Goal: Task Accomplishment & Management: Manage account settings

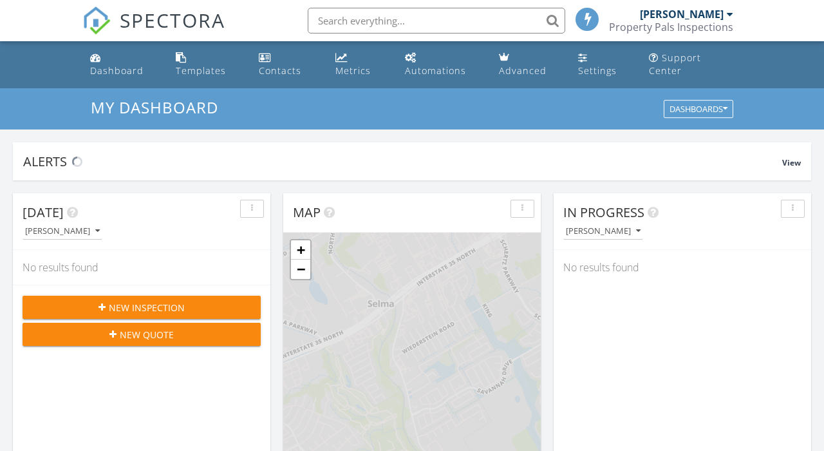
click at [120, 304] on span "New Inspection" at bounding box center [147, 308] width 76 height 14
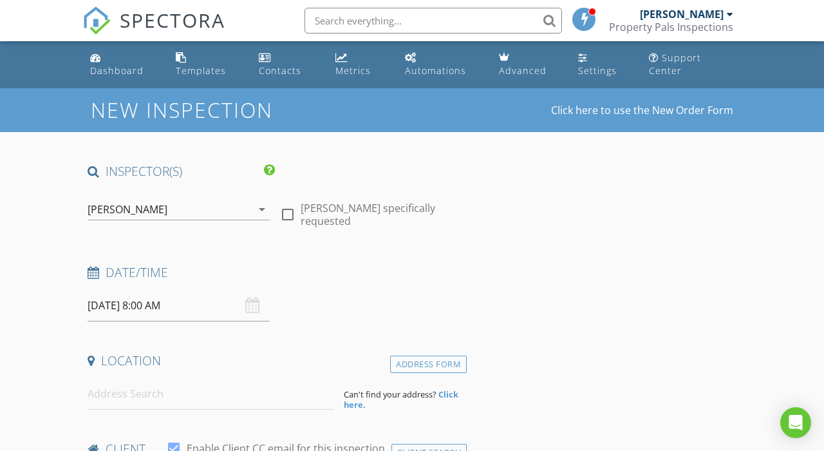
select select "7"
click at [144, 301] on input "08/28/2025 8:00 AM" at bounding box center [179, 306] width 182 height 32
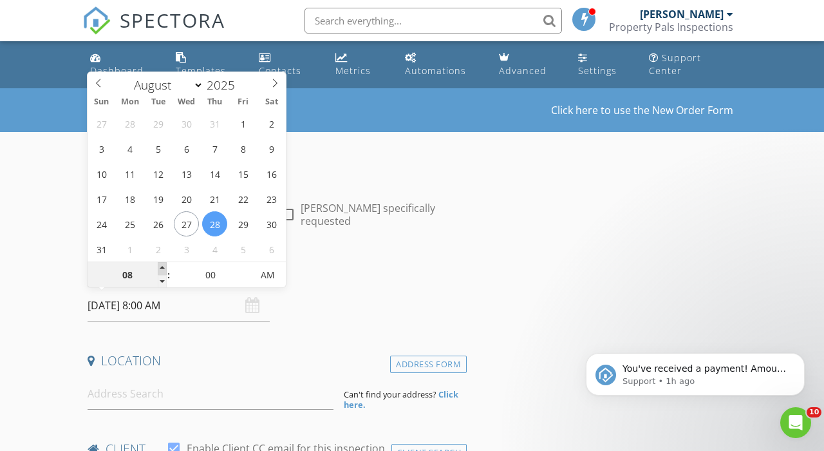
type input "[DATE] 9:00 AM"
type input "09"
click at [164, 263] on span at bounding box center [162, 268] width 9 height 13
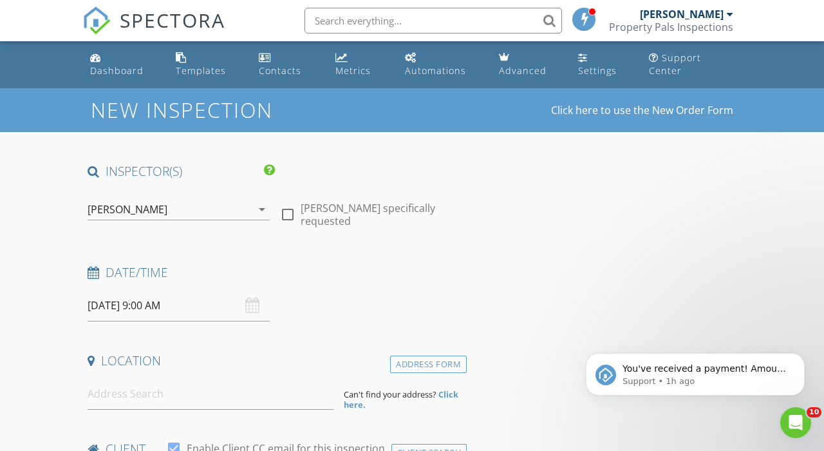
scroll to position [3, 0]
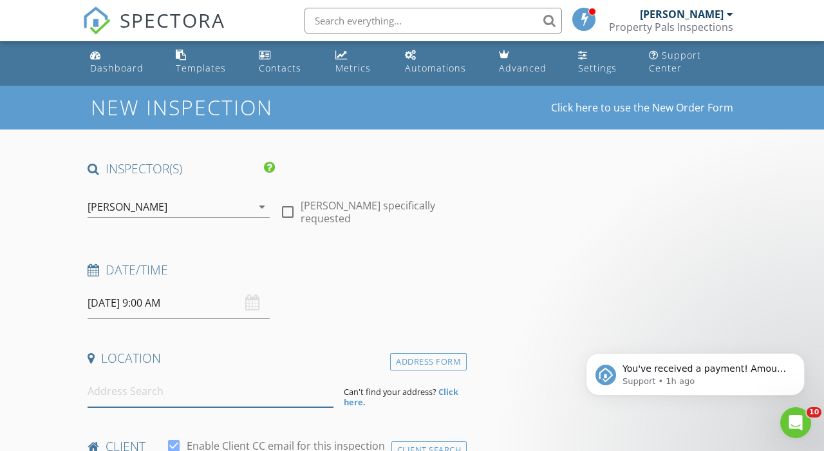
click at [133, 399] on input at bounding box center [211, 391] width 246 height 32
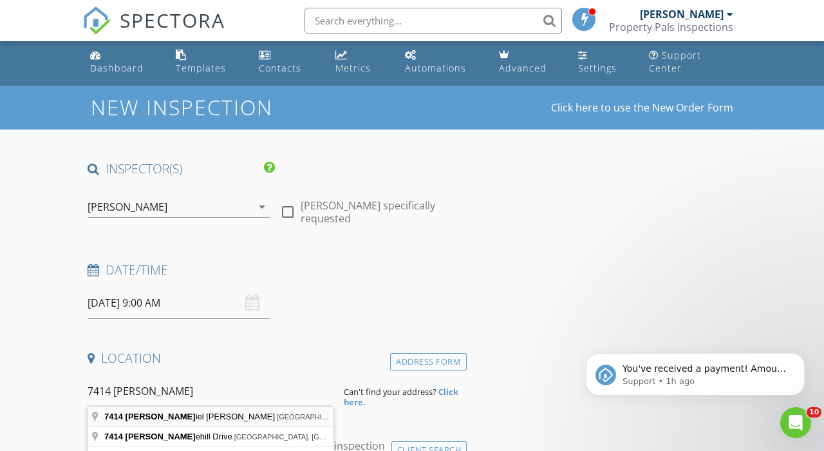
type input "7414 Daniel Krug, San Antonio, TX, USA"
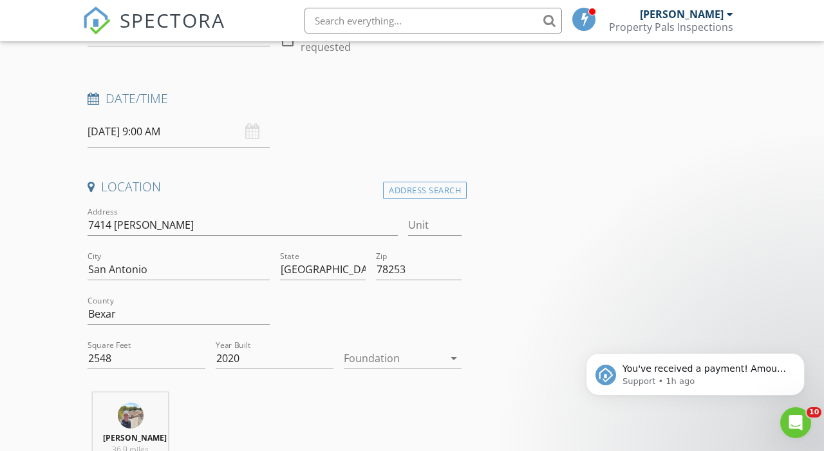
scroll to position [180, 0]
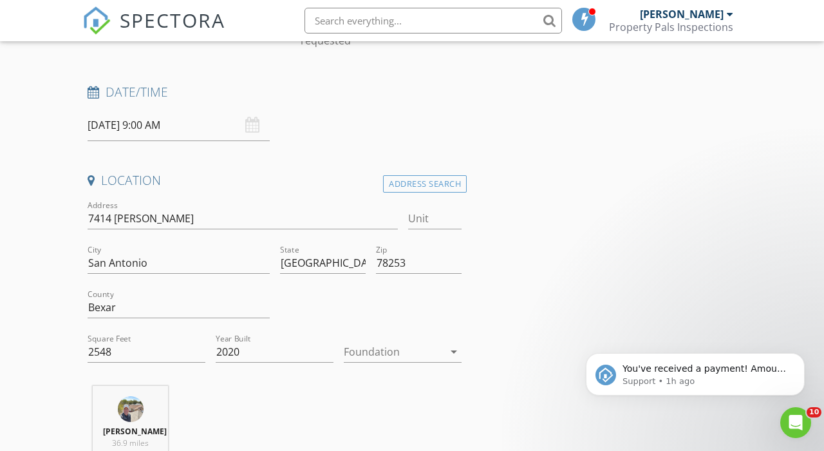
click at [386, 353] on div at bounding box center [394, 351] width 100 height 21
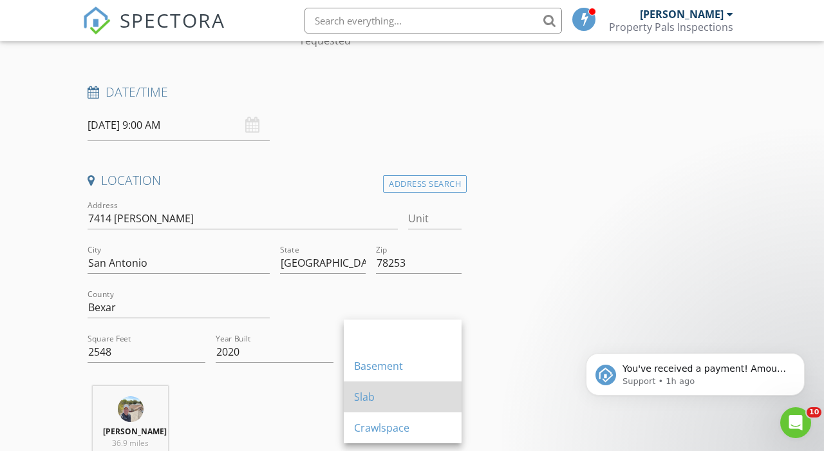
click at [381, 395] on div "Slab" at bounding box center [402, 396] width 97 height 15
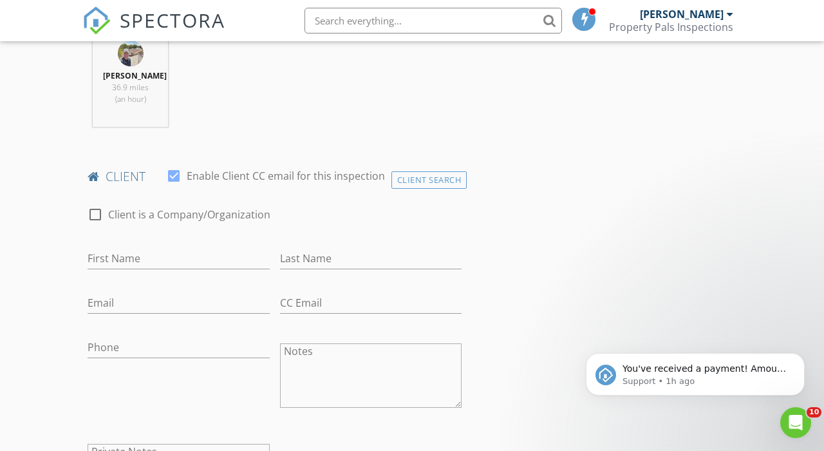
scroll to position [532, 0]
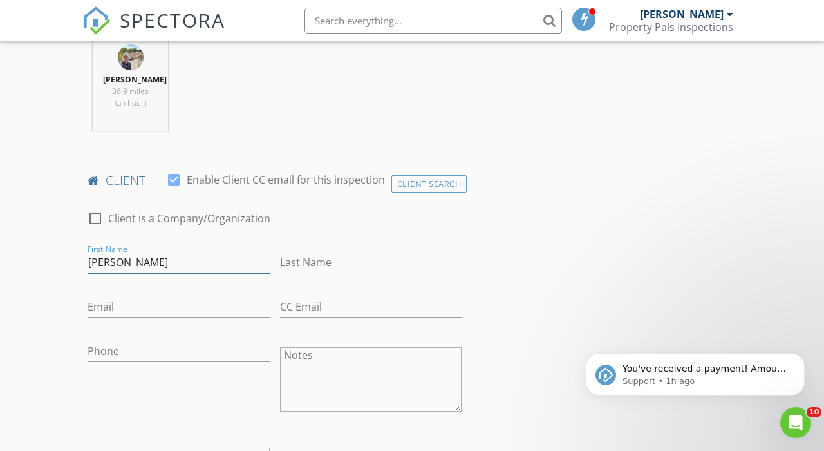
type input "Kevin"
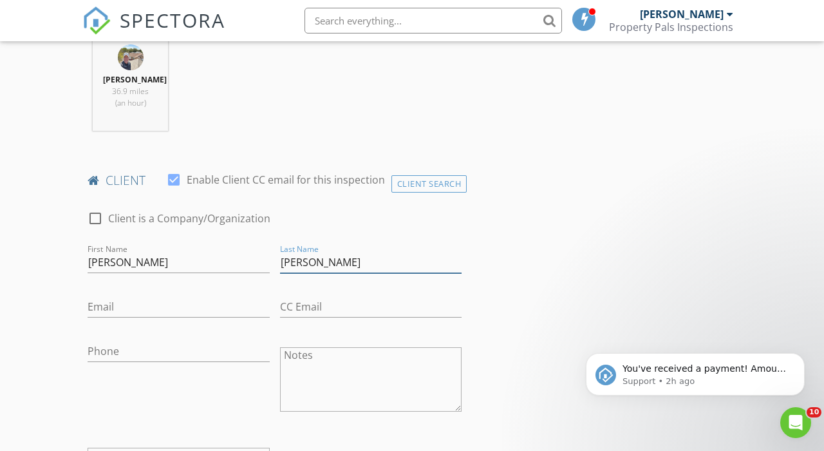
type input "Larson"
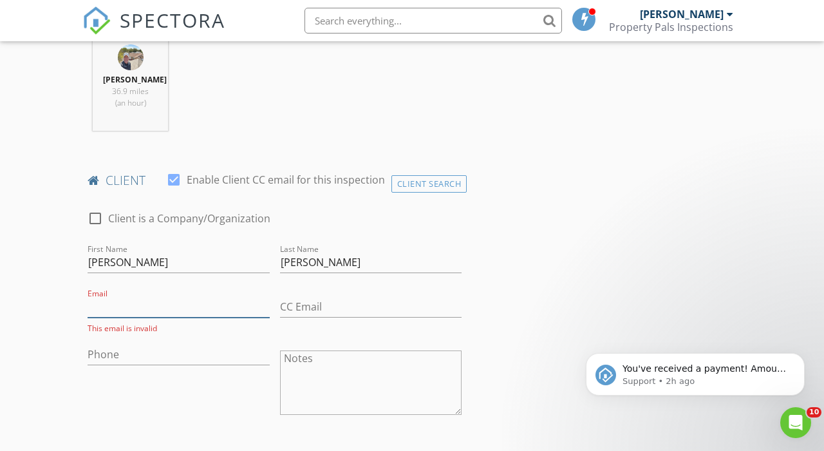
paste input "kevin26larsen@gmail.com"
type input "kevin26larsen@gmail.com"
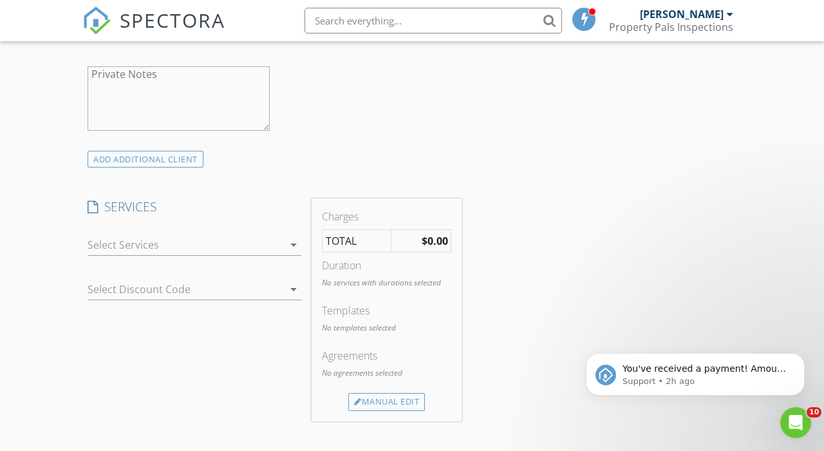
scroll to position [927, 0]
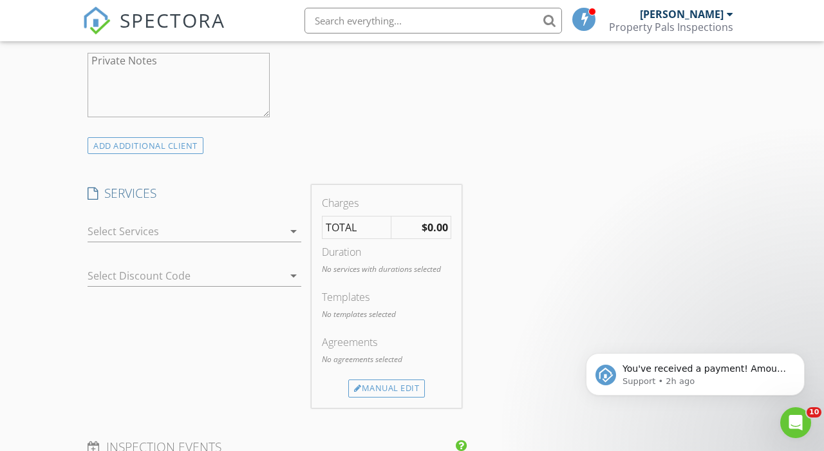
click at [144, 236] on div at bounding box center [186, 231] width 196 height 21
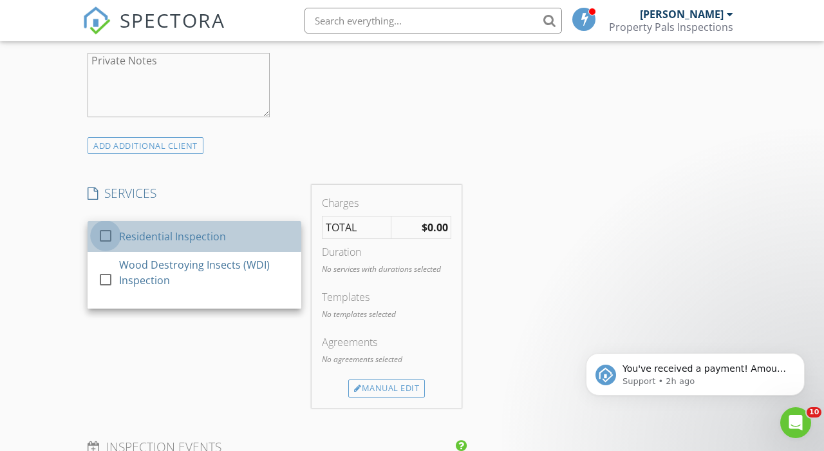
click at [107, 247] on div at bounding box center [106, 236] width 22 height 22
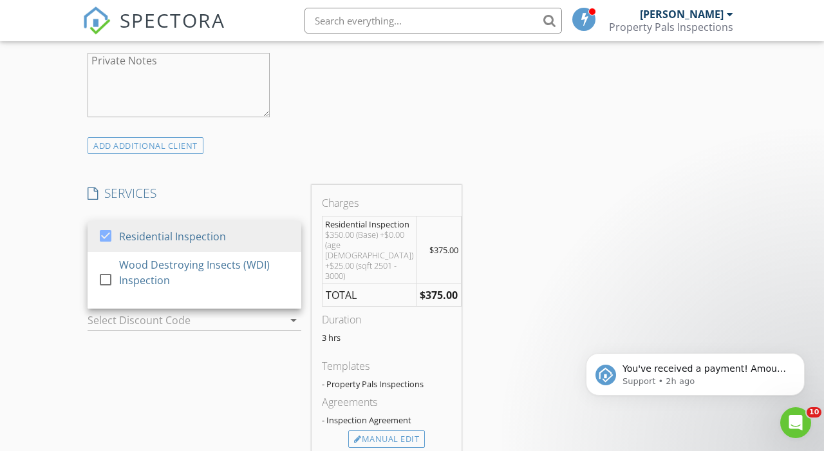
click at [71, 237] on div "New Inspection Click here to use the New Order Form INSPECTOR(S) check_box Shan…" at bounding box center [412, 367] width 824 height 2411
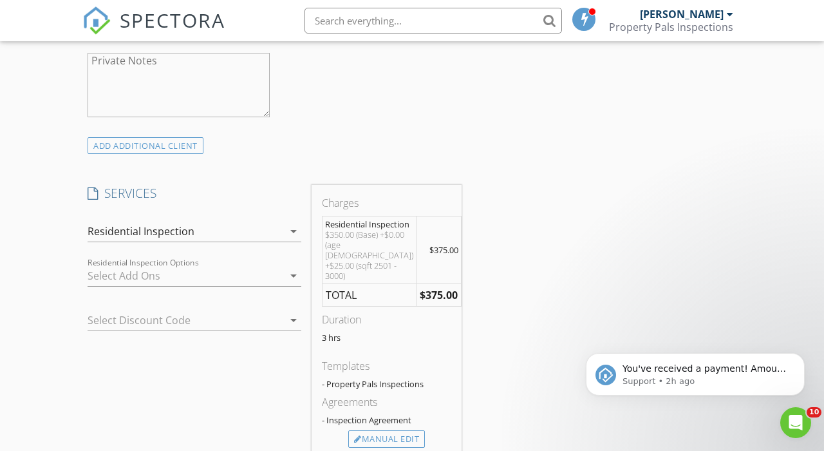
scroll to position [1016, 0]
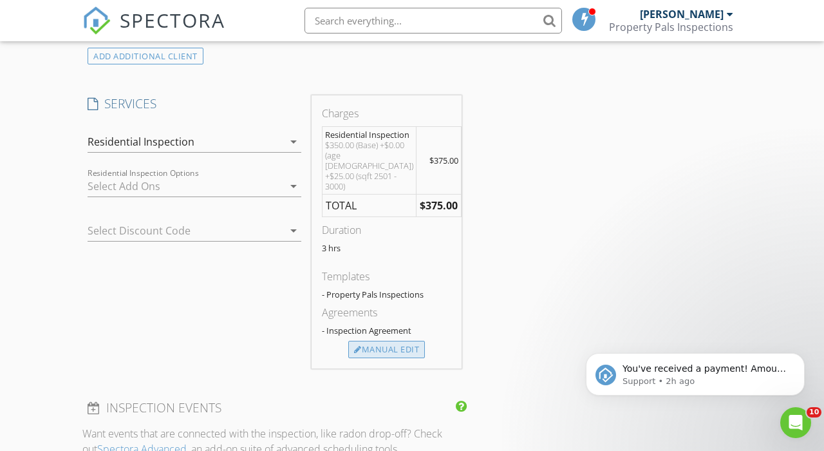
click at [403, 359] on div "Manual Edit" at bounding box center [386, 350] width 77 height 18
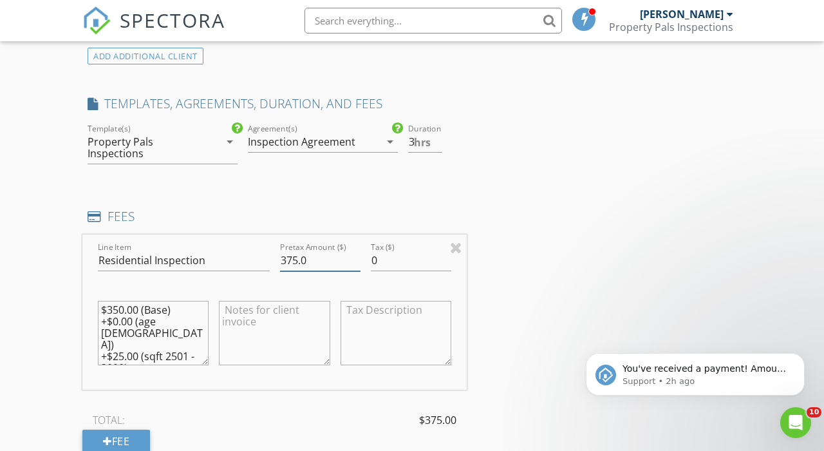
click at [297, 269] on input "375.0" at bounding box center [320, 260] width 81 height 21
type input "400.0"
click at [73, 273] on div "New Inspection Click here to use the New Order Form INSPECTOR(S) check_box Shan…" at bounding box center [412, 329] width 824 height 2514
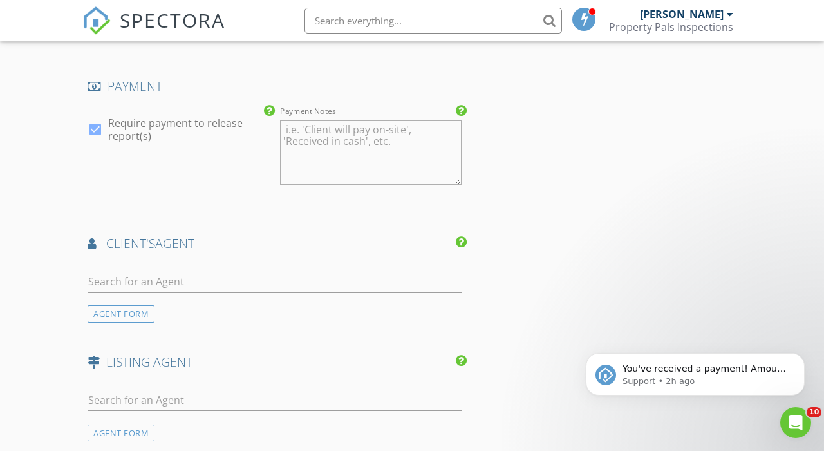
scroll to position [1579, 0]
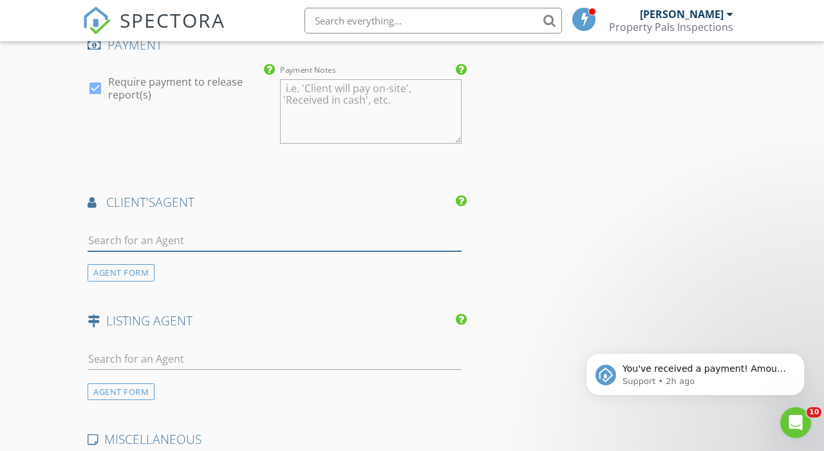
click at [155, 243] on input "text" at bounding box center [275, 240] width 374 height 21
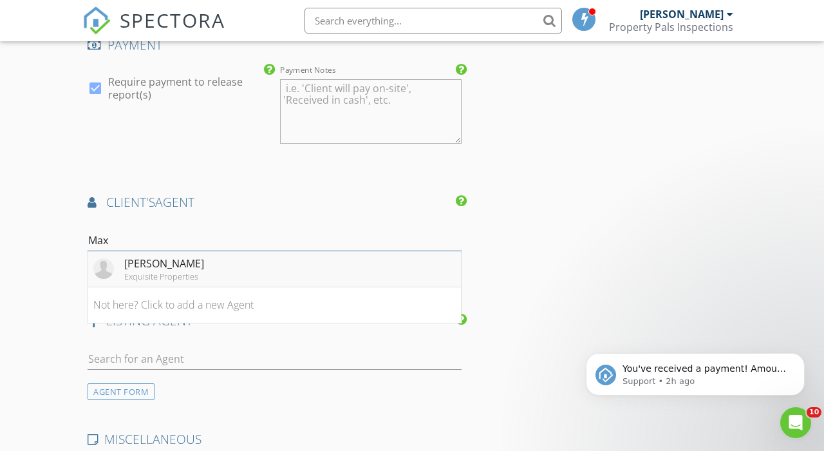
type input "Max"
click at [175, 271] on div "Max James" at bounding box center [164, 263] width 80 height 15
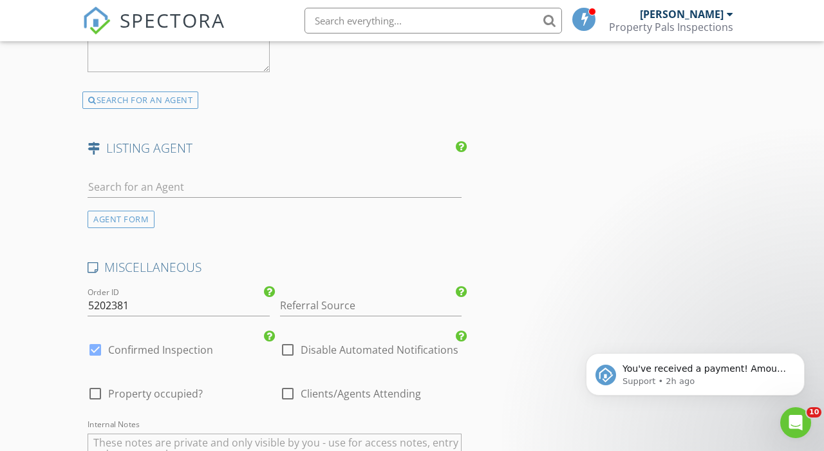
scroll to position [2141, 0]
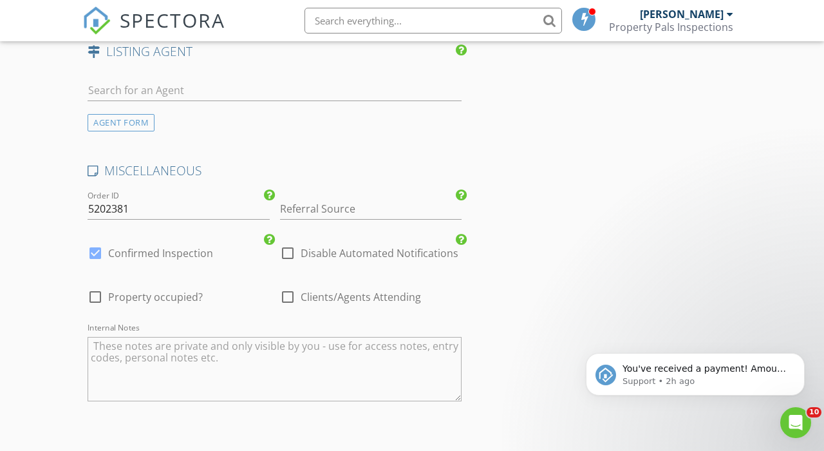
click at [289, 299] on div at bounding box center [288, 297] width 22 height 22
checkbox input "true"
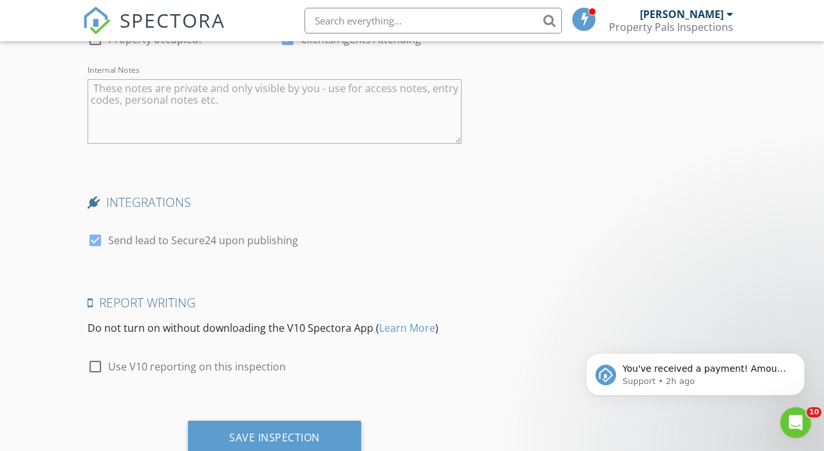
scroll to position [2413, 0]
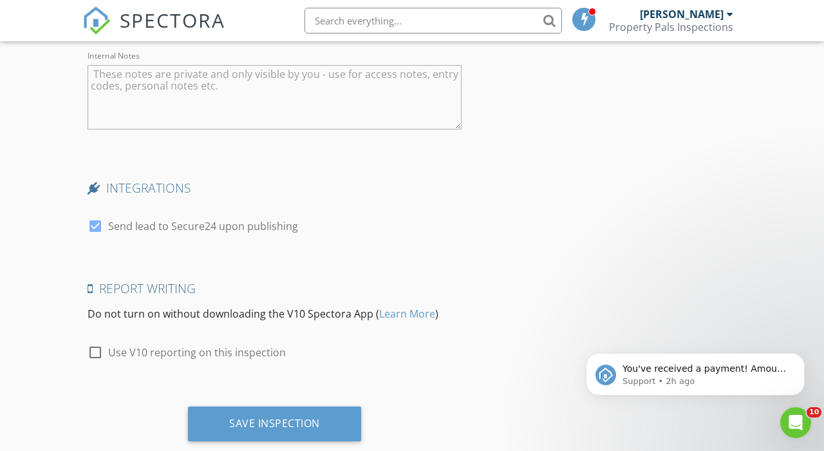
click at [97, 361] on div at bounding box center [95, 352] width 22 height 22
checkbox input "true"
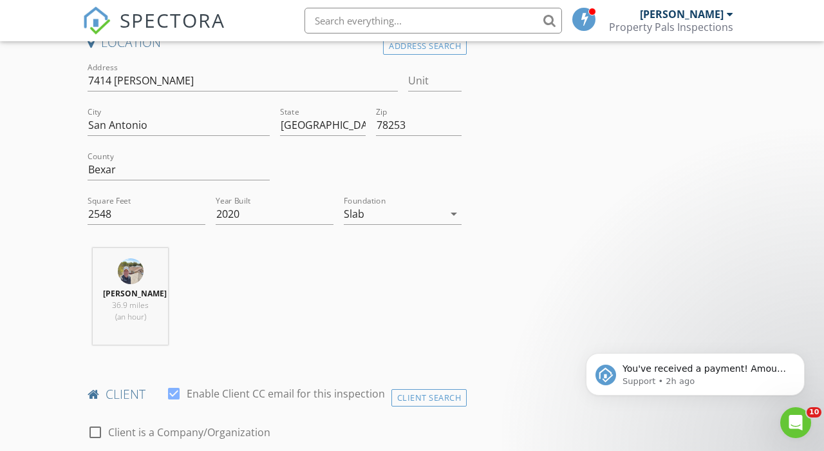
scroll to position [260, 0]
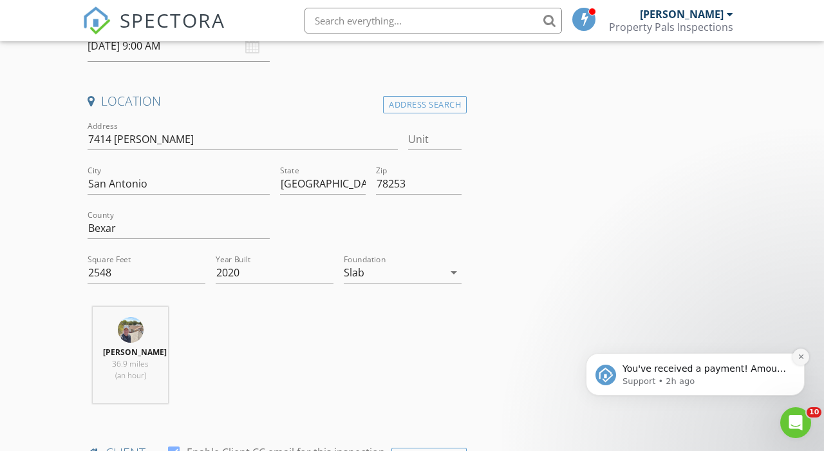
click at [801, 354] on icon "Dismiss notification" at bounding box center [801, 356] width 7 height 7
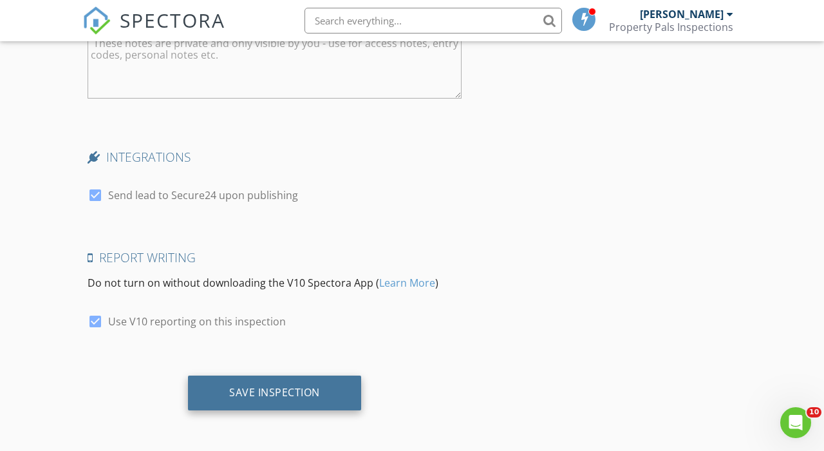
scroll to position [2449, 0]
click at [270, 390] on div "Save Inspection" at bounding box center [274, 392] width 91 height 13
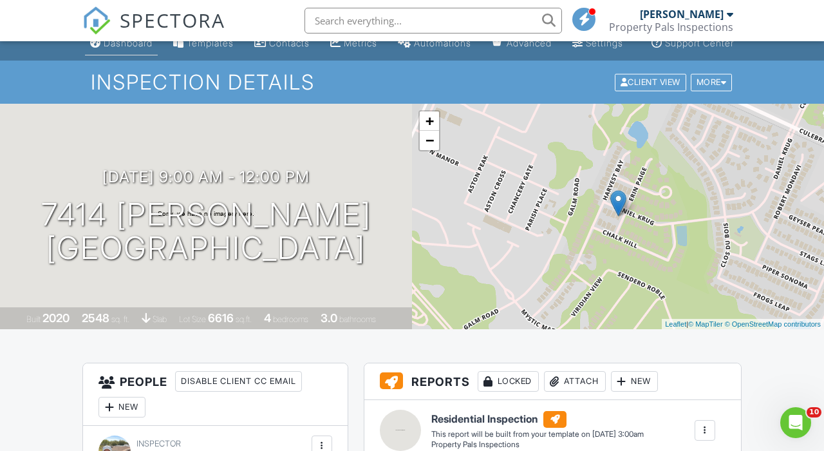
click at [124, 48] on div "Dashboard" at bounding box center [128, 42] width 49 height 11
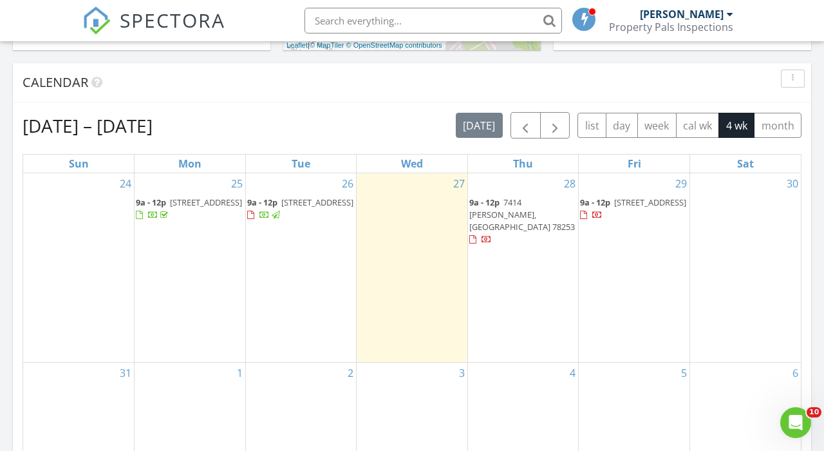
scroll to position [518, 0]
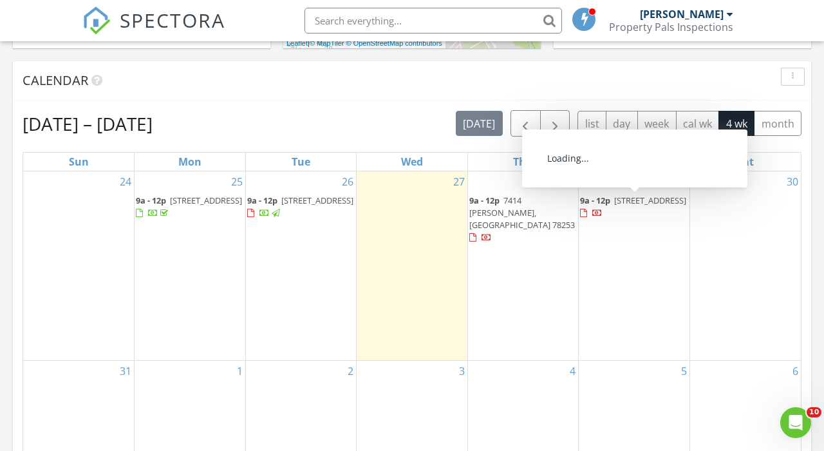
click at [645, 206] on span "3554 glade creek, San Antonio 78245" at bounding box center [650, 200] width 72 height 12
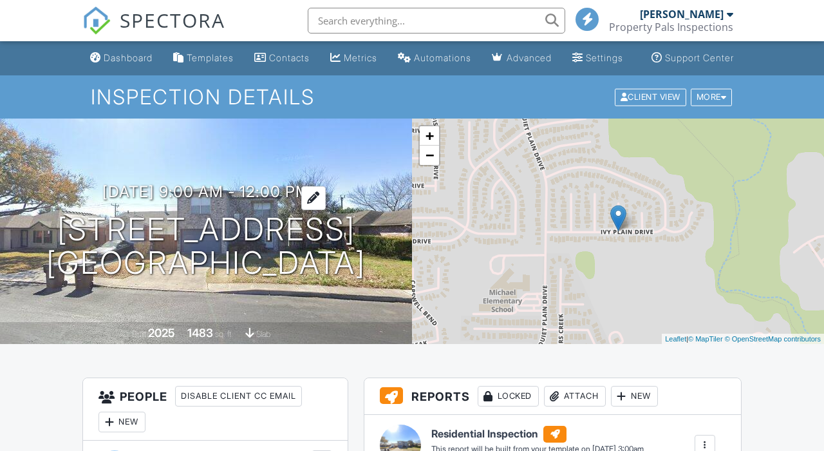
click at [267, 200] on h3 "[DATE] 9:00 am - 12:00 pm" at bounding box center [205, 191] width 207 height 17
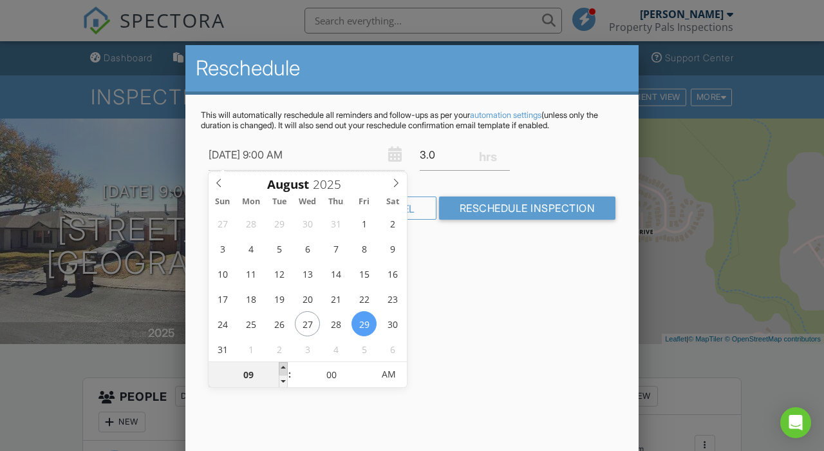
click at [283, 365] on span at bounding box center [283, 368] width 9 height 13
type input "[DATE] 11:00 AM"
type input "11"
click at [283, 364] on span at bounding box center [283, 368] width 9 height 13
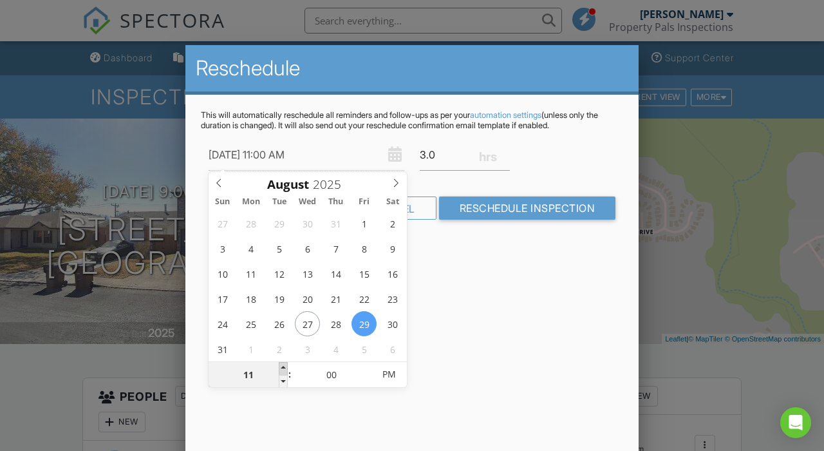
type input "[DATE] 12:00 PM"
type input "12"
click at [510, 299] on div "Reschedule This will automatically reschedule all reminders and follow-ups as p…" at bounding box center [411, 270] width 453 height 451
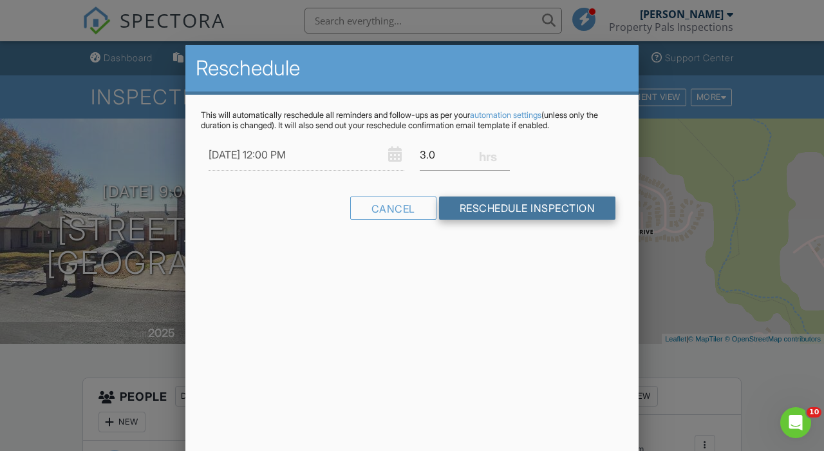
click at [509, 205] on input "Reschedule Inspection" at bounding box center [527, 207] width 177 height 23
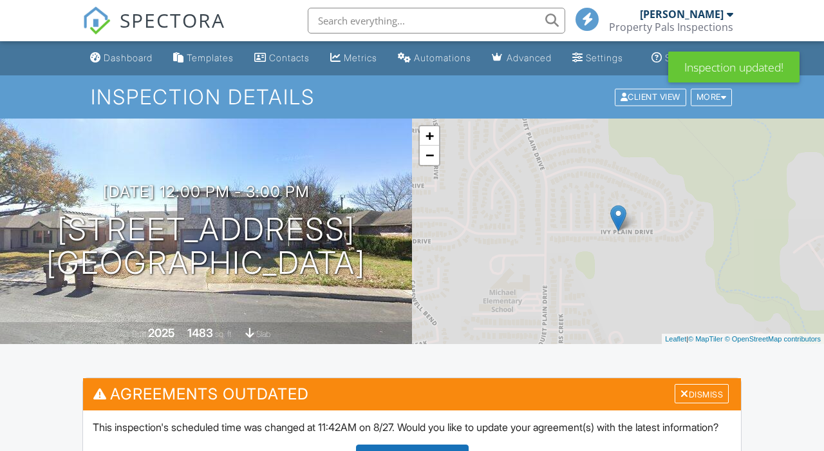
click at [681, 399] on div at bounding box center [685, 393] width 8 height 10
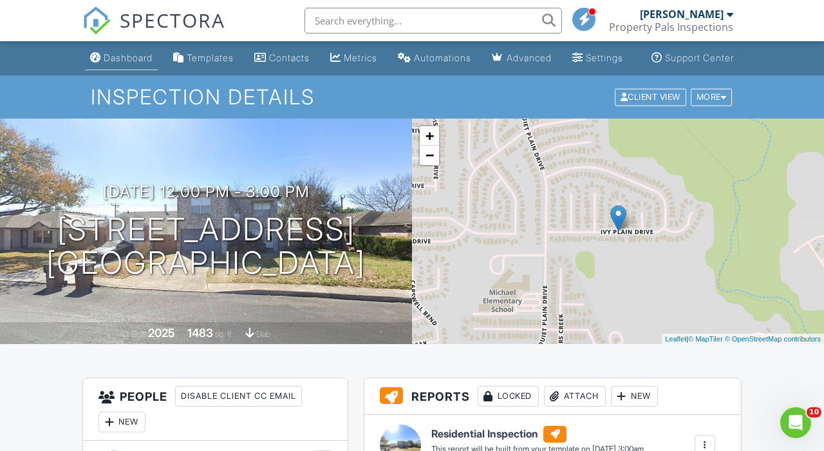
click at [109, 63] on div "Dashboard" at bounding box center [128, 57] width 49 height 11
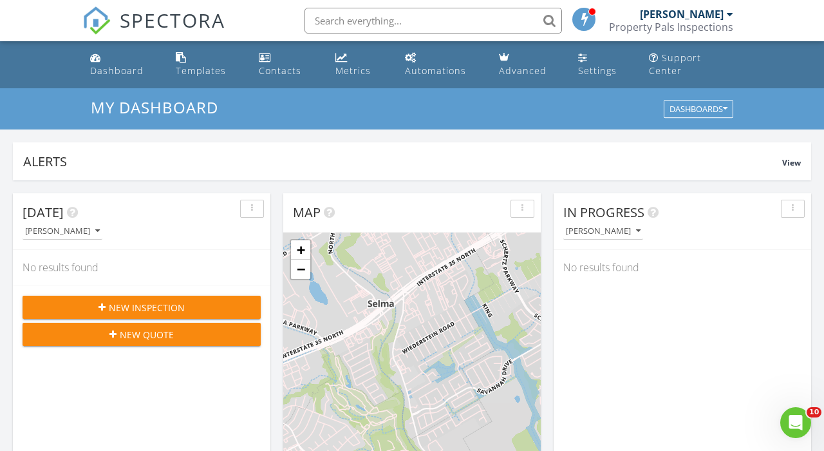
click at [135, 305] on span "New Inspection" at bounding box center [147, 308] width 76 height 14
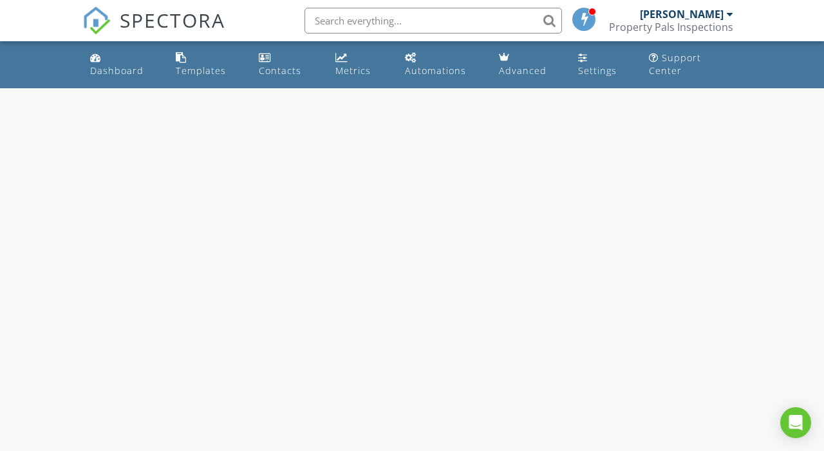
select select "7"
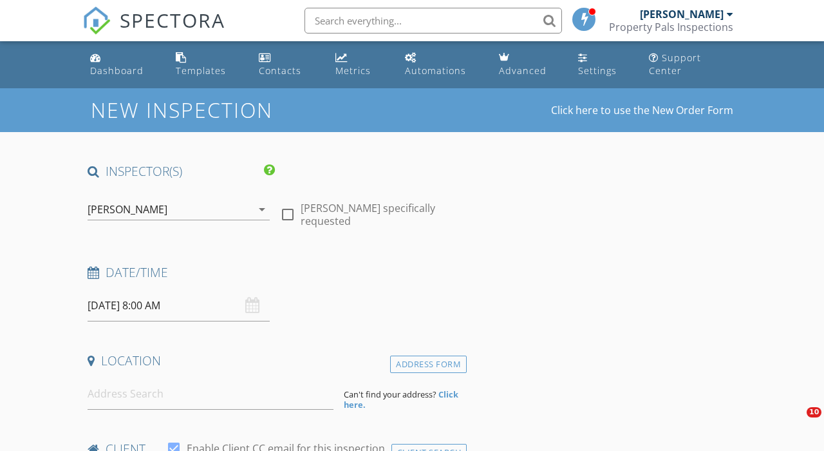
click at [135, 303] on input "[DATE] 8:00 AM" at bounding box center [179, 306] width 182 height 32
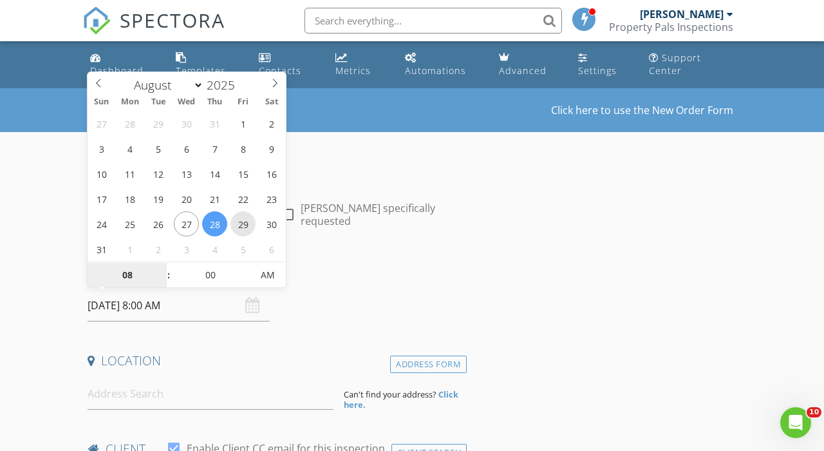
type input "[DATE] 8:00 AM"
type input "09"
type input "[DATE] 9:00 AM"
click at [161, 267] on span at bounding box center [162, 268] width 9 height 13
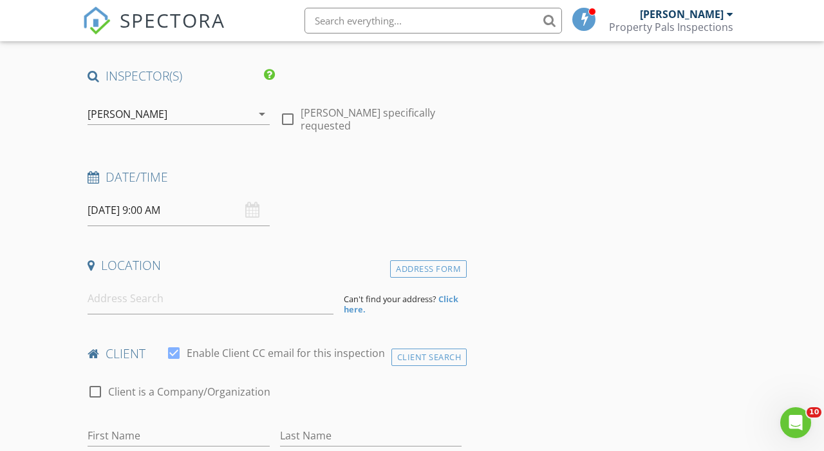
scroll to position [109, 0]
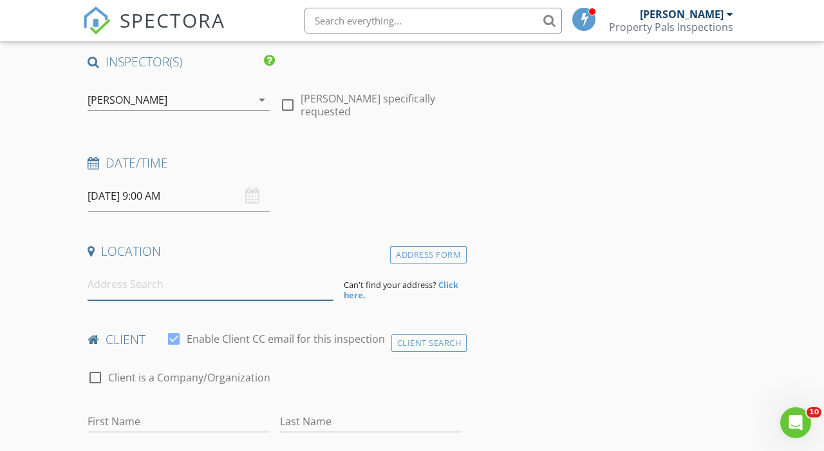
click at [126, 276] on input at bounding box center [211, 285] width 246 height 32
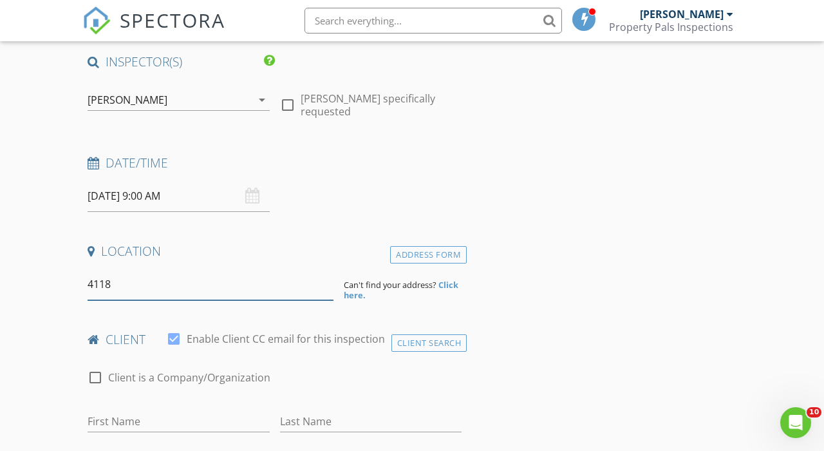
click at [151, 287] on input "4118" at bounding box center [211, 285] width 246 height 32
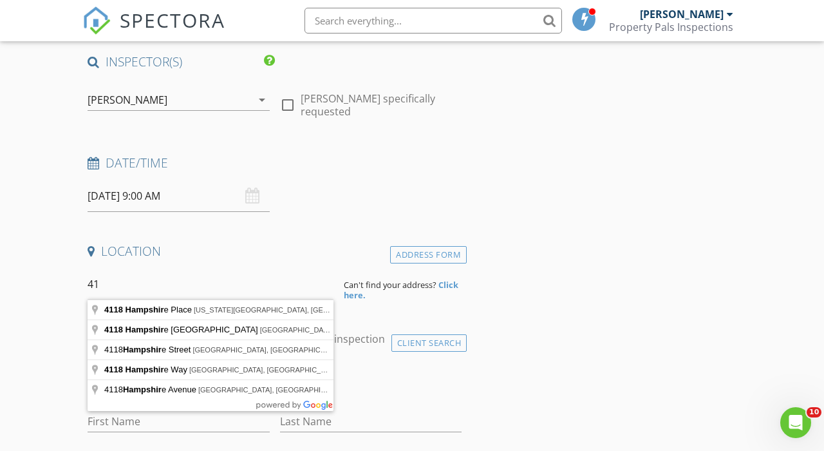
type input "4"
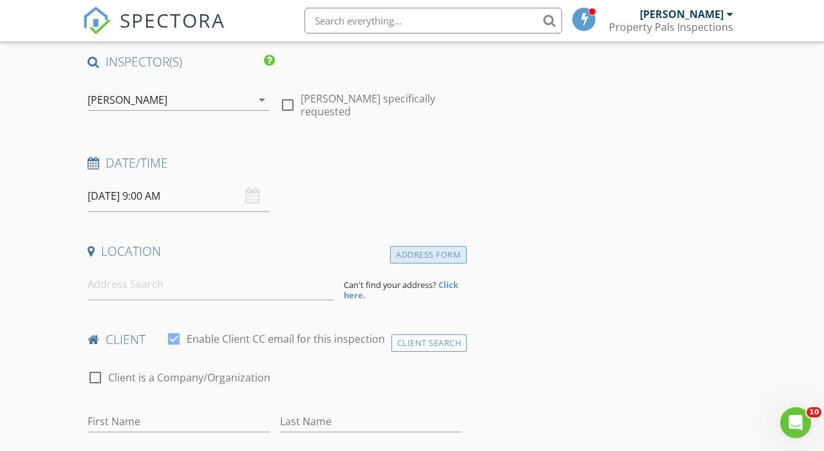
click at [410, 254] on div "Address Form" at bounding box center [428, 254] width 77 height 17
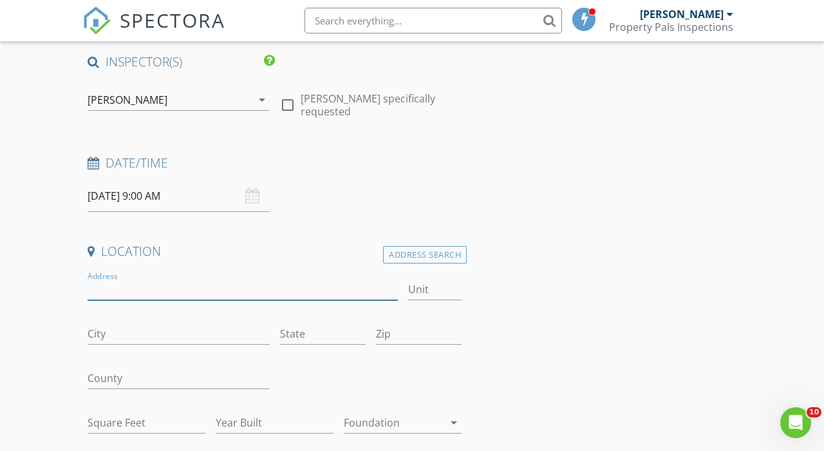
paste input "4118 Hampshire Way"
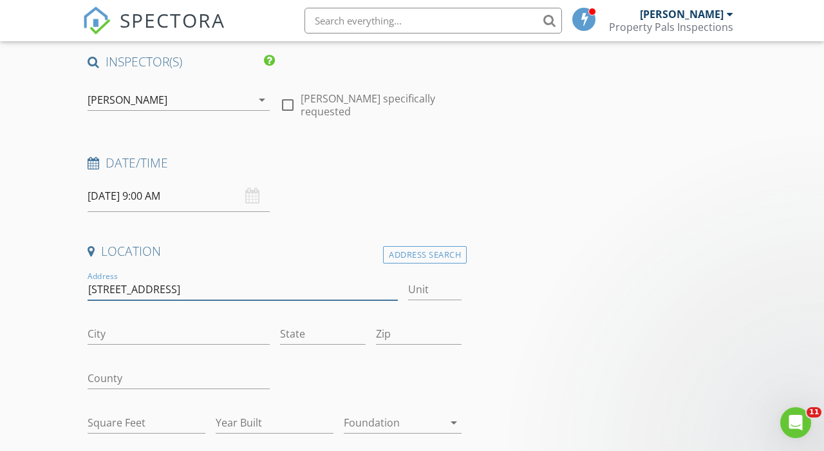
type input "4118 Hampshire Way"
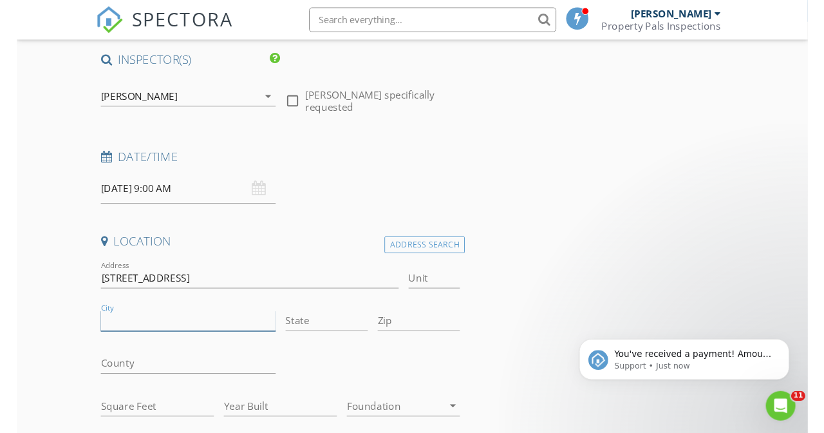
scroll to position [0, 0]
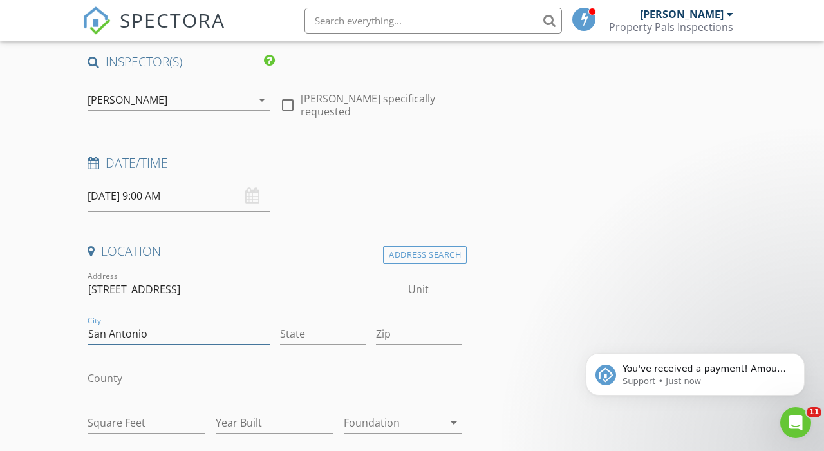
type input "San Antonio"
type input "TX"
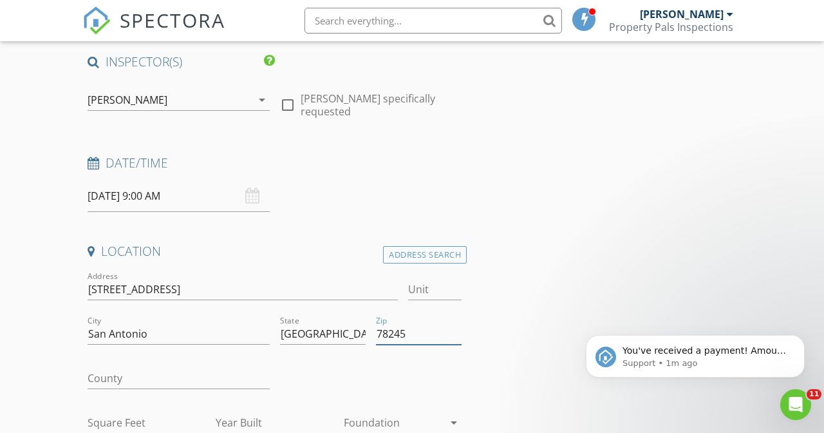
type input "78245"
type input "Bexar"
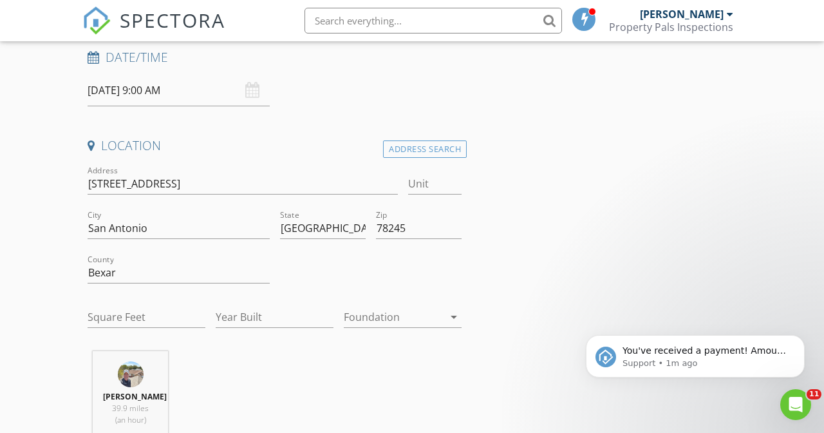
scroll to position [231, 0]
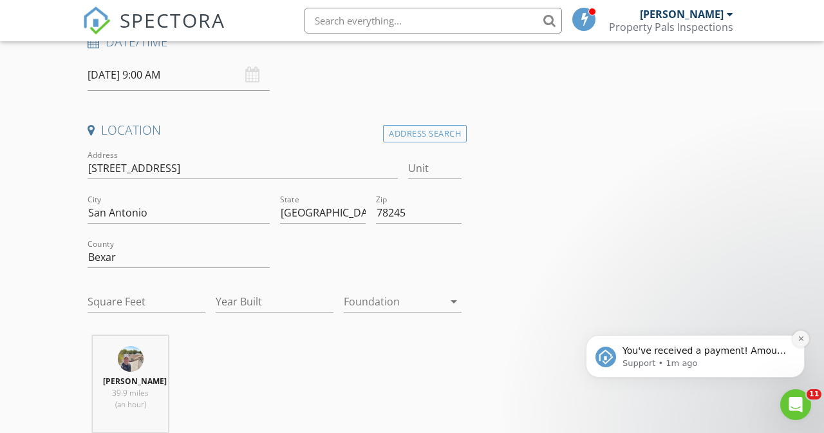
click at [802, 334] on button "Dismiss notification" at bounding box center [801, 338] width 17 height 17
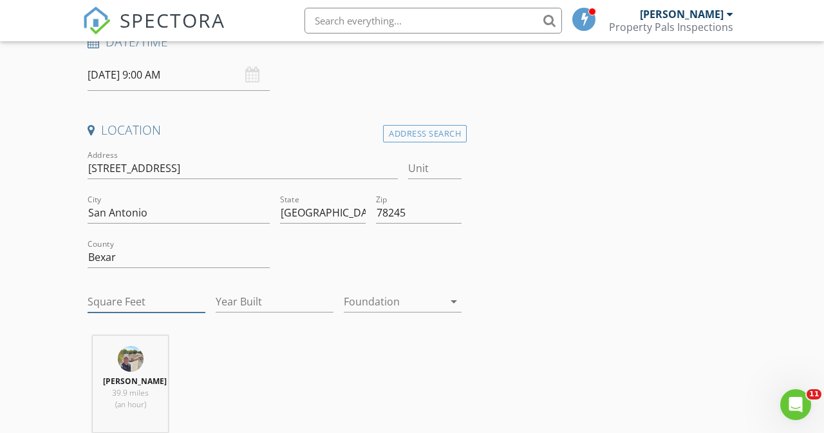
click at [144, 305] on input "Square Feet" at bounding box center [147, 301] width 118 height 21
type input "2142"
click at [248, 299] on input "Year Built" at bounding box center [275, 301] width 118 height 21
type input "2025"
click at [384, 305] on div at bounding box center [394, 301] width 100 height 21
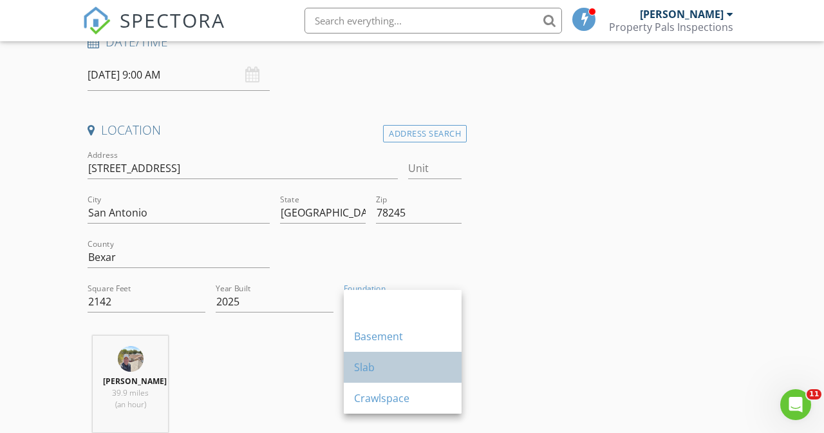
click at [377, 359] on div "Slab" at bounding box center [402, 366] width 97 height 15
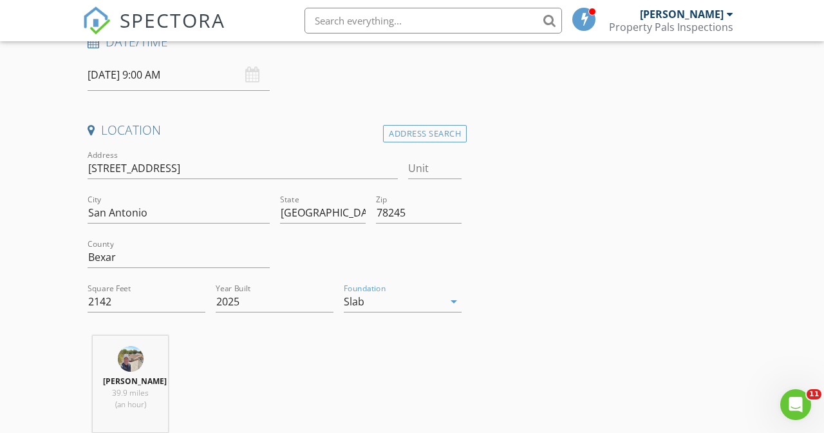
click at [83, 332] on div "Location Address Search Address 4118 Hampshire Way Unit City San Antonio State …" at bounding box center [274, 282] width 384 height 321
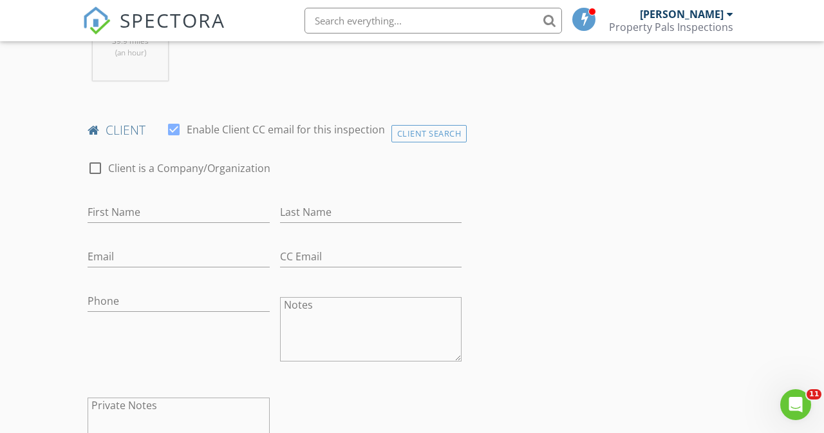
scroll to position [618, 0]
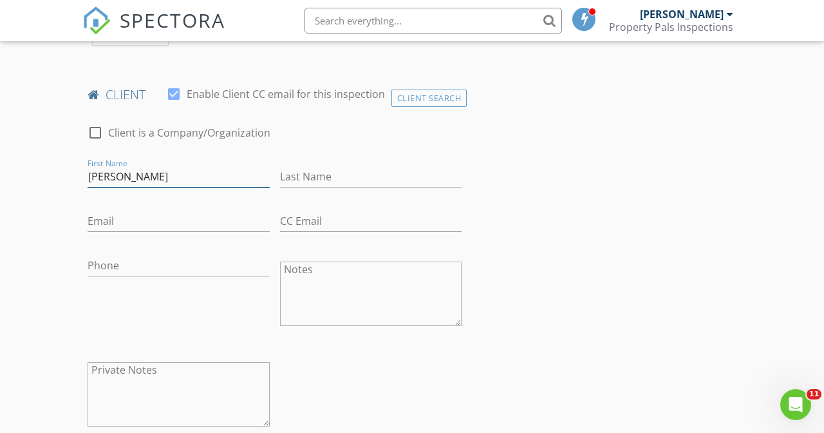
type input "John"
type input "Carden"
paste input "jcarden7777@gmail.com"
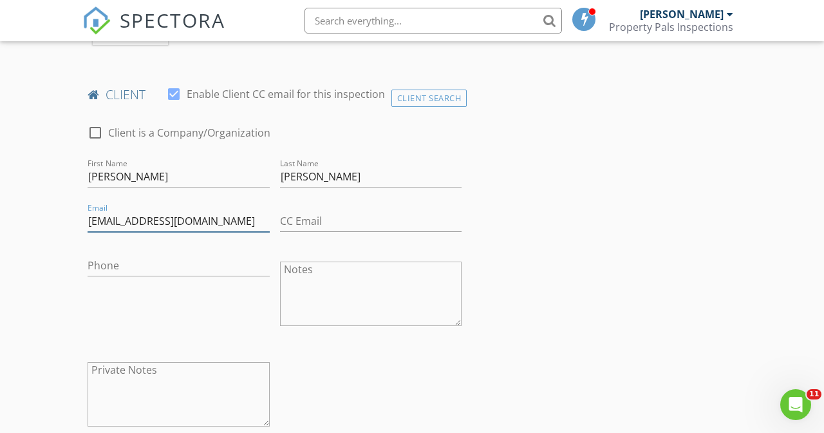
type input "jcarden7777@gmail.com"
paste input "508-331-9621"
type input "508-331-9621"
click at [83, 304] on div "Phone 508-331-9621" at bounding box center [178, 295] width 193 height 100
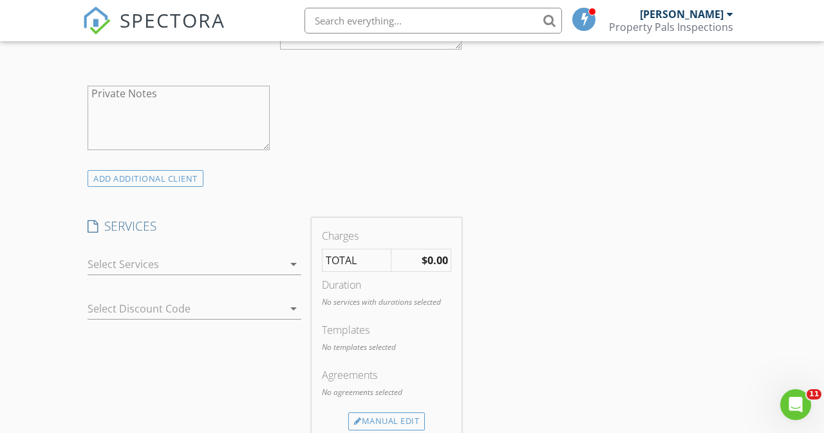
scroll to position [955, 0]
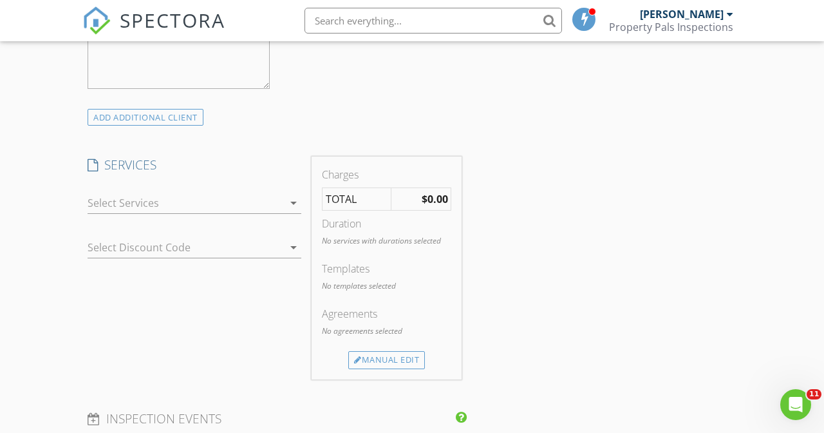
click at [148, 213] on div at bounding box center [186, 203] width 196 height 21
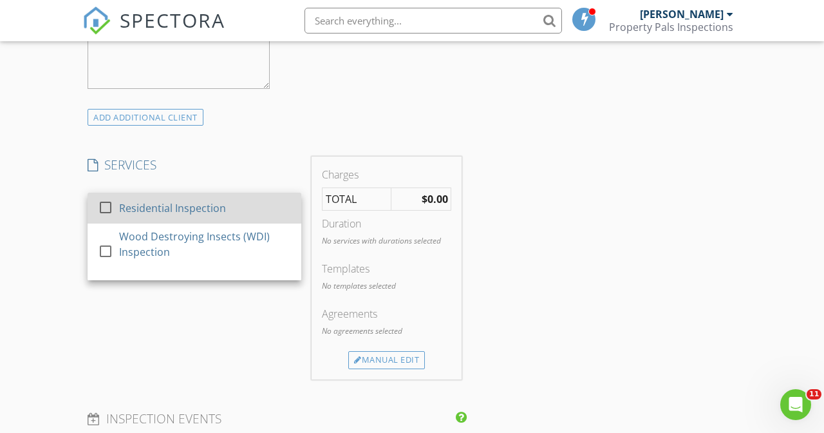
click at [116, 218] on div at bounding box center [106, 207] width 22 height 22
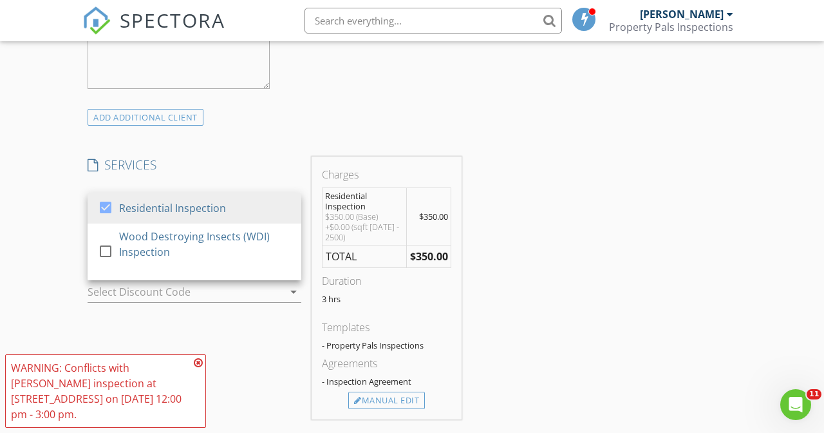
click at [200, 361] on icon at bounding box center [198, 362] width 9 height 10
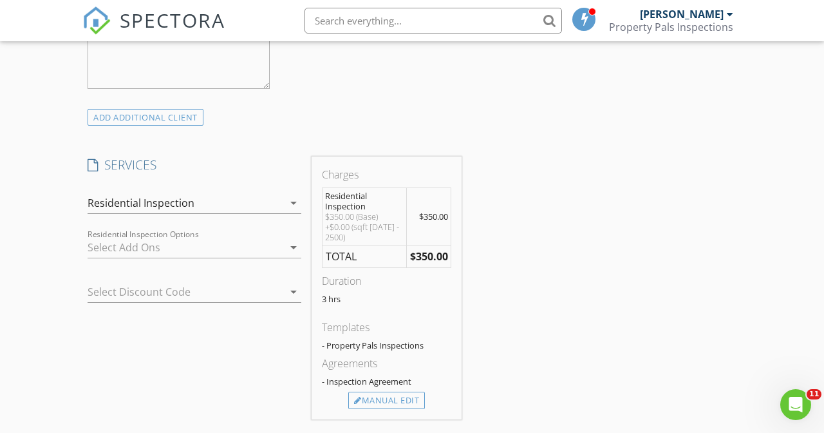
click at [88, 327] on div "SERVICES check_box Residential Inspection check_box_outline_blank Wood Destroyi…" at bounding box center [194, 287] width 224 height 263
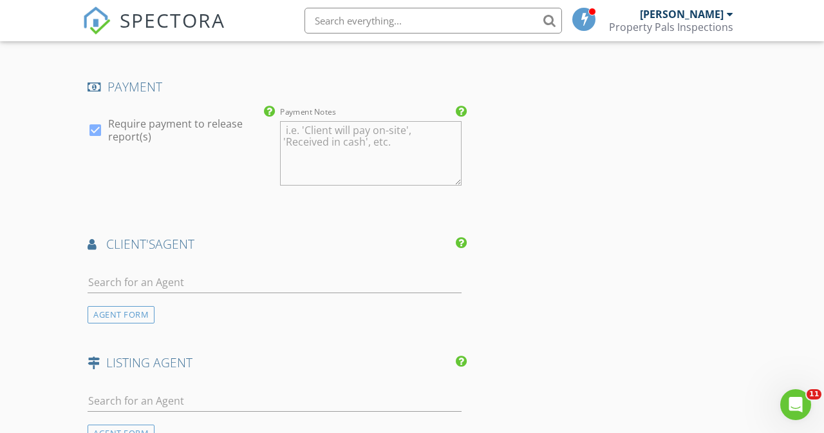
scroll to position [1515, 0]
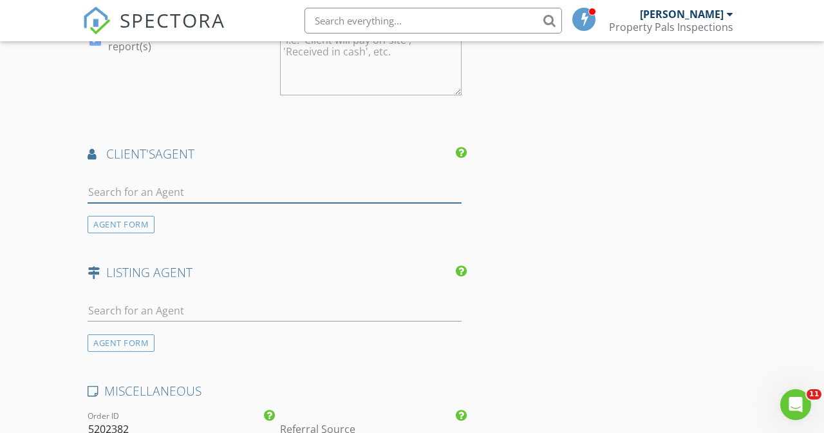
click at [174, 203] on input "text" at bounding box center [275, 192] width 374 height 21
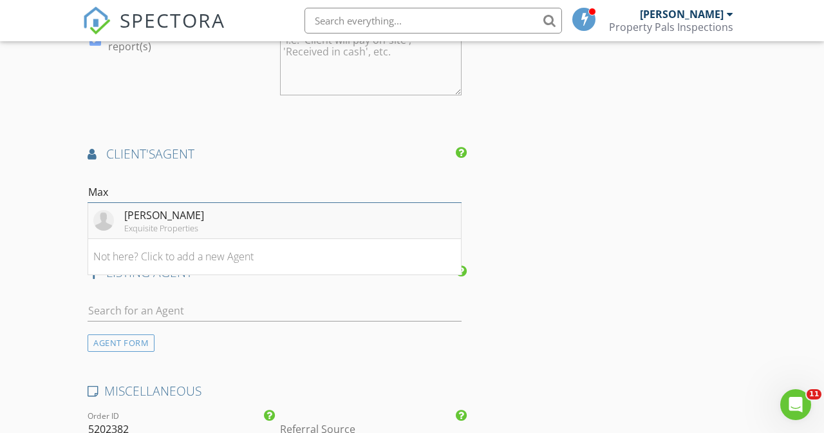
type input "Max"
click at [174, 222] on div "Max James" at bounding box center [164, 214] width 80 height 15
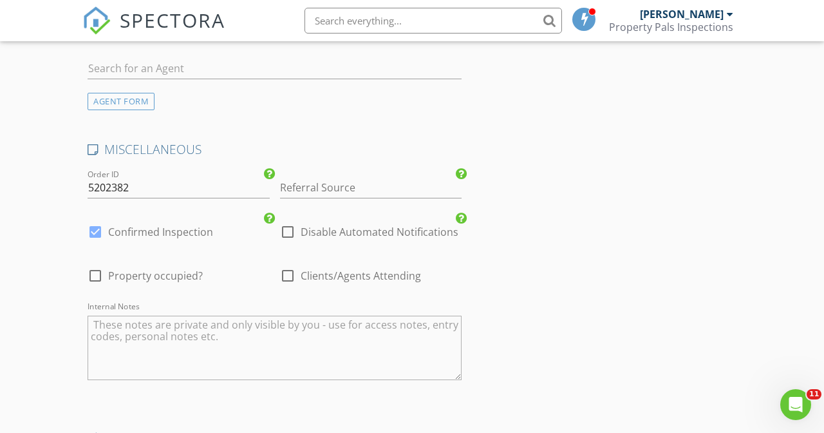
scroll to position [2118, 0]
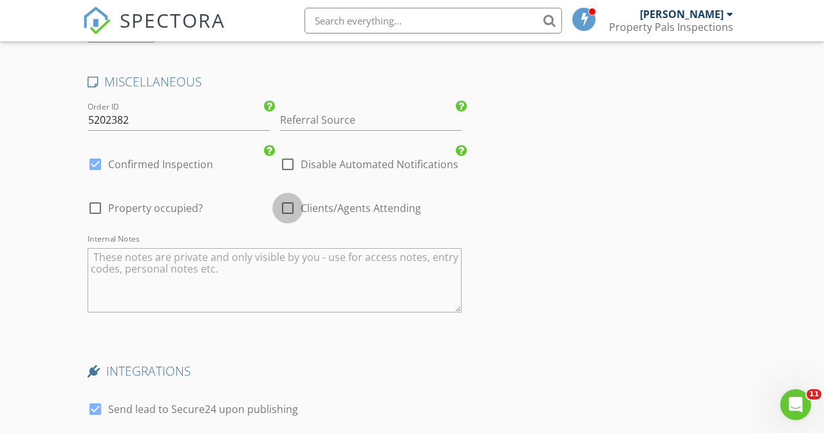
click at [293, 211] on div at bounding box center [288, 208] width 22 height 22
checkbox input "true"
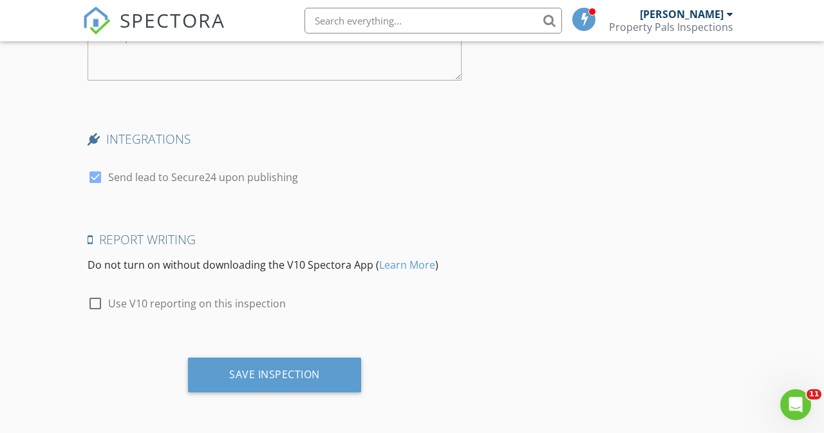
scroll to position [2356, 0]
click at [99, 308] on div at bounding box center [95, 303] width 22 height 22
checkbox input "true"
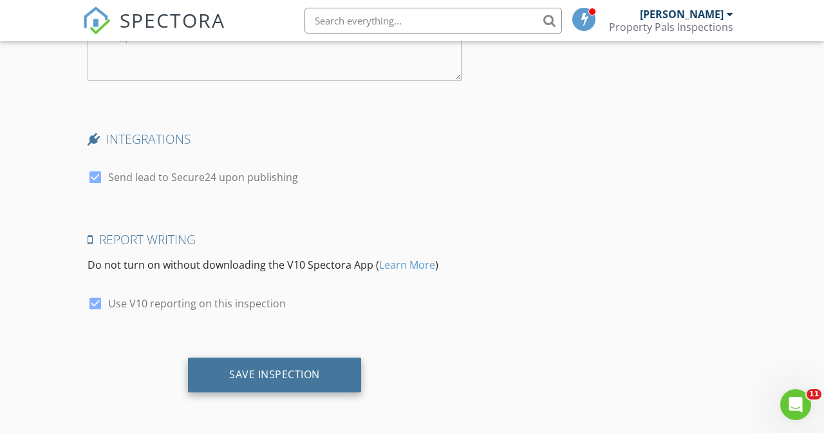
click at [267, 373] on div "Save Inspection" at bounding box center [274, 374] width 91 height 13
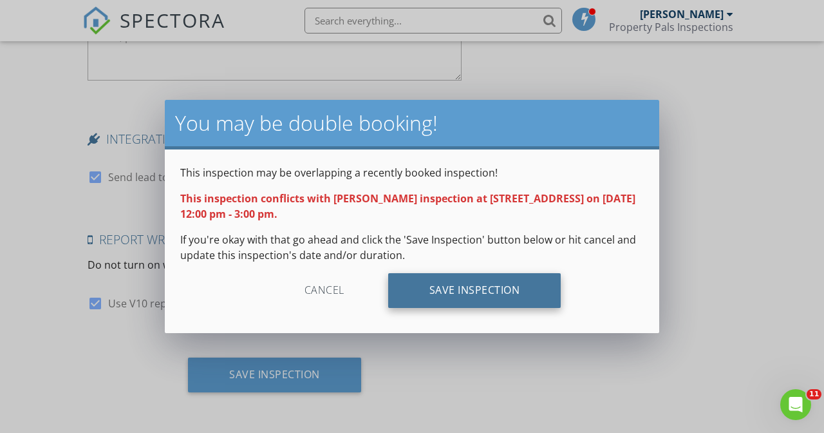
click at [462, 284] on div "Save Inspection" at bounding box center [474, 290] width 173 height 35
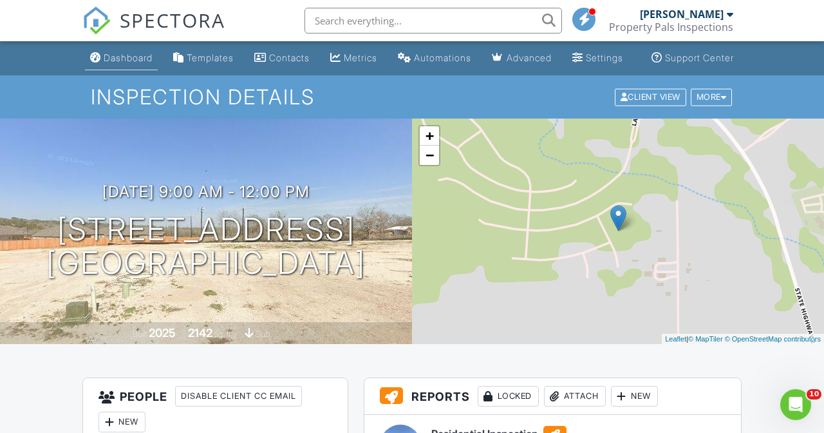
click at [112, 63] on div "Dashboard" at bounding box center [128, 57] width 49 height 11
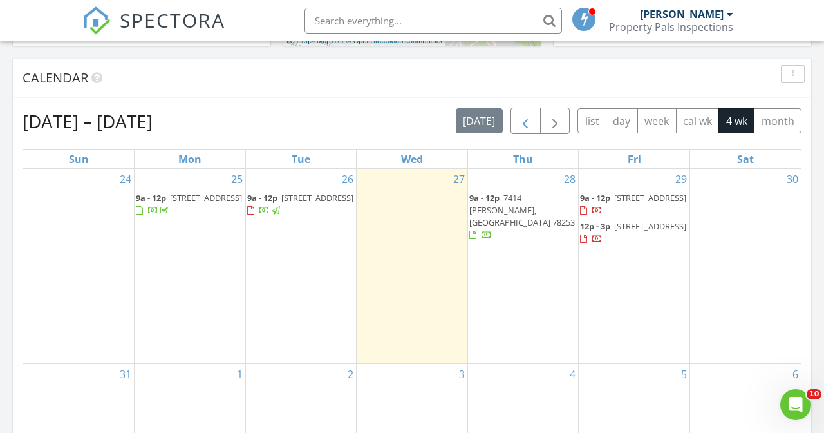
click at [522, 120] on span "button" at bounding box center [525, 120] width 15 height 15
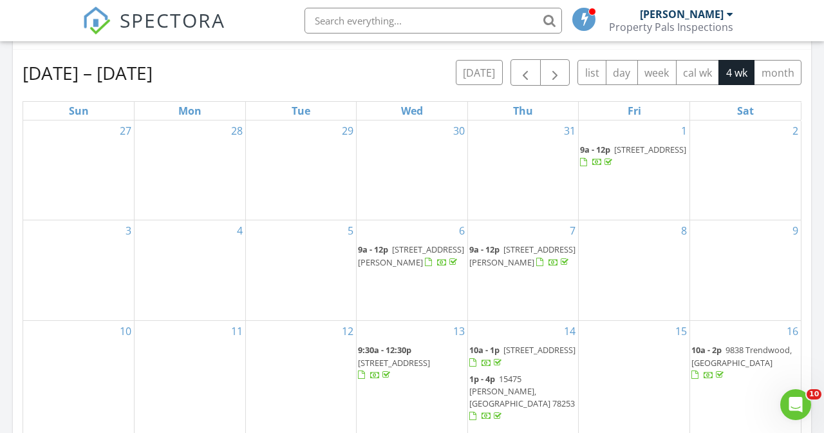
scroll to position [721, 0]
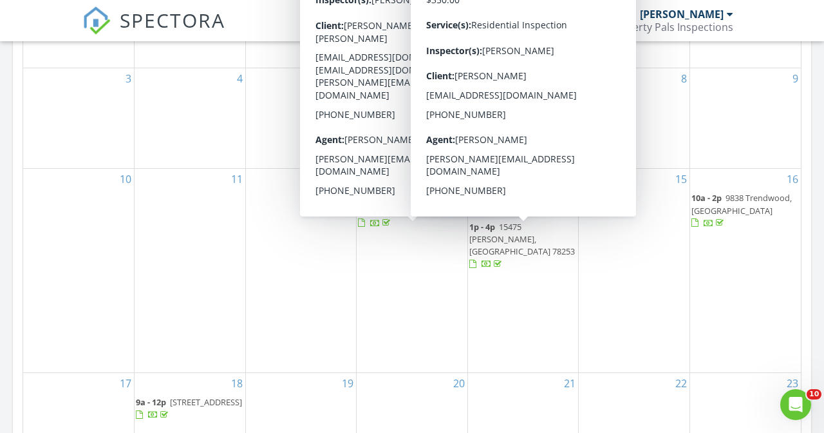
click at [524, 204] on span "14614 Kayden Ridge, San Antonio 78253" at bounding box center [540, 198] width 72 height 12
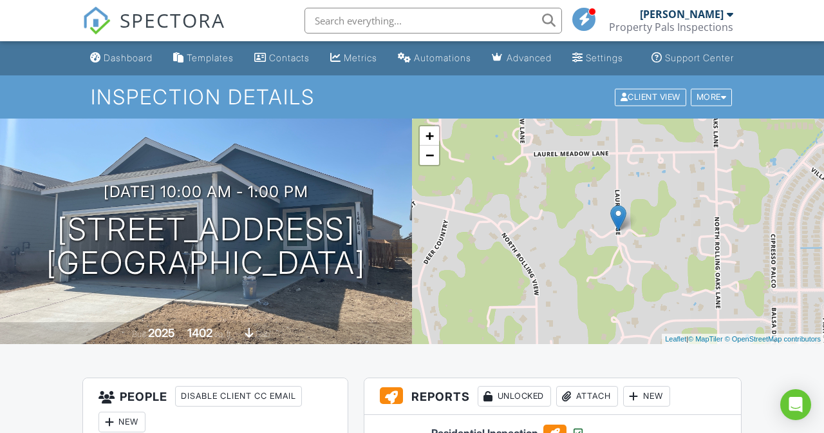
scroll to position [633, 0]
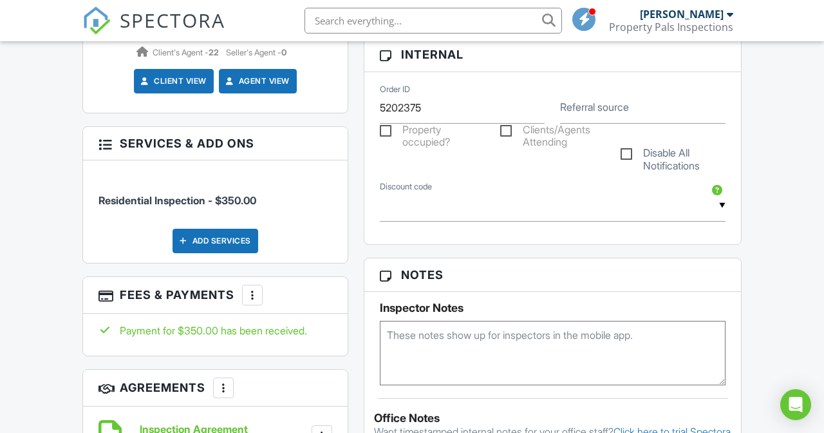
click at [204, 236] on div "Add Services" at bounding box center [216, 241] width 86 height 24
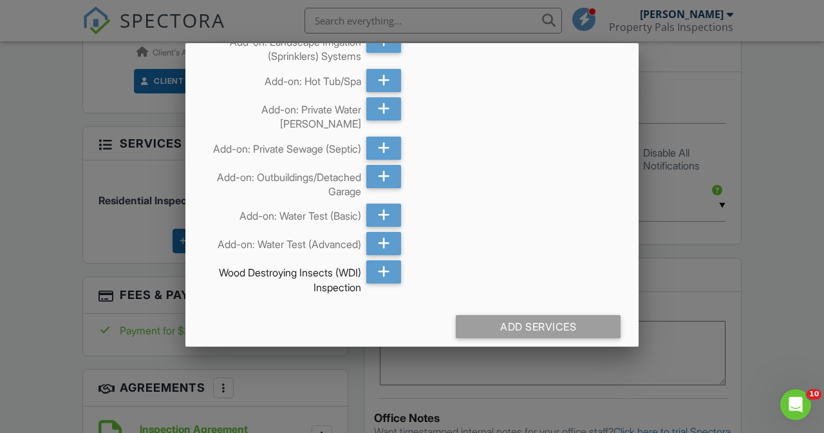
scroll to position [166, 0]
click at [34, 313] on div at bounding box center [412, 206] width 824 height 541
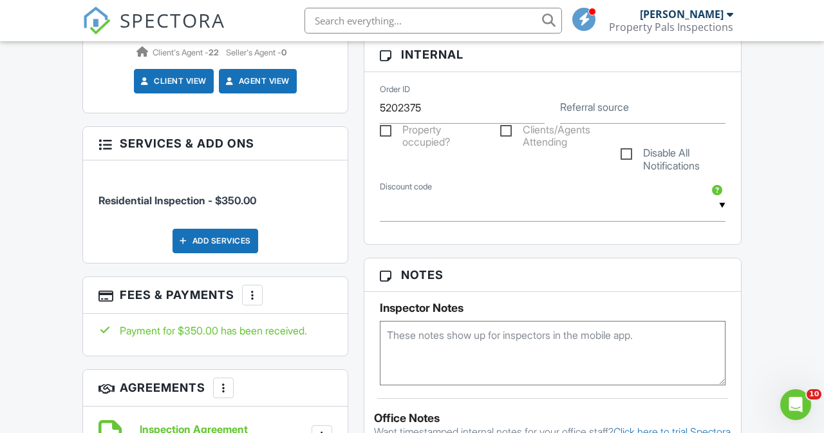
click at [236, 198] on span "Residential Inspection - $350.00" at bounding box center [178, 200] width 158 height 13
click at [102, 141] on div at bounding box center [105, 143] width 13 height 13
click at [252, 293] on div at bounding box center [252, 295] width 13 height 13
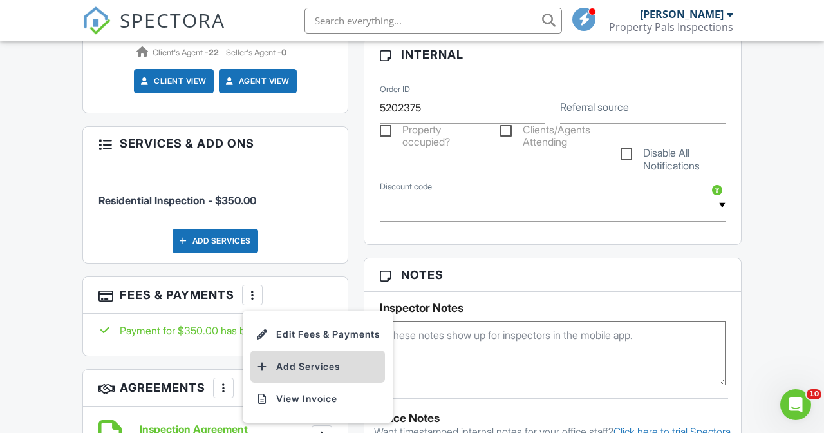
click at [307, 357] on li "Add Services" at bounding box center [318, 366] width 135 height 32
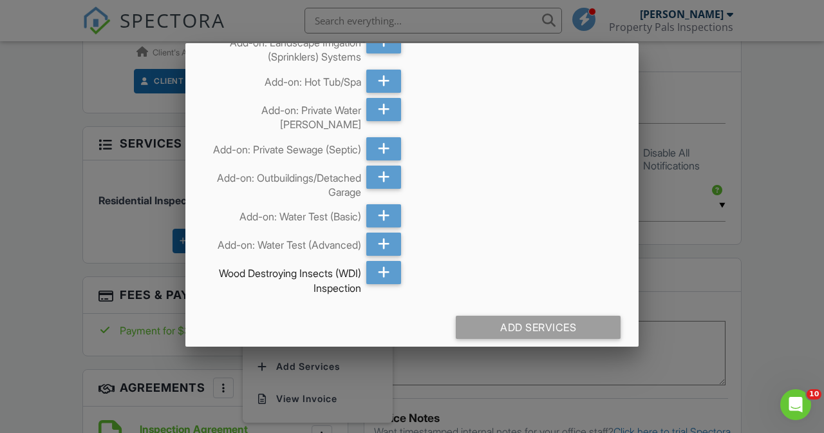
click at [39, 335] on div at bounding box center [412, 206] width 824 height 541
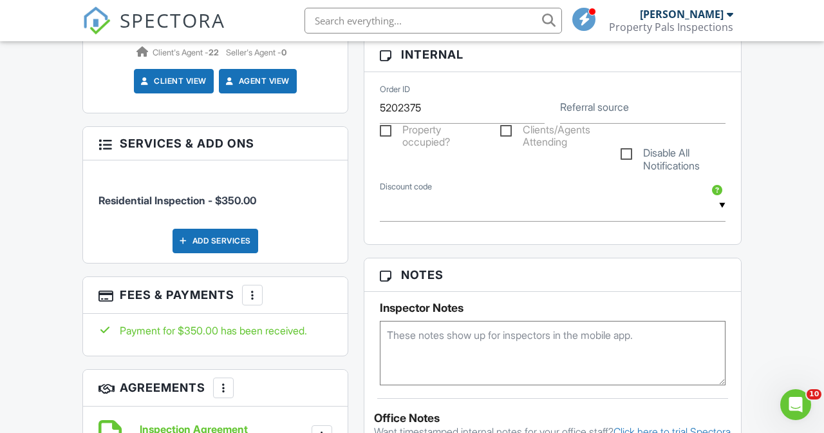
click at [255, 289] on div at bounding box center [252, 295] width 13 height 13
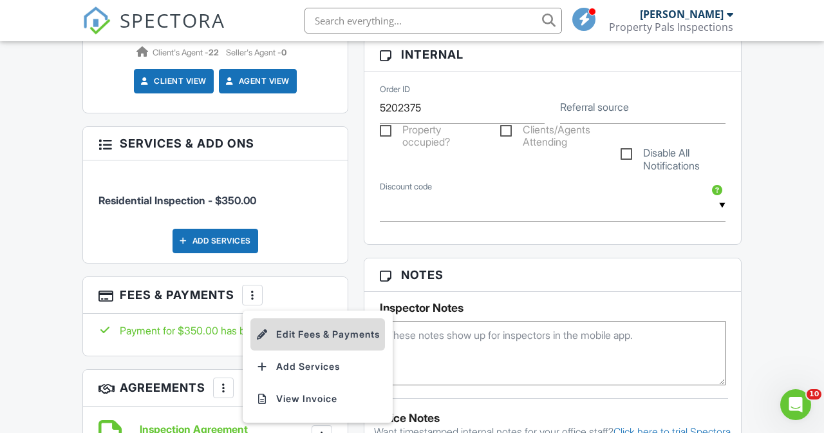
click at [292, 335] on li "Edit Fees & Payments" at bounding box center [318, 334] width 135 height 32
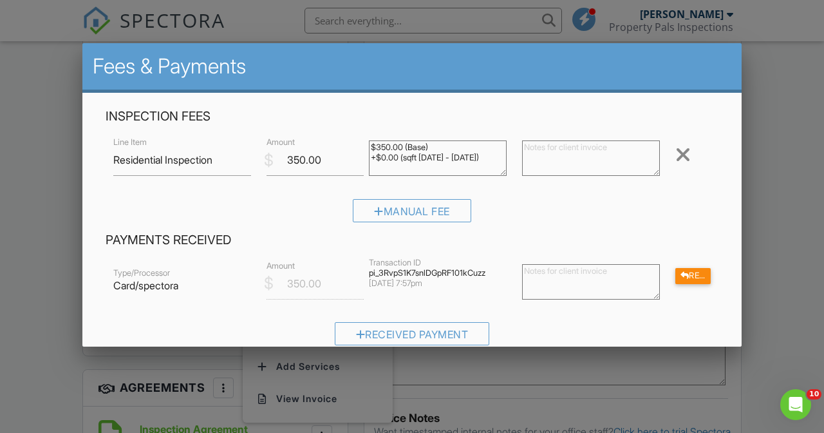
click at [257, 213] on div "Manual Fee" at bounding box center [412, 215] width 613 height 33
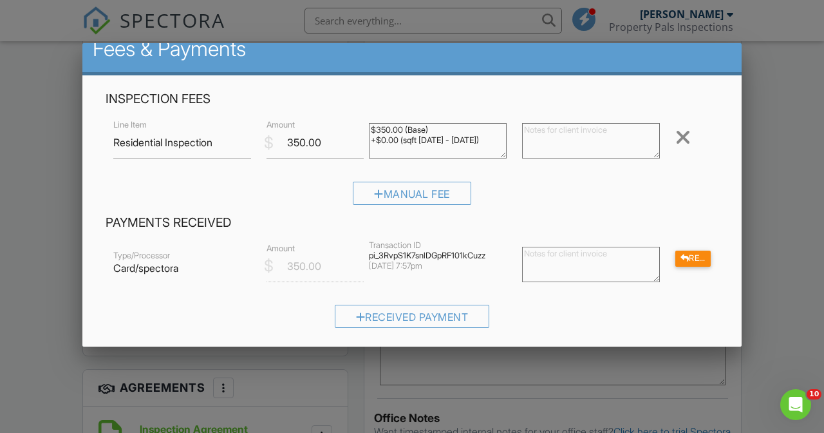
scroll to position [0, 0]
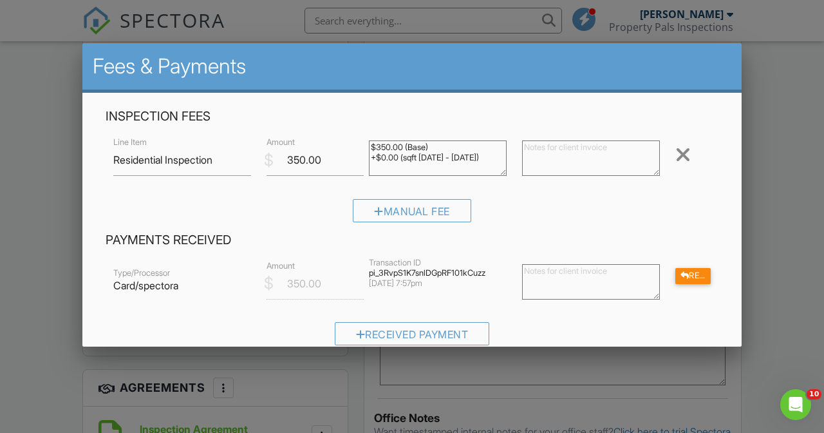
click at [44, 200] on div at bounding box center [412, 206] width 824 height 541
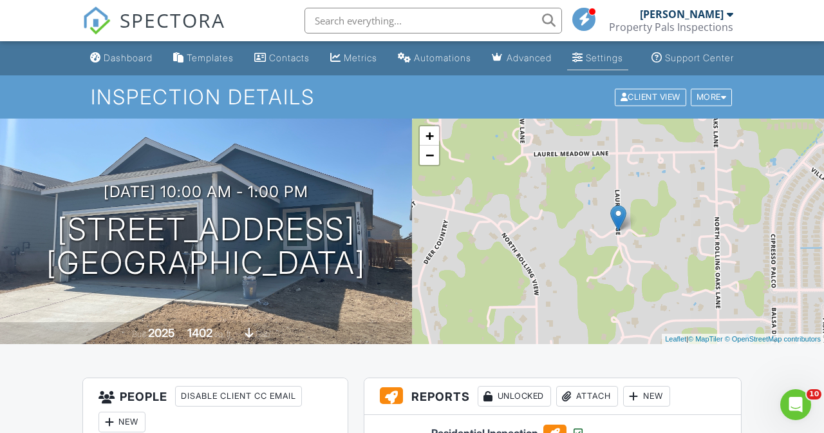
click at [582, 59] on div "Settings" at bounding box center [578, 57] width 11 height 10
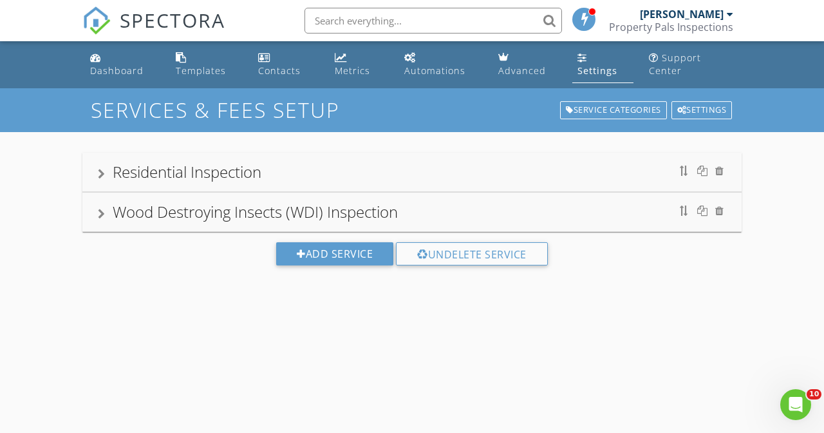
click at [102, 170] on div at bounding box center [101, 174] width 7 height 10
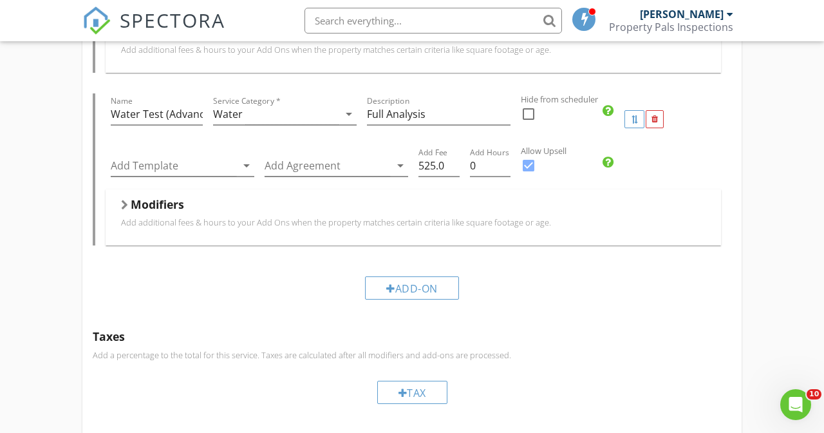
scroll to position [1984, 0]
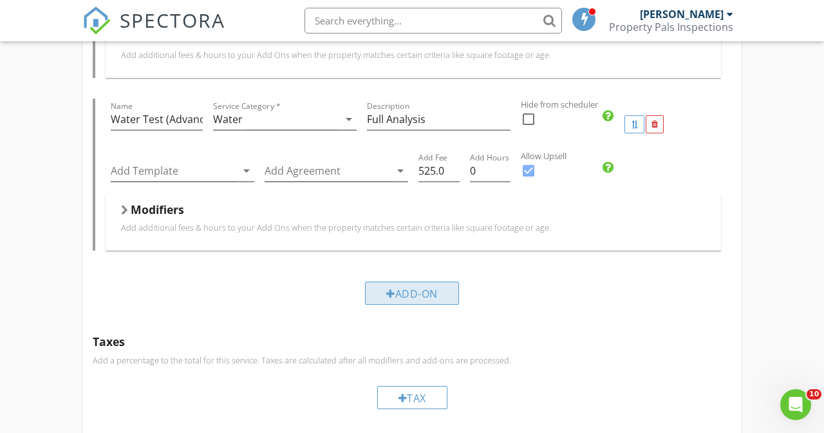
click at [399, 286] on div "Add-On" at bounding box center [412, 292] width 94 height 23
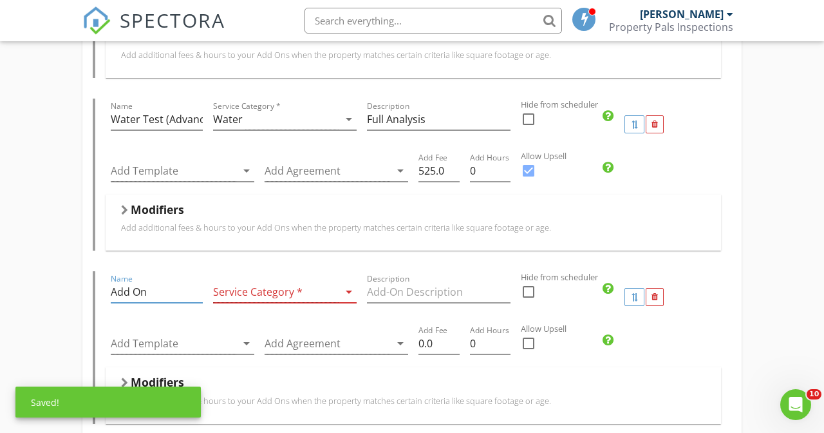
click at [169, 292] on input "Add On" at bounding box center [157, 291] width 92 height 21
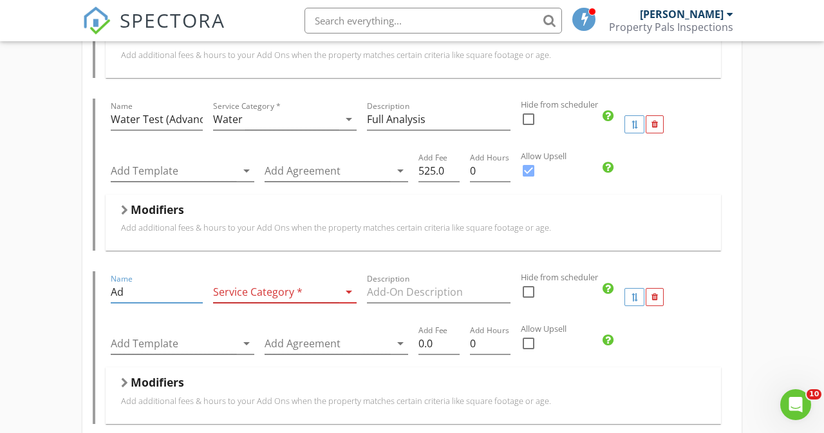
type input "A"
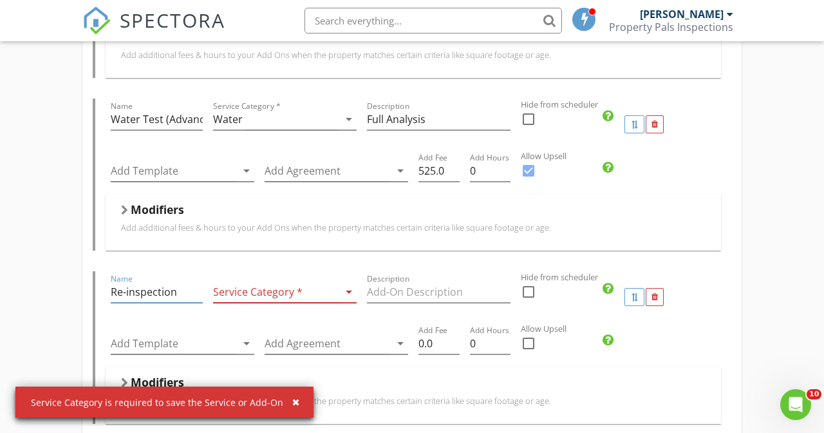
type input "Re-inspection"
click at [310, 289] on div at bounding box center [276, 291] width 126 height 21
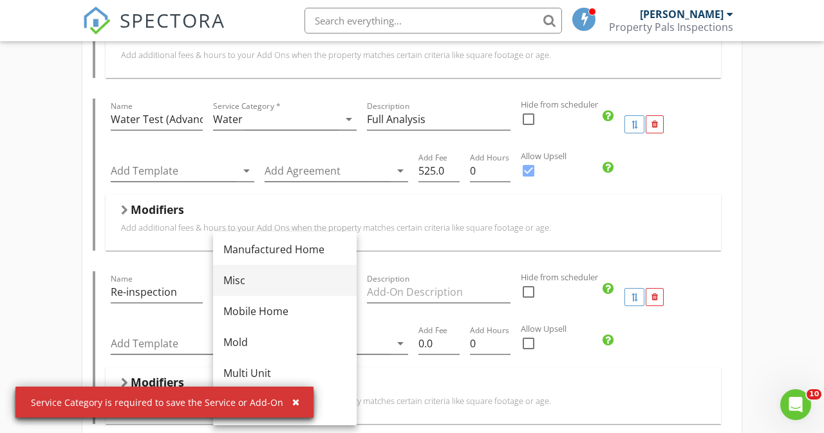
scroll to position [242, 0]
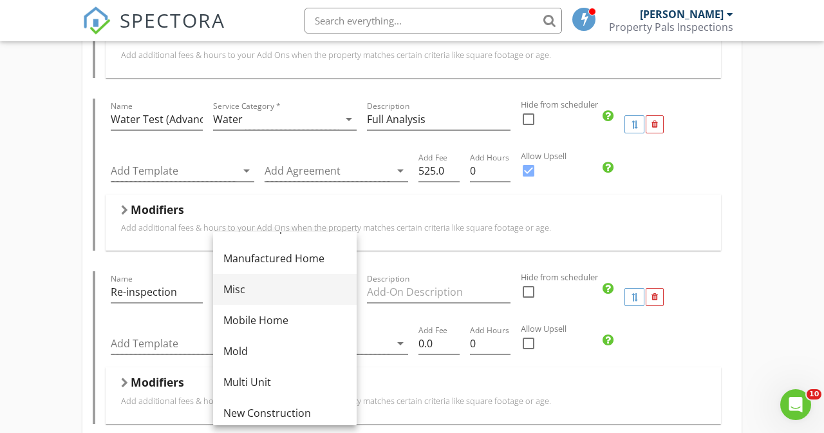
click at [247, 294] on div "Misc" at bounding box center [284, 288] width 123 height 15
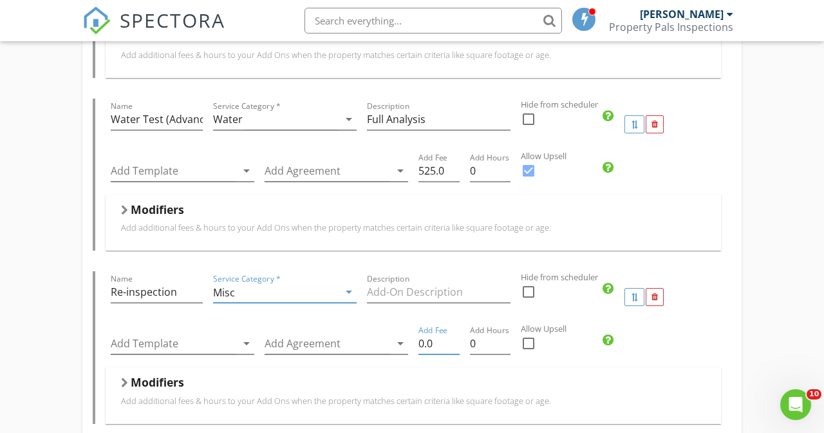
click at [422, 339] on input "0.0" at bounding box center [439, 343] width 41 height 21
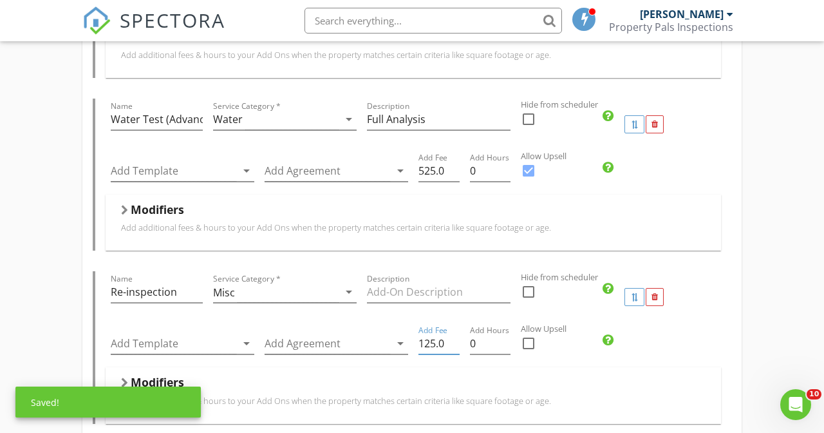
type input "125.0"
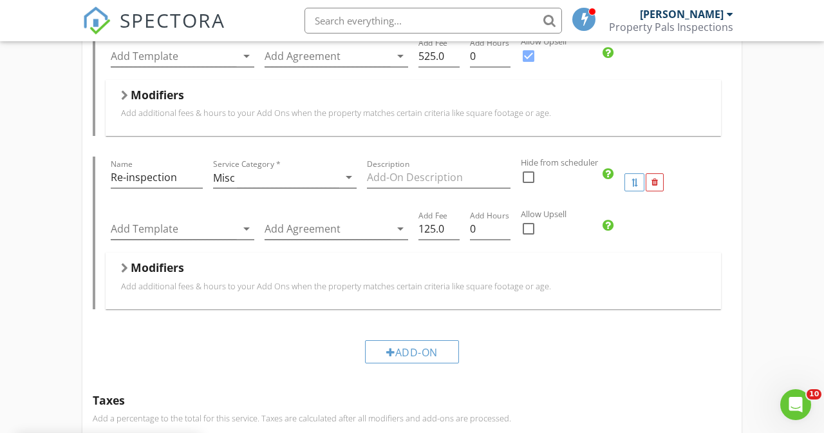
scroll to position [2100, 0]
click at [506, 220] on input "0.25" at bounding box center [490, 227] width 41 height 21
click at [506, 220] on input "0.5" at bounding box center [490, 227] width 41 height 21
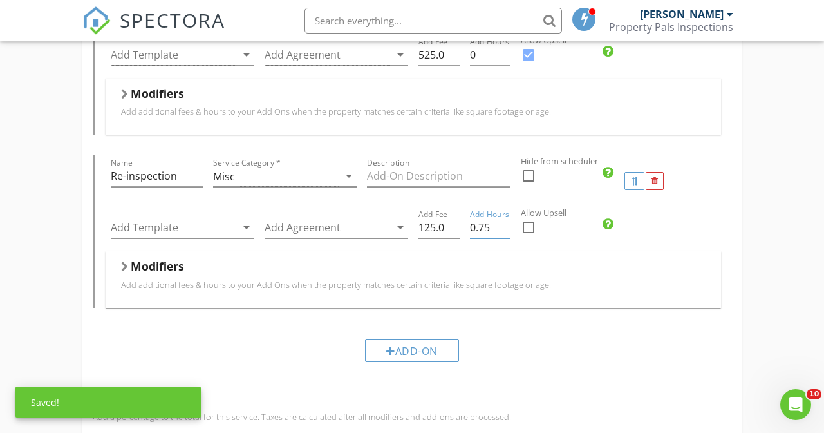
click at [506, 220] on input "0.75" at bounding box center [490, 227] width 41 height 21
type input "1"
click at [506, 220] on input "1" at bounding box center [490, 227] width 41 height 21
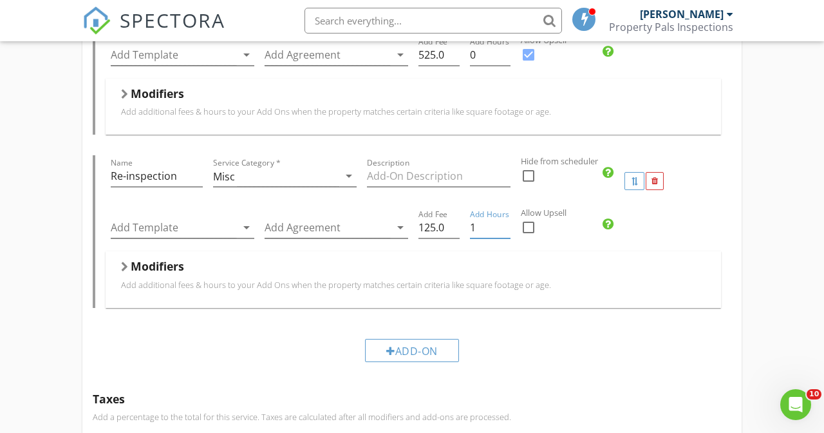
click at [532, 227] on div at bounding box center [529, 227] width 22 height 22
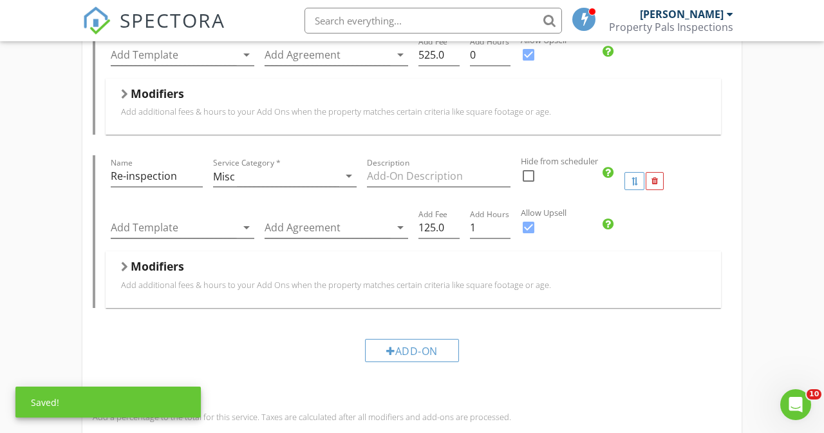
click at [522, 228] on div at bounding box center [529, 227] width 22 height 22
checkbox input "false"
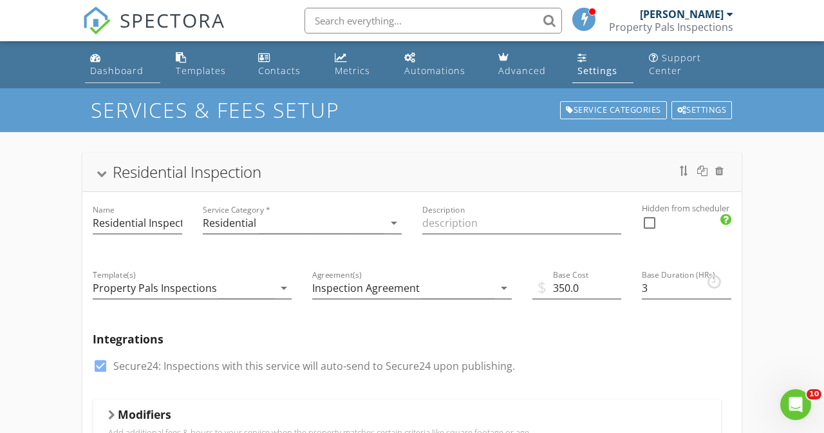
scroll to position [0, 0]
click at [103, 68] on div "Dashboard" at bounding box center [116, 70] width 53 height 12
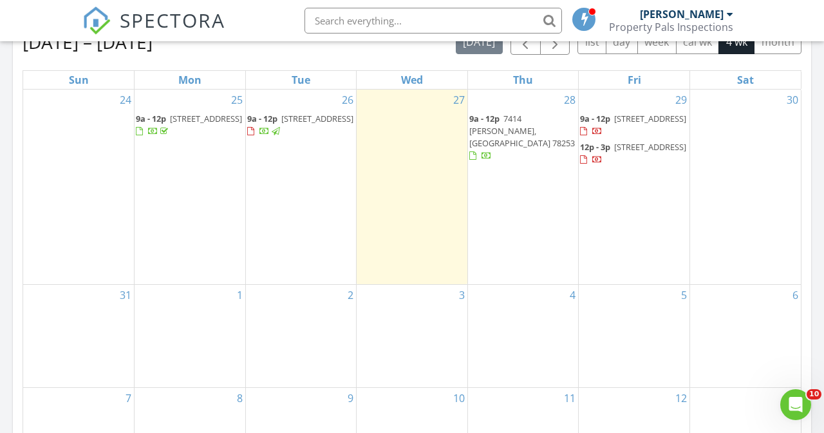
scroll to position [531, 0]
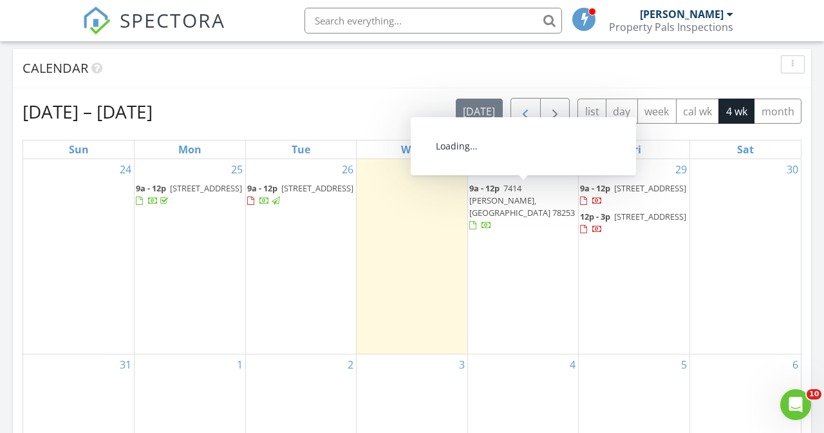
click at [522, 113] on span "button" at bounding box center [525, 111] width 15 height 15
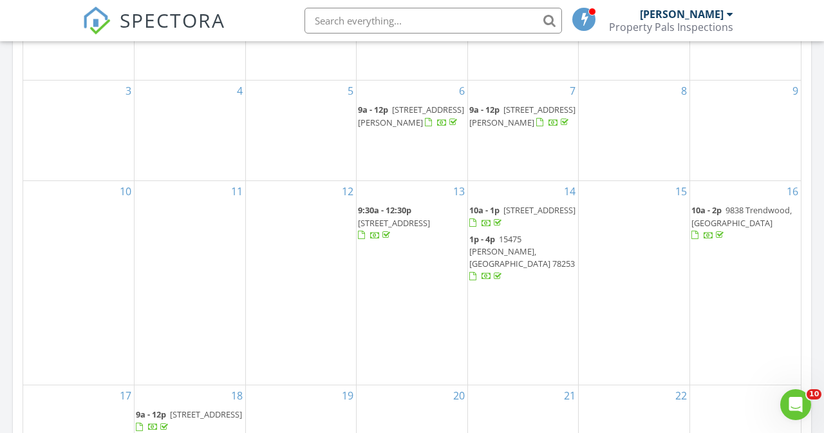
scroll to position [709, 0]
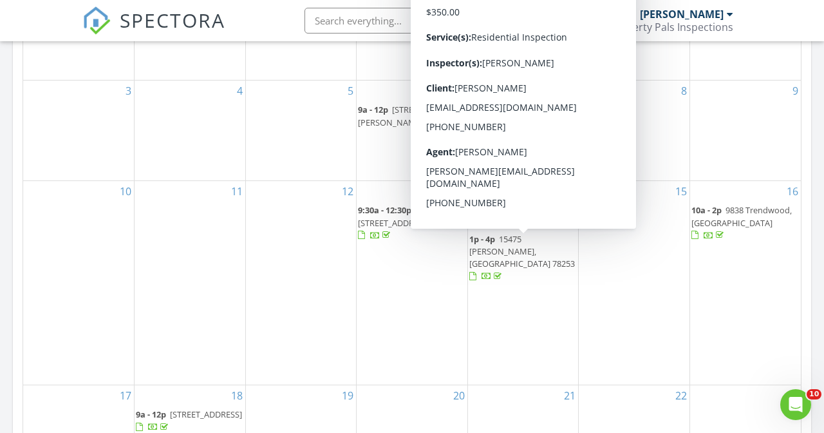
click at [529, 216] on span "[STREET_ADDRESS]" at bounding box center [540, 210] width 72 height 12
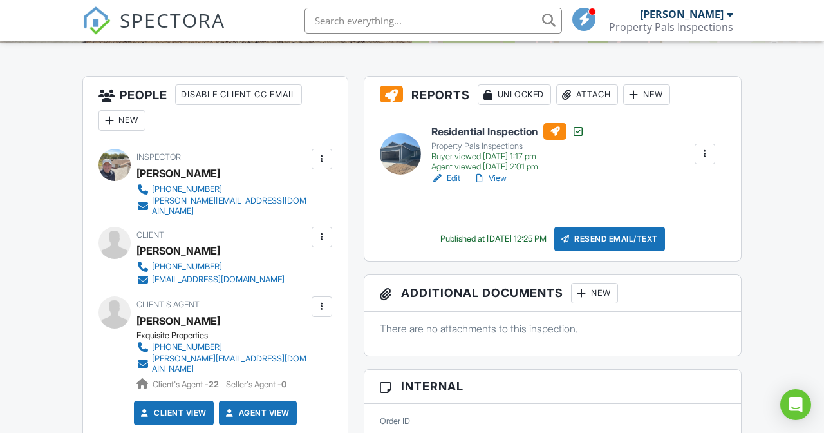
scroll to position [223, 0]
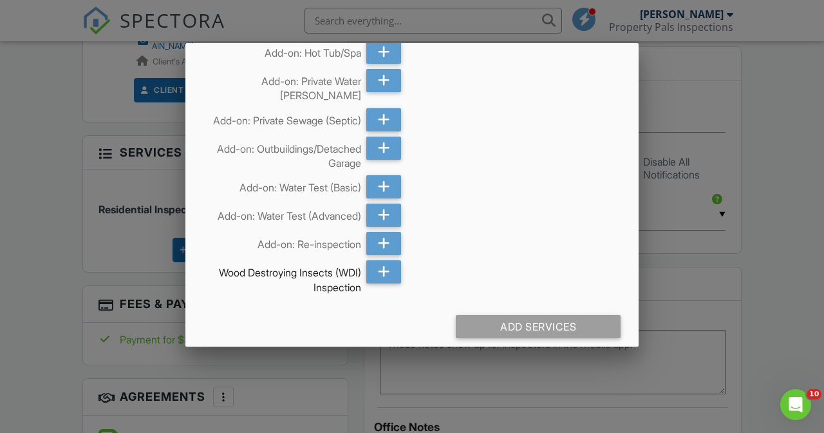
scroll to position [194, 0]
click at [383, 232] on icon at bounding box center [384, 243] width 12 height 23
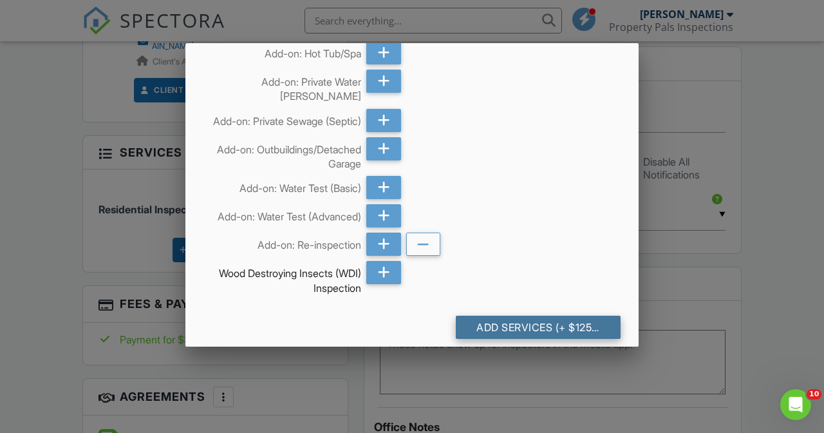
click at [516, 316] on div "Add Services (+ $125.0)" at bounding box center [538, 327] width 165 height 23
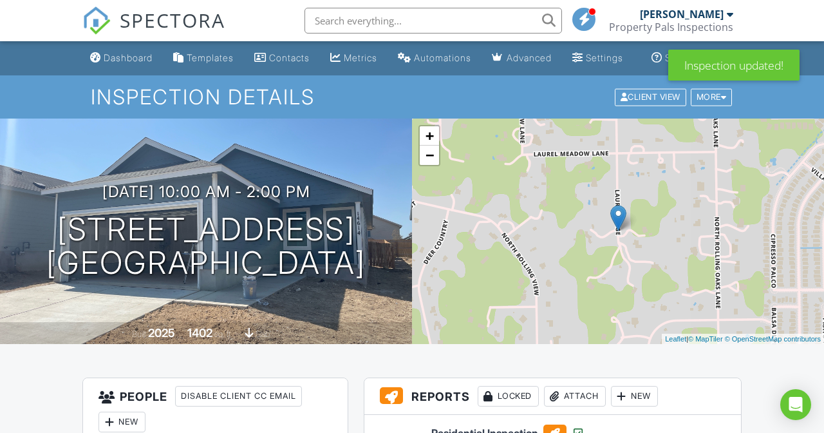
scroll to position [163, 0]
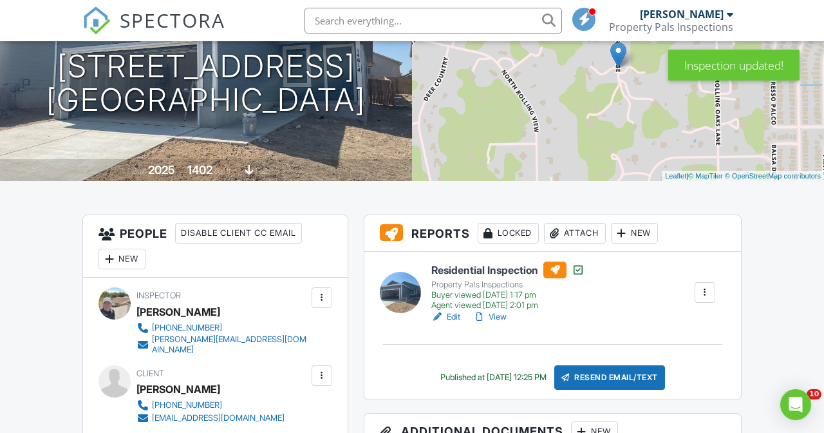
click at [705, 299] on div at bounding box center [705, 292] width 13 height 13
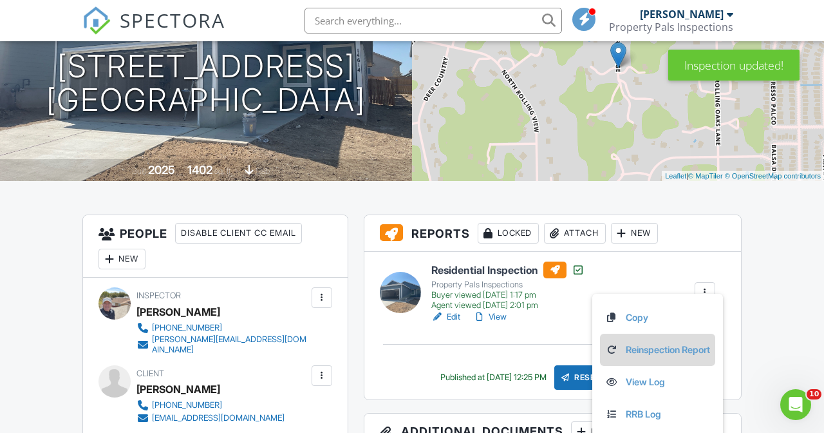
scroll to position [0, 0]
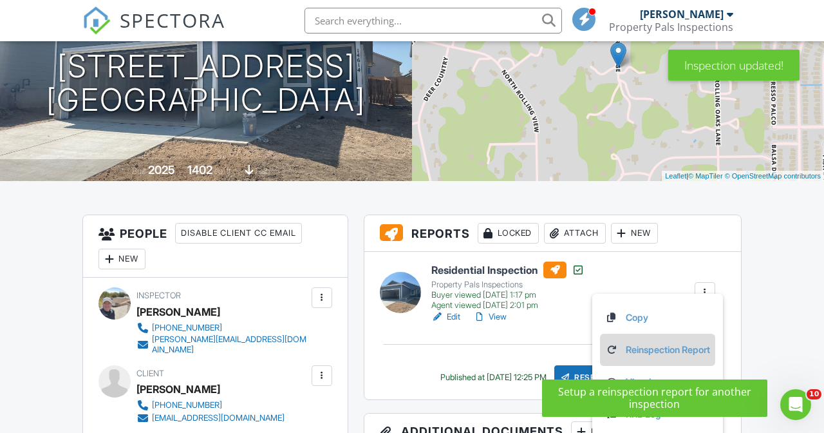
click at [652, 357] on link "Reinspection Report" at bounding box center [657, 350] width 105 height 14
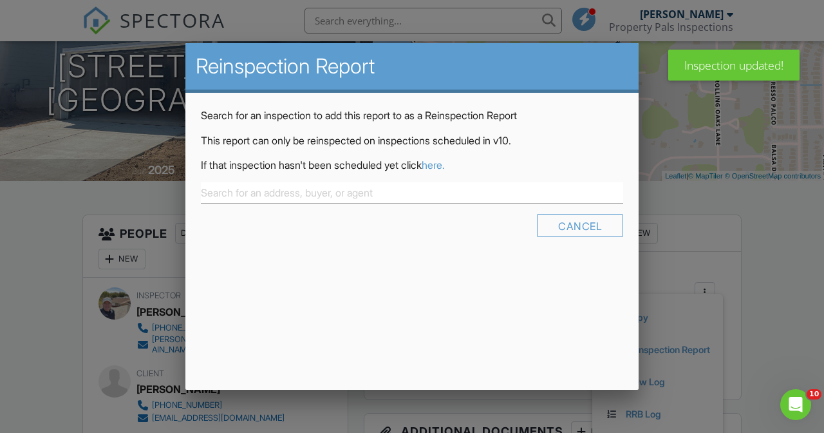
click at [445, 164] on link "here." at bounding box center [433, 164] width 23 height 13
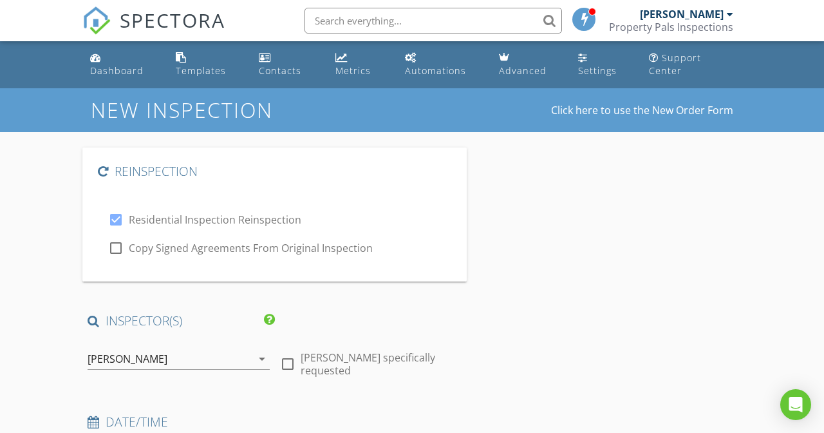
type input "[PERSON_NAME]"
type input "[EMAIL_ADDRESS][DOMAIN_NAME]"
type input "[PHONE_NUMBER]"
checkbox input "true"
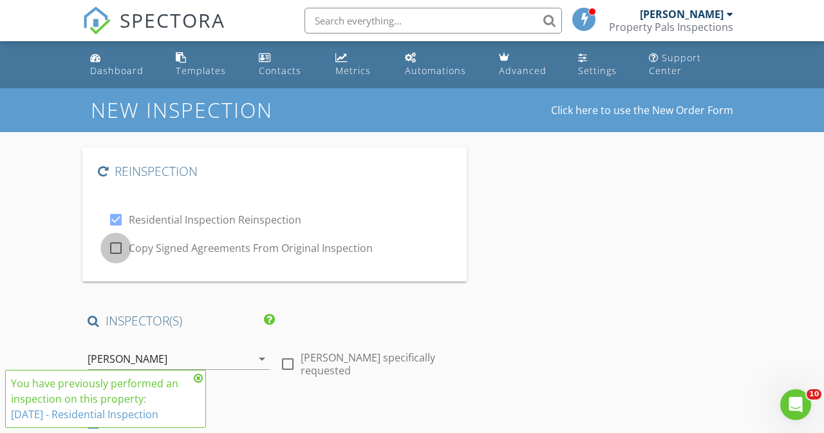
click at [111, 240] on div at bounding box center [116, 248] width 22 height 22
checkbox input "true"
click at [199, 377] on icon at bounding box center [198, 378] width 9 height 10
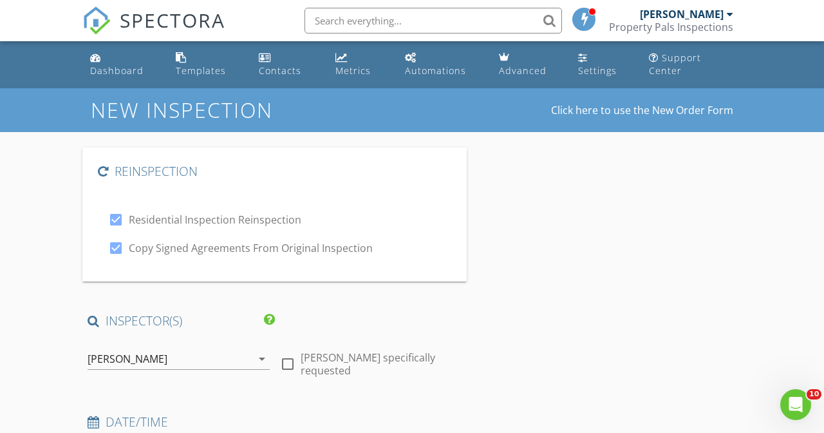
scroll to position [224, 0]
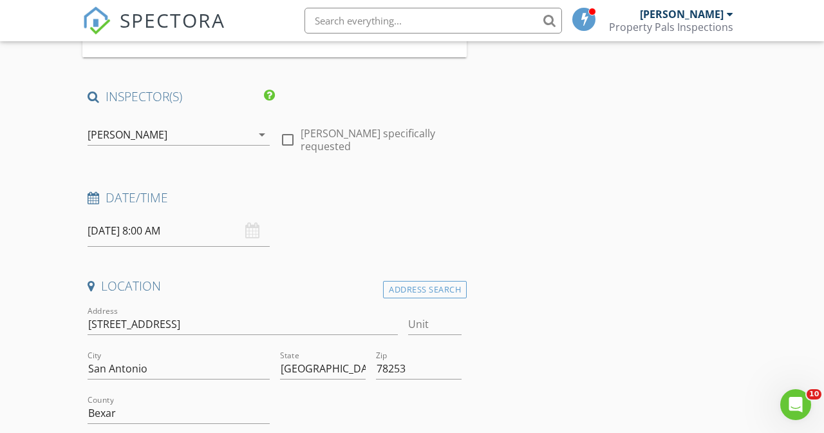
click at [185, 230] on input "[DATE] 8:00 AM" at bounding box center [179, 231] width 182 height 32
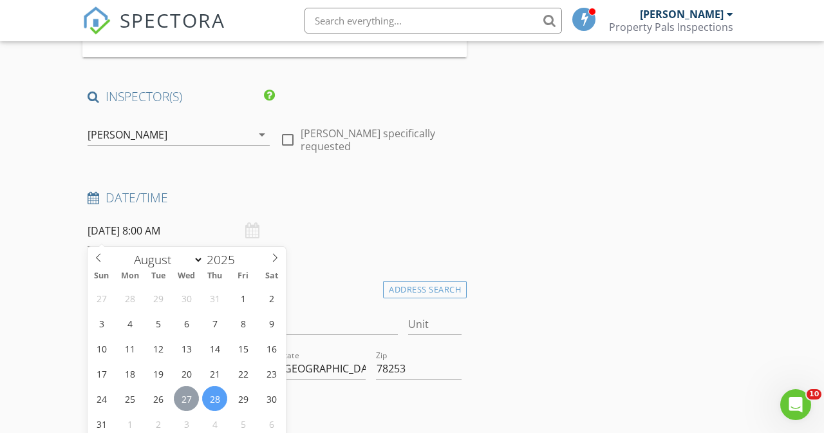
type input "08/27/2025 8:00 AM"
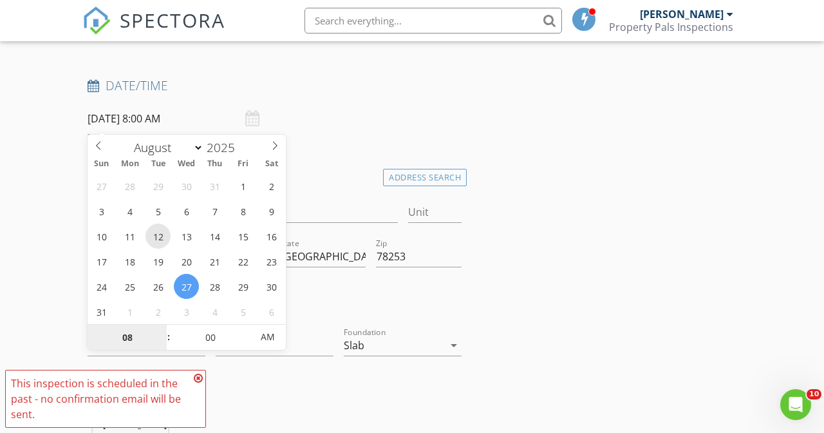
scroll to position [379, 0]
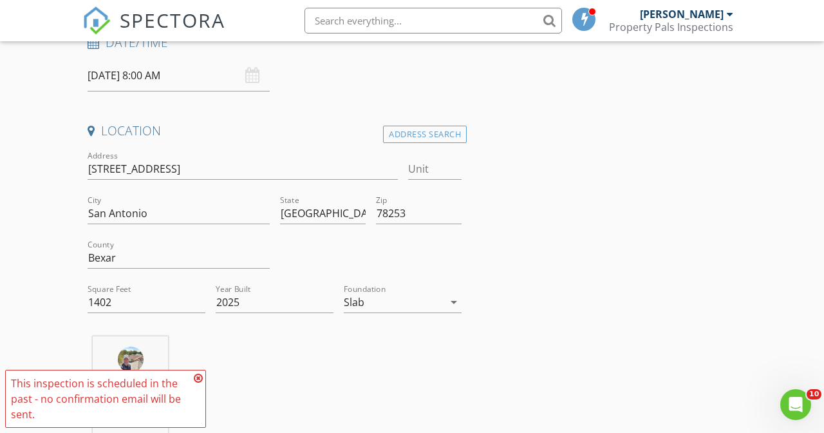
click at [200, 377] on icon at bounding box center [198, 378] width 9 height 10
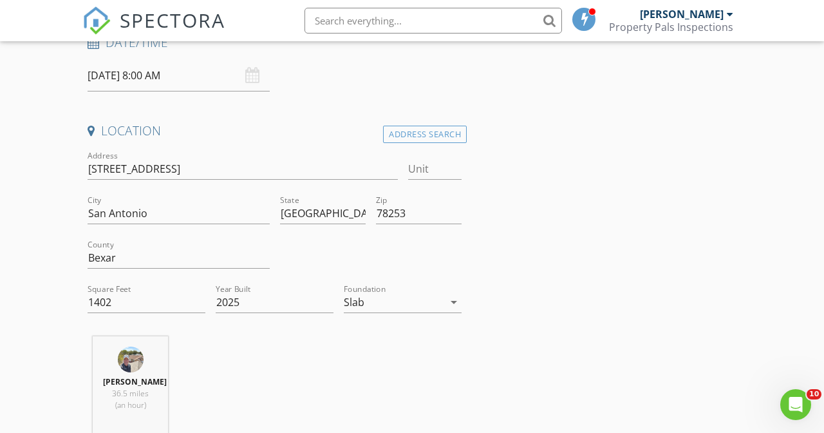
scroll to position [182, 0]
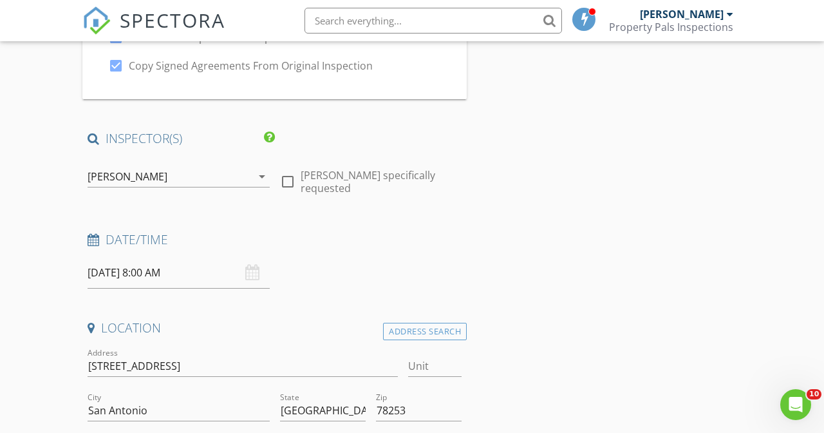
click at [182, 271] on input "08/27/2025 8:00 AM" at bounding box center [179, 273] width 182 height 32
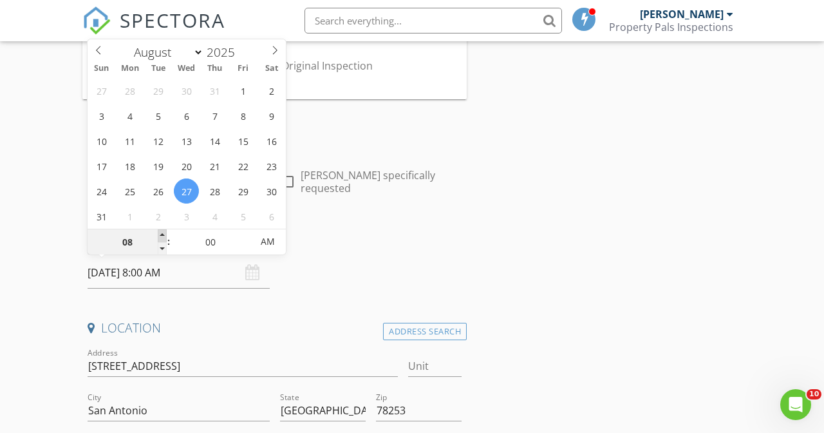
type input "09"
type input "08/27/2025 9:00 AM"
click at [161, 231] on span at bounding box center [162, 235] width 9 height 13
type input "10"
type input "08/27/2025 10:00 AM"
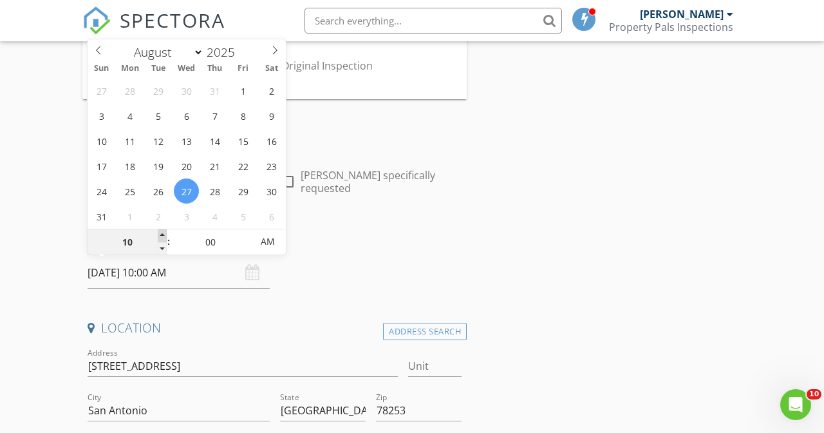
click at [161, 231] on span at bounding box center [162, 235] width 9 height 13
type input "11"
type input "08/27/2025 11:00 AM"
click at [161, 231] on span at bounding box center [162, 235] width 9 height 13
type input "12"
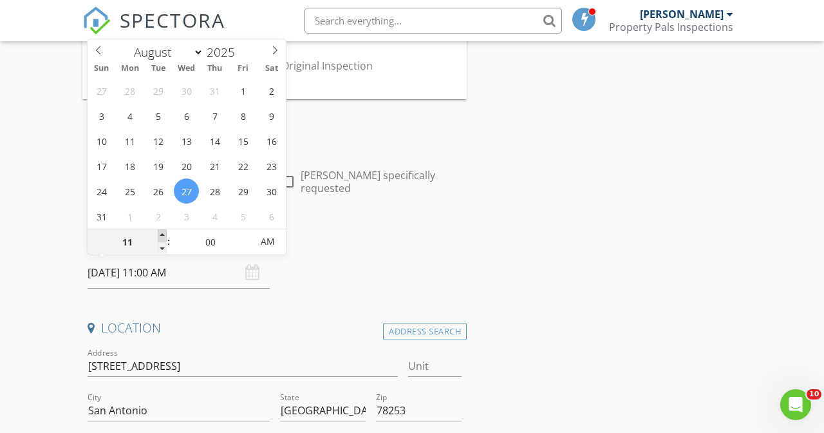
type input "08/27/2025 12:00 PM"
click at [161, 231] on span at bounding box center [162, 235] width 9 height 13
type input "01"
type input "[DATE] 1:00 PM"
click at [161, 231] on span at bounding box center [162, 235] width 9 height 13
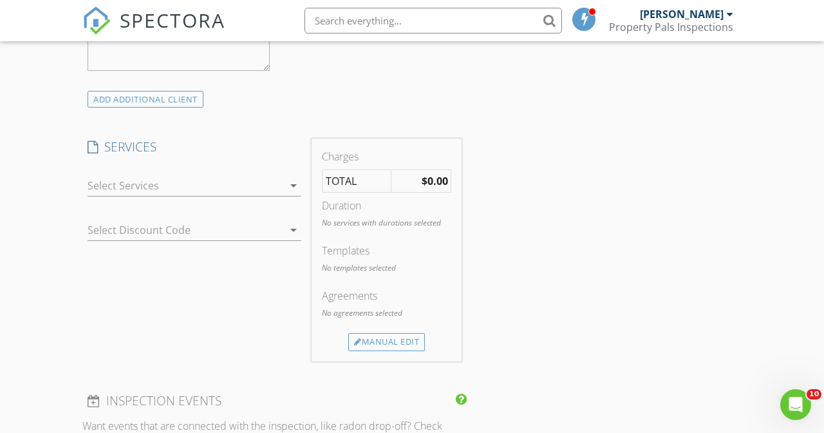
scroll to position [1121, 0]
click at [173, 187] on div at bounding box center [186, 186] width 196 height 21
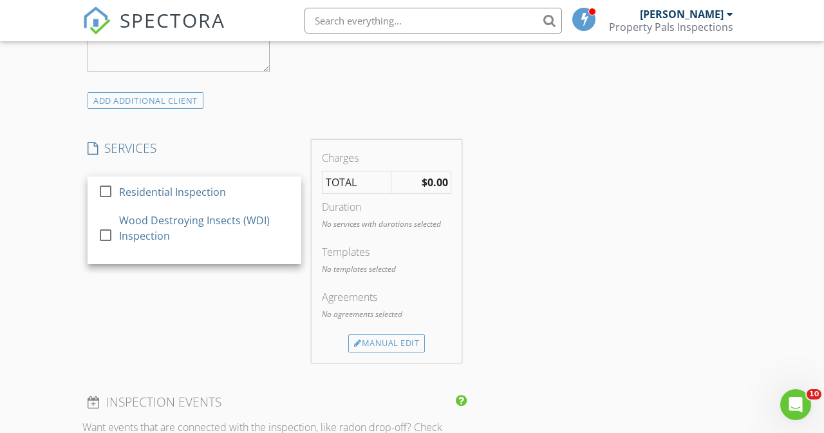
click at [65, 207] on div "New Inspection Click here to use the New Order Form Reinspection check_box Resi…" at bounding box center [412, 368] width 824 height 2803
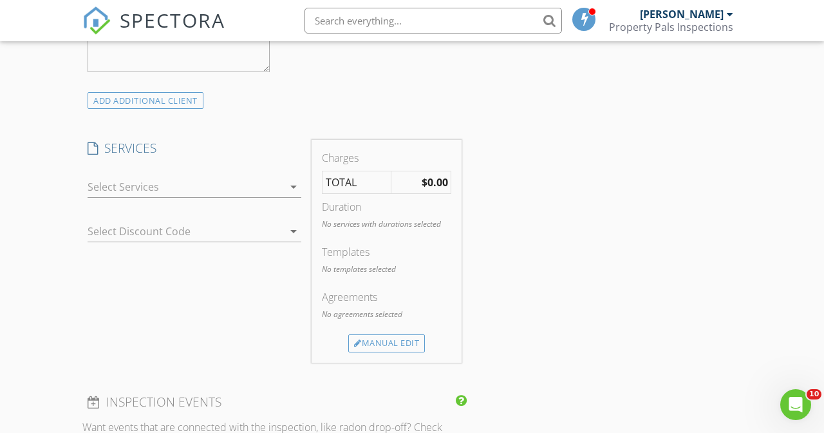
click at [154, 238] on div at bounding box center [177, 231] width 178 height 21
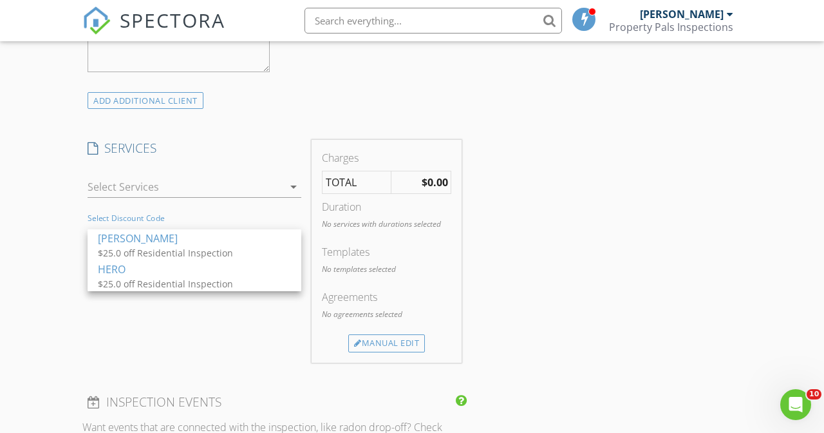
click at [61, 228] on div "New Inspection Click here to use the New Order Form Reinspection check_box Resi…" at bounding box center [412, 368] width 824 height 2803
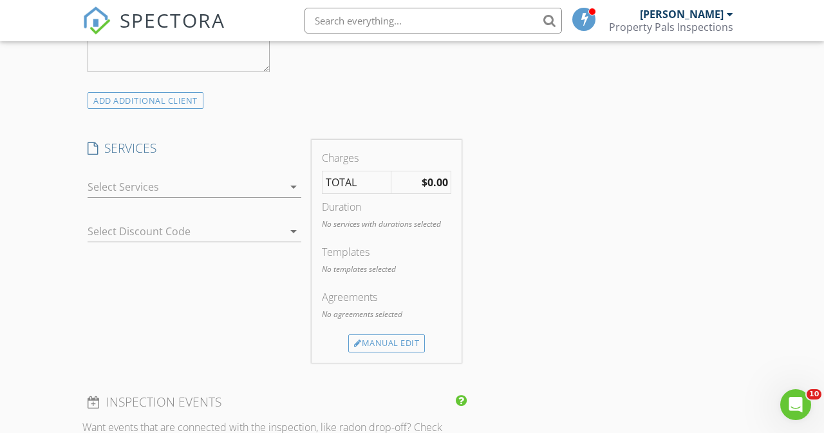
click at [294, 194] on icon "arrow_drop_down" at bounding box center [293, 186] width 15 height 15
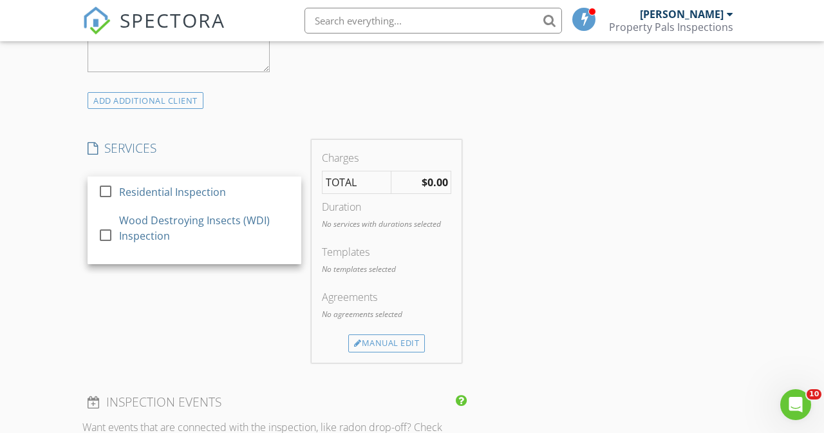
click at [65, 213] on div "New Inspection Click here to use the New Order Form Reinspection check_box Resi…" at bounding box center [412, 368] width 824 height 2803
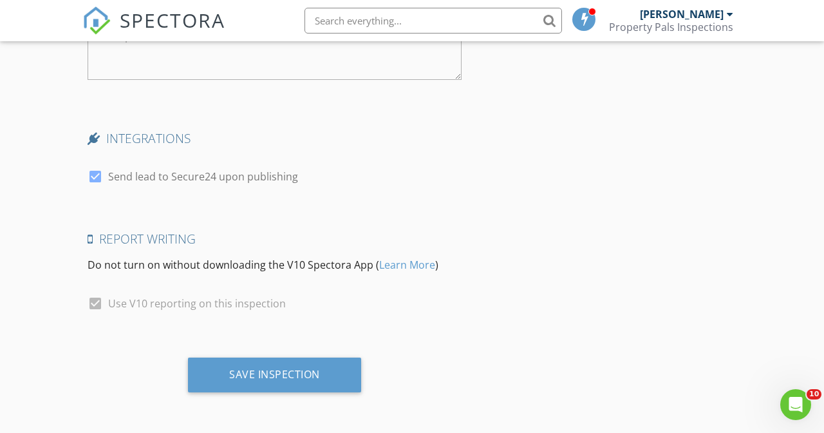
scroll to position [2465, 0]
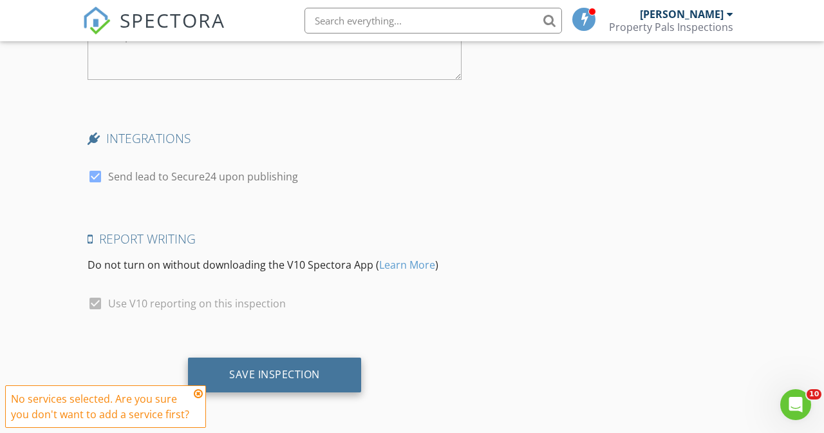
click at [258, 371] on div "Save Inspection" at bounding box center [274, 374] width 91 height 13
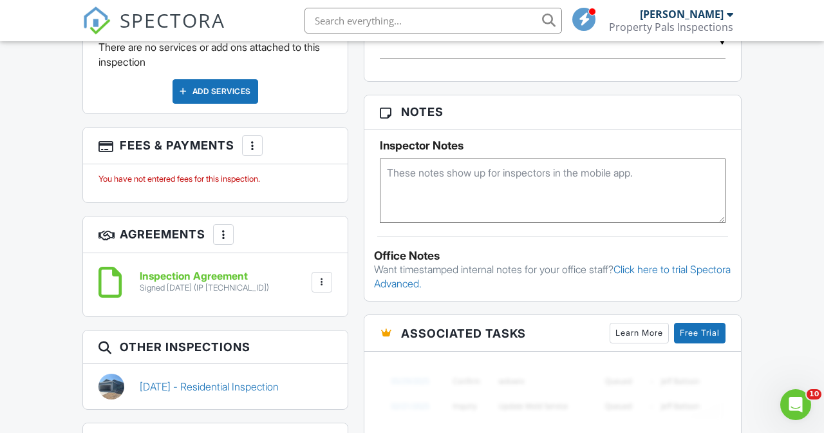
scroll to position [761, 0]
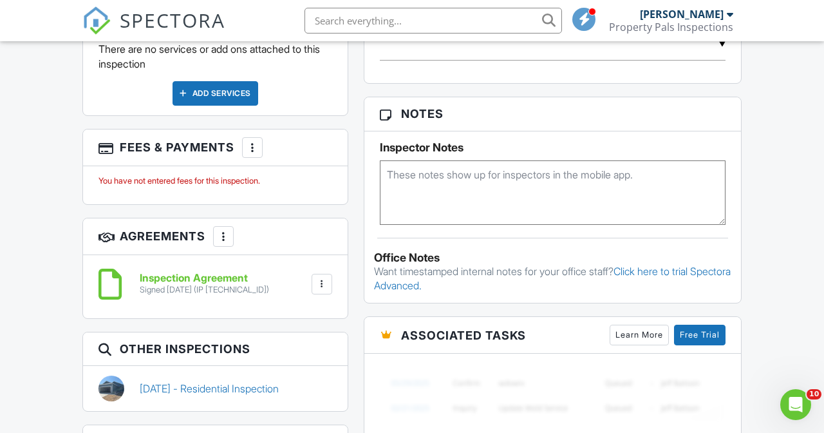
click at [254, 141] on div at bounding box center [252, 147] width 13 height 13
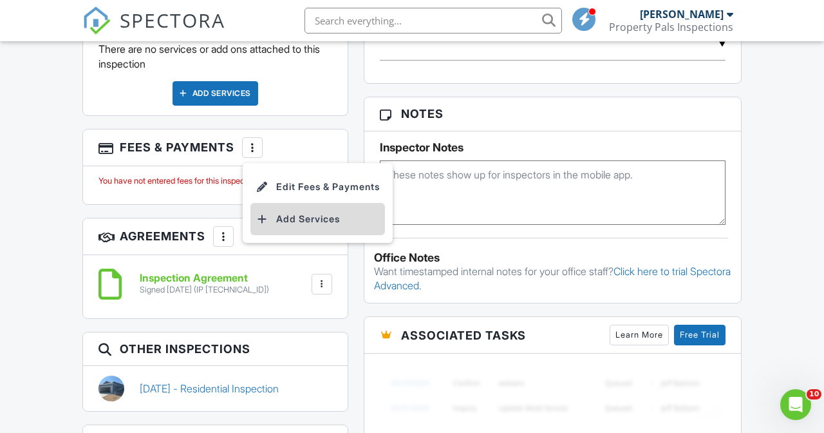
click at [294, 216] on li "Add Services" at bounding box center [318, 219] width 135 height 32
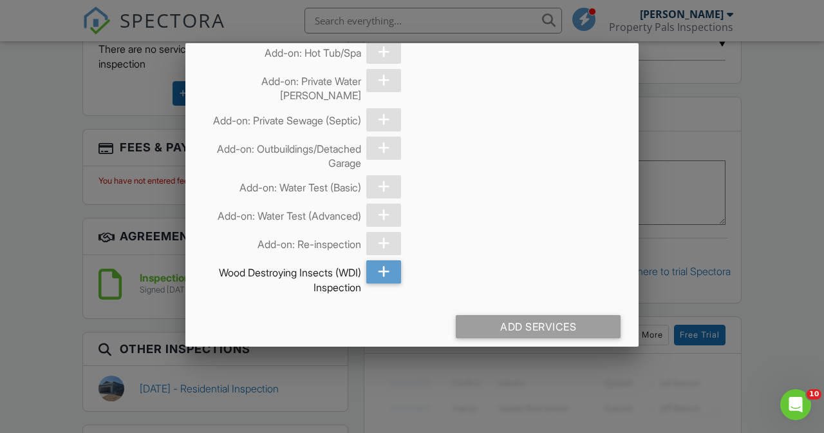
scroll to position [194, 0]
click at [383, 234] on div at bounding box center [383, 243] width 34 height 23
click at [56, 279] on div at bounding box center [412, 206] width 824 height 541
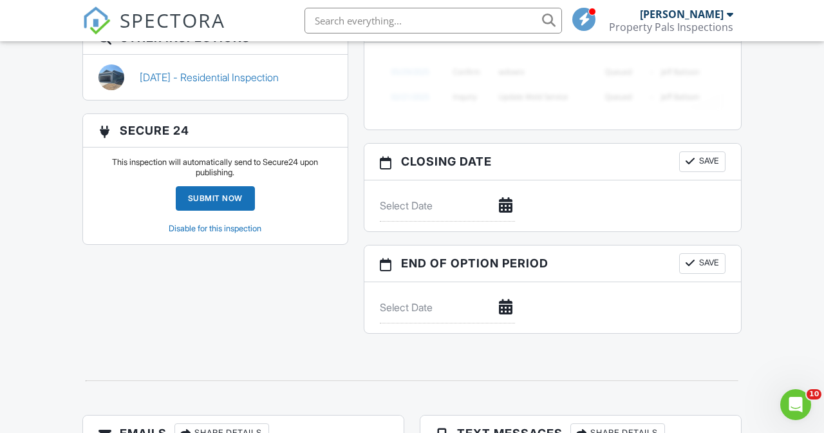
scroll to position [985, 0]
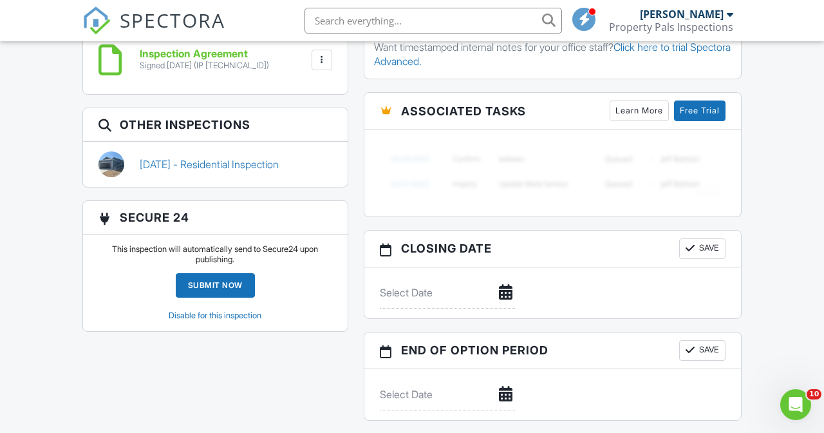
click at [239, 311] on link "Disable for this inspection" at bounding box center [215, 315] width 93 height 10
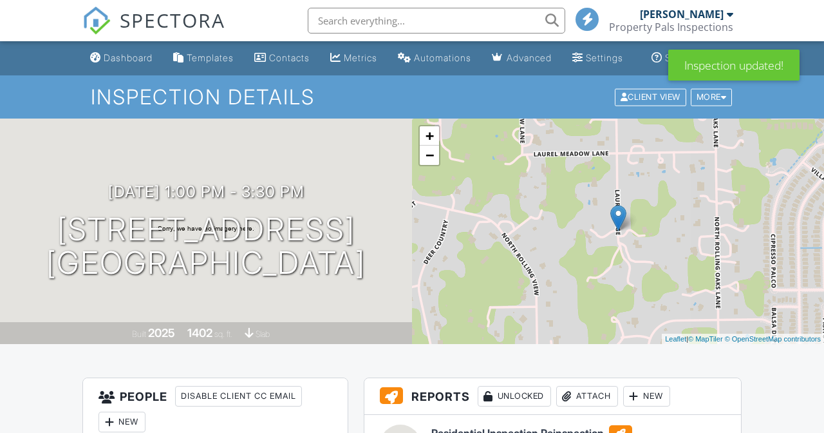
scroll to position [699, 0]
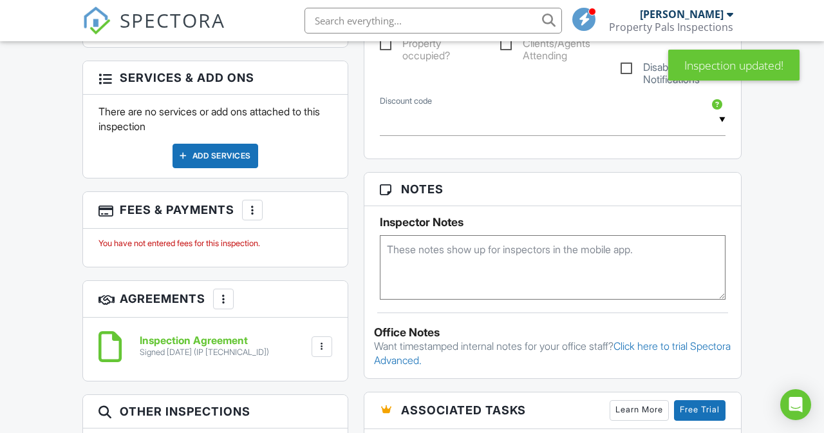
click at [247, 204] on div at bounding box center [252, 210] width 13 height 13
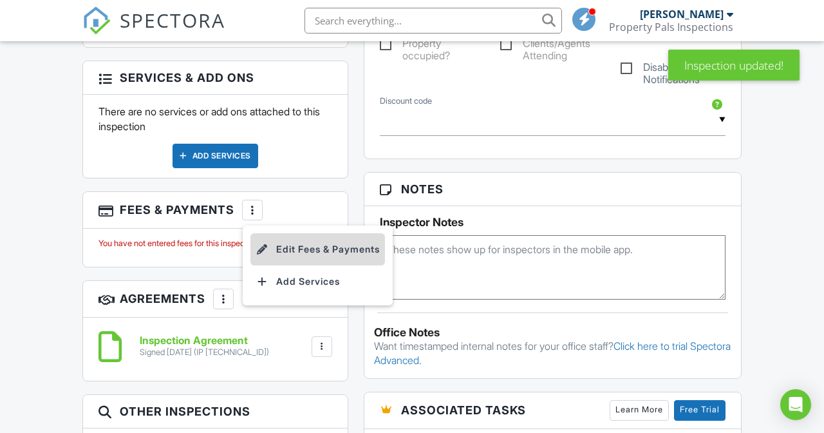
click at [314, 248] on li "Edit Fees & Payments" at bounding box center [318, 249] width 135 height 32
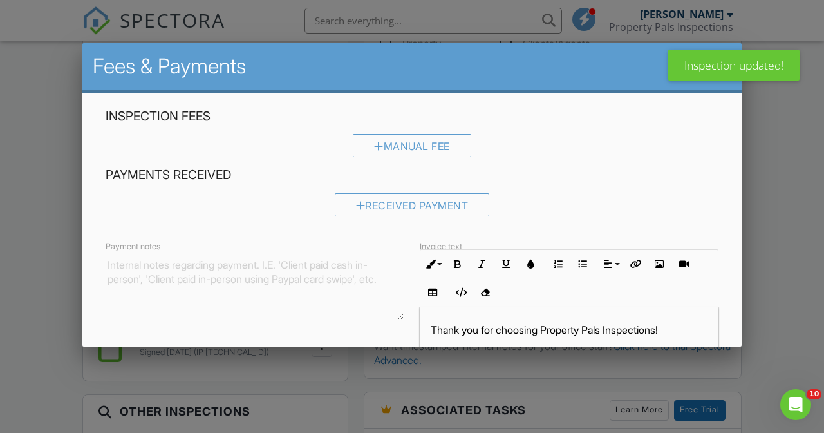
scroll to position [0, 0]
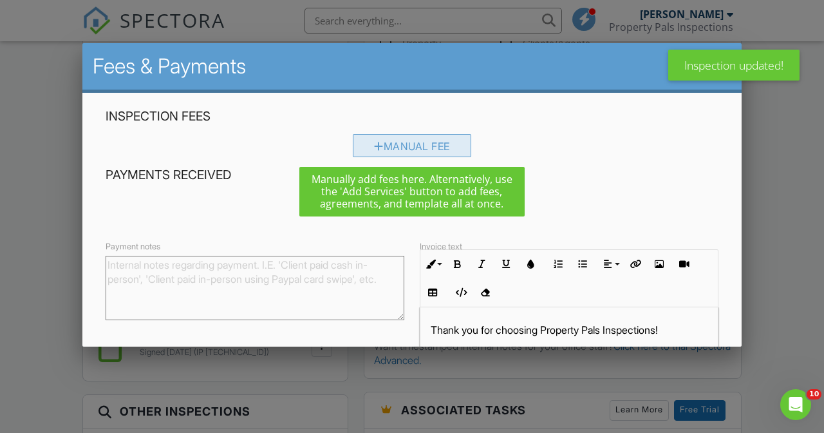
click at [376, 148] on div at bounding box center [379, 146] width 10 height 10
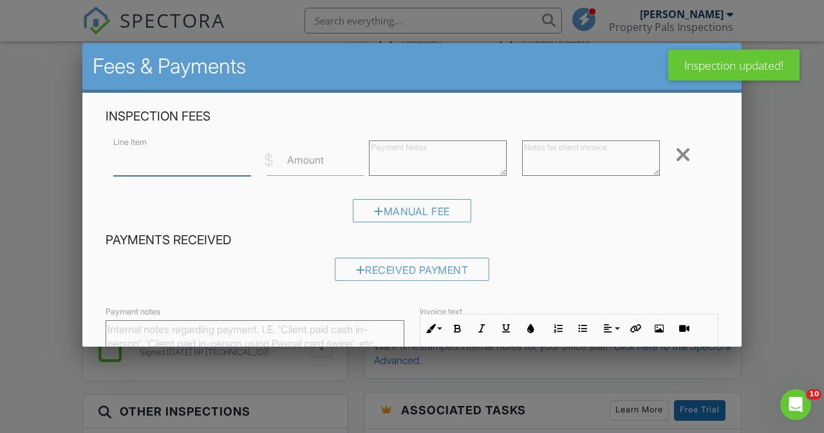
click at [174, 161] on input "Line Item" at bounding box center [182, 160] width 138 height 32
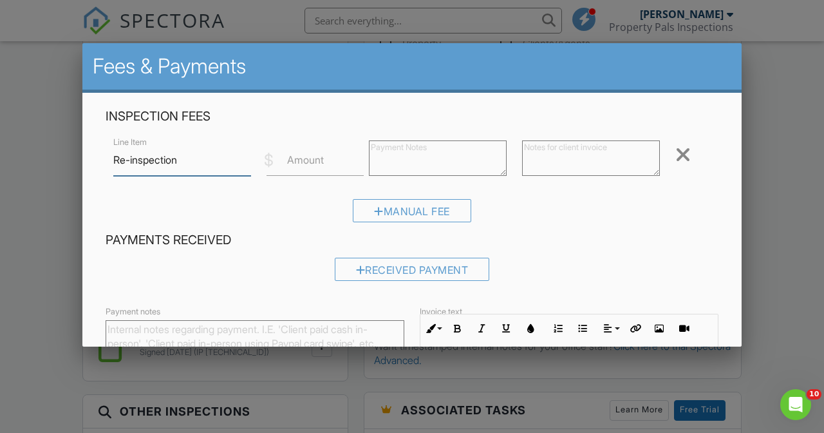
type input "Re-inspection"
click at [325, 173] on input "Amount" at bounding box center [315, 160] width 97 height 32
type input "125"
click at [583, 240] on h4 "Payments Received" at bounding box center [412, 240] width 613 height 17
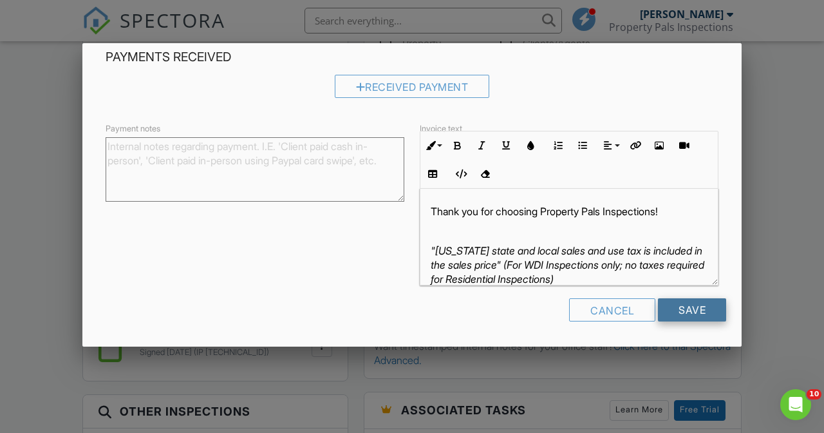
scroll to position [182, 0]
click at [691, 315] on input "Save" at bounding box center [692, 310] width 68 height 23
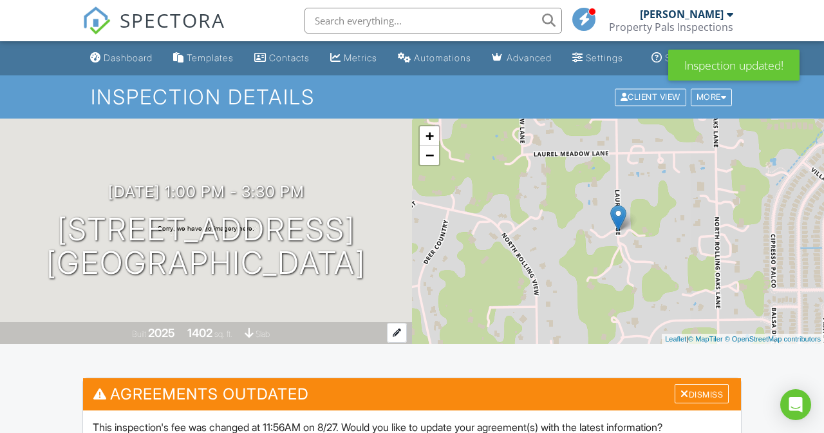
click at [683, 388] on div at bounding box center [685, 393] width 8 height 10
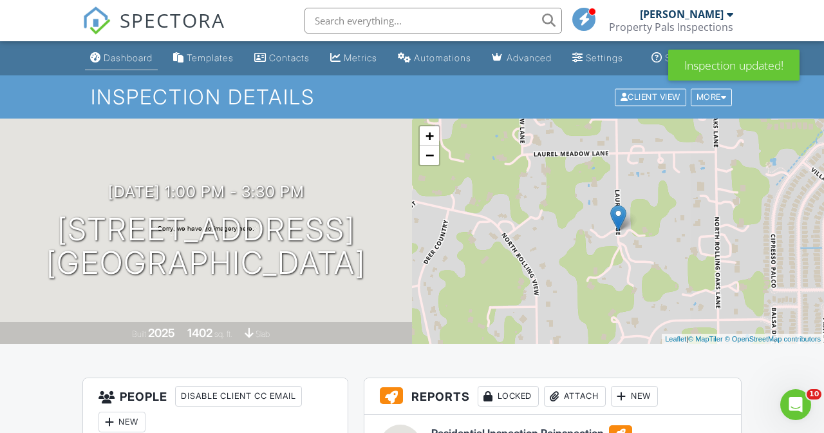
click at [95, 52] on link "Dashboard" at bounding box center [121, 58] width 73 height 24
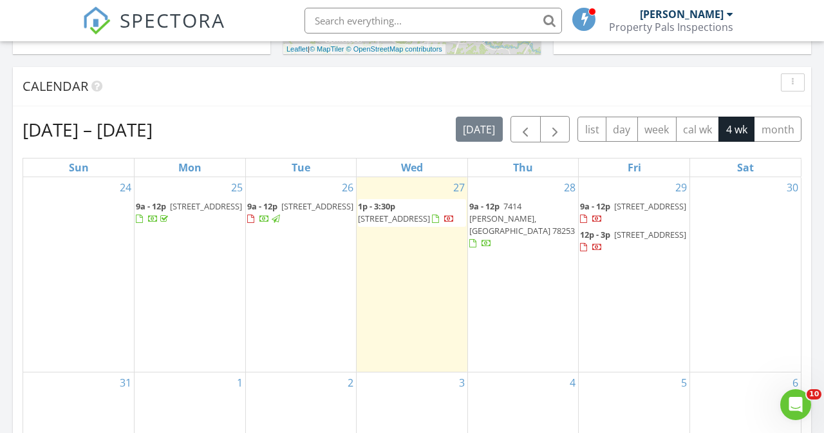
scroll to position [514, 0]
click at [524, 121] on span "button" at bounding box center [525, 127] width 15 height 15
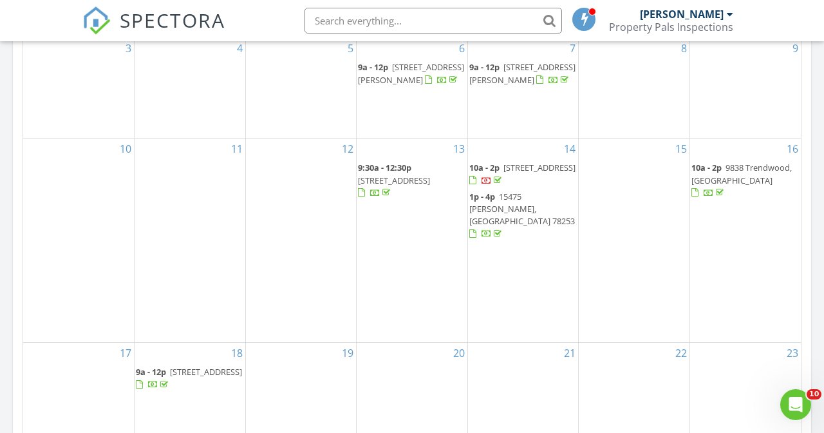
scroll to position [760, 0]
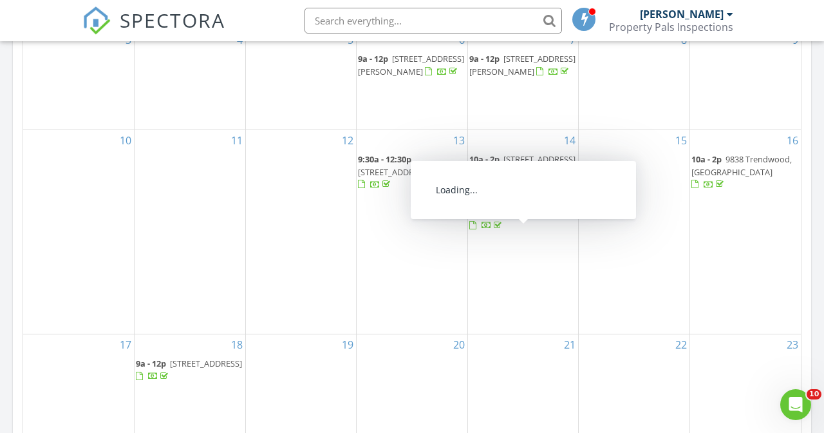
click at [520, 165] on span "14614 Kayden Ridge, San Antonio 78253" at bounding box center [540, 159] width 72 height 12
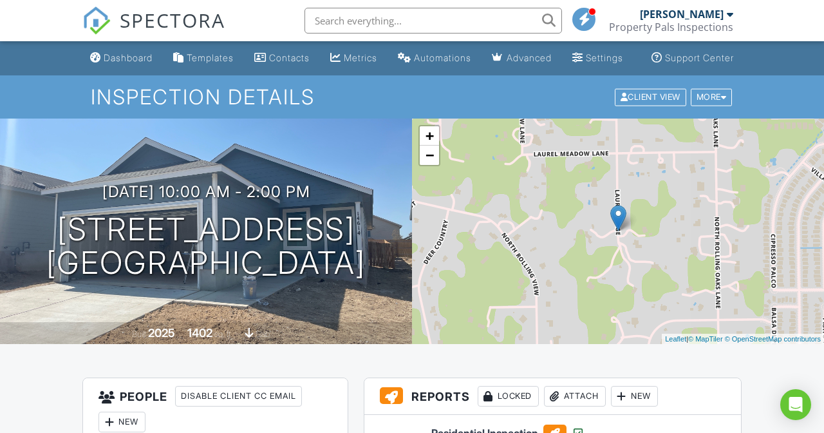
scroll to position [648, 0]
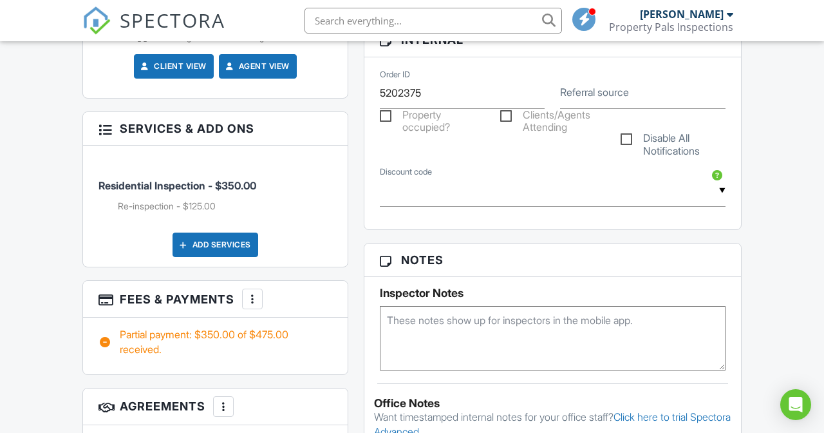
click at [254, 292] on div at bounding box center [252, 298] width 13 height 13
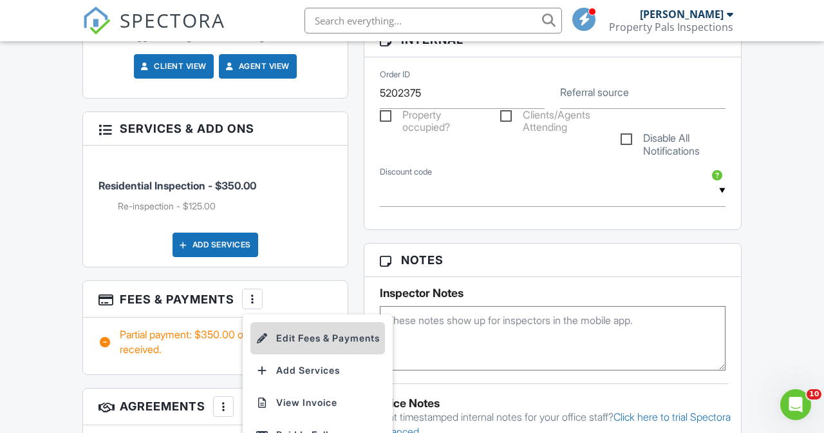
click at [317, 334] on li "Edit Fees & Payments" at bounding box center [318, 338] width 135 height 32
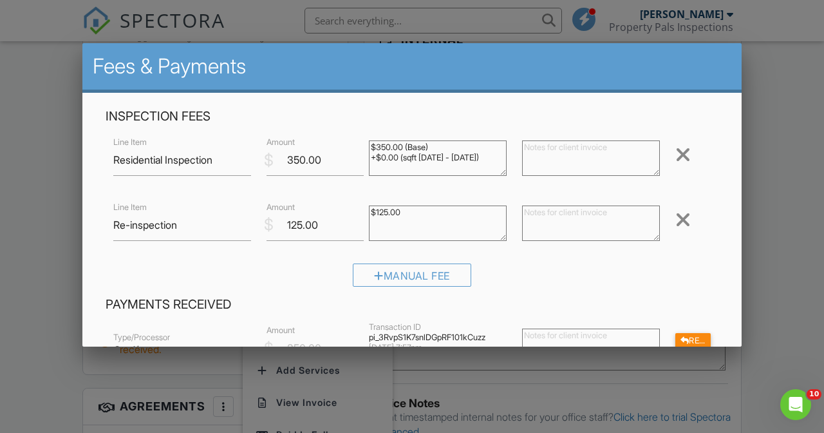
click at [684, 220] on div at bounding box center [683, 219] width 15 height 21
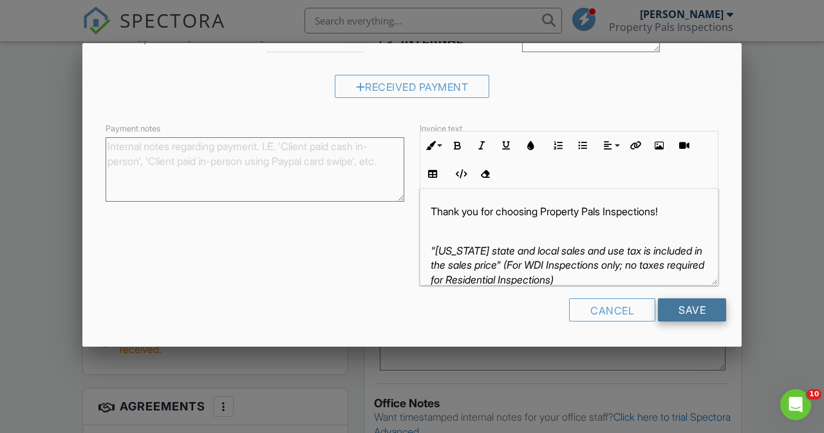
scroll to position [247, 0]
click at [690, 316] on input "Save" at bounding box center [692, 310] width 68 height 23
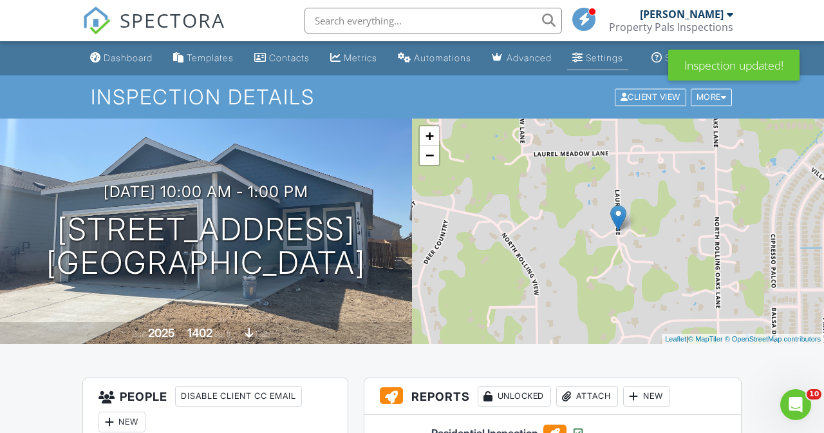
click at [594, 64] on link "Settings" at bounding box center [597, 58] width 61 height 24
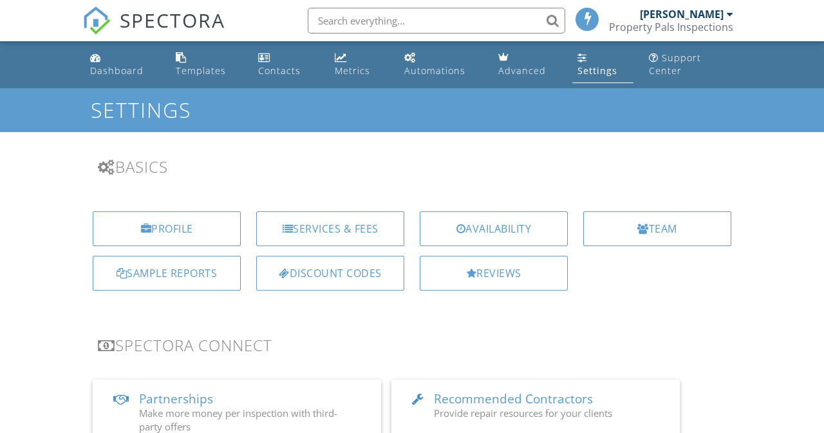
click at [356, 216] on div "Services & Fees" at bounding box center [330, 228] width 148 height 35
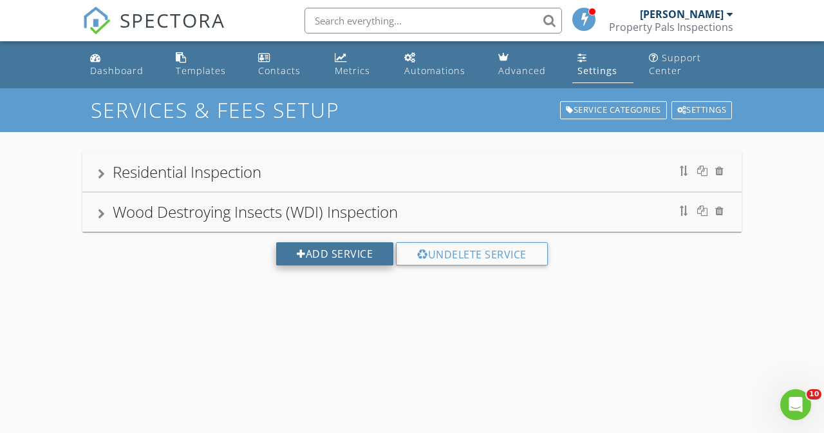
click at [311, 252] on div "Add Service" at bounding box center [334, 253] width 117 height 23
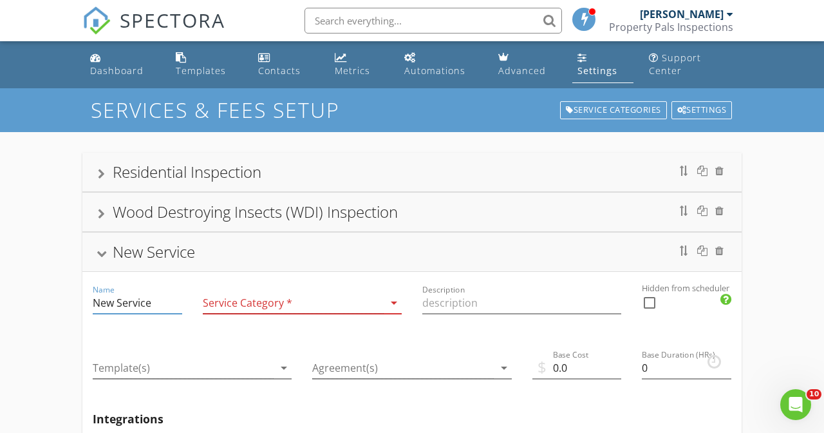
drag, startPoint x: 159, startPoint y: 301, endPoint x: 58, endPoint y: 299, distance: 101.1
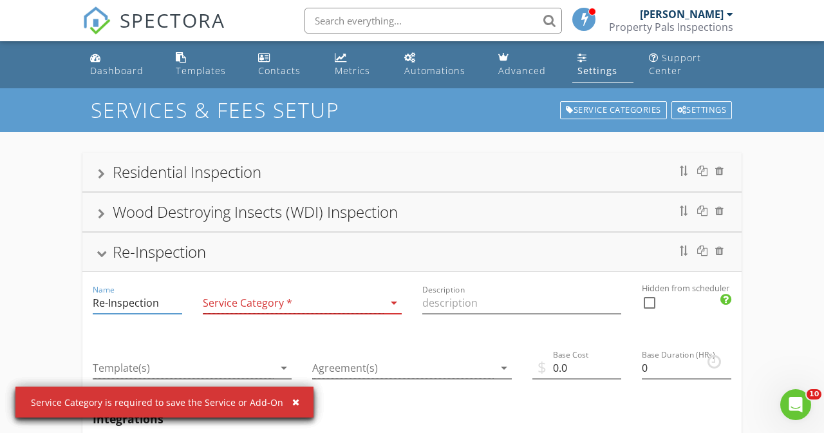
type input "Re-Inspection"
click at [258, 307] on div at bounding box center [293, 302] width 181 height 21
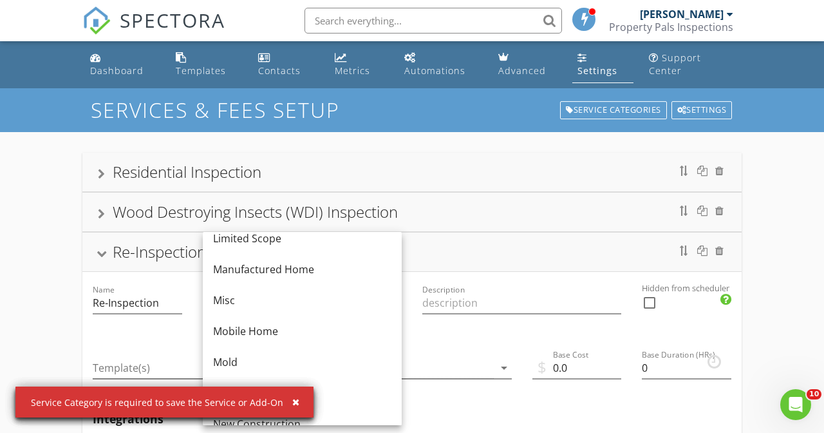
scroll to position [236, 0]
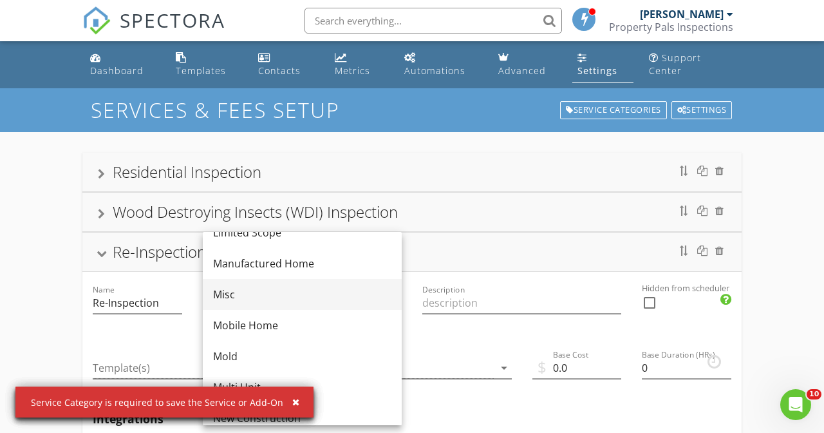
click at [258, 306] on div "Misc" at bounding box center [302, 294] width 178 height 31
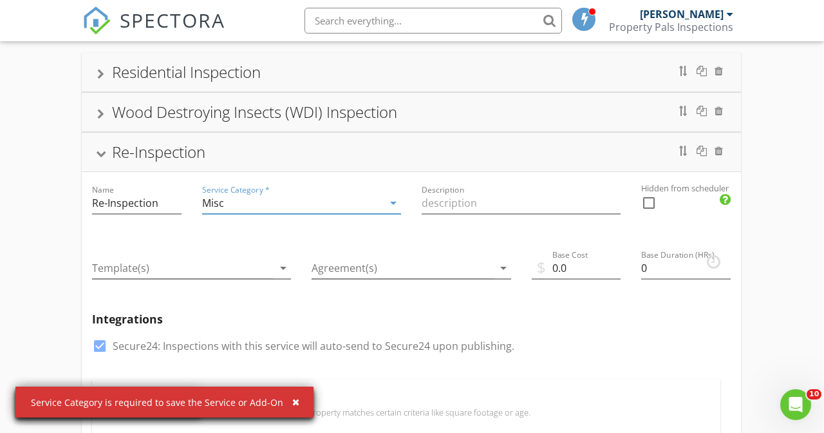
scroll to position [100, 1]
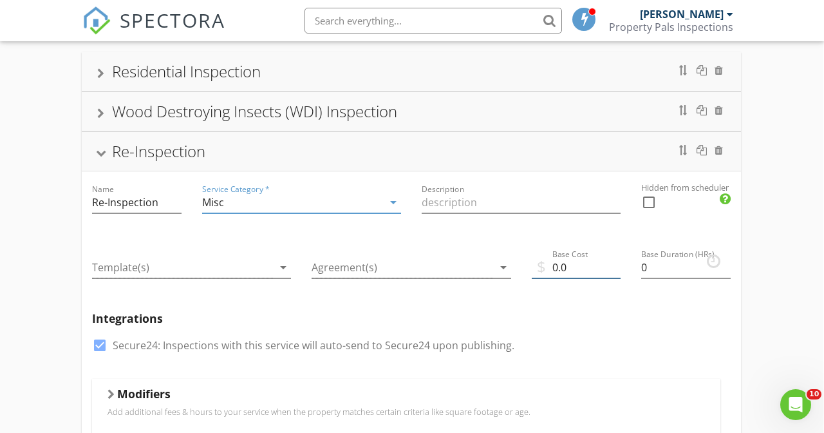
click at [556, 266] on input "0.0" at bounding box center [577, 267] width 90 height 21
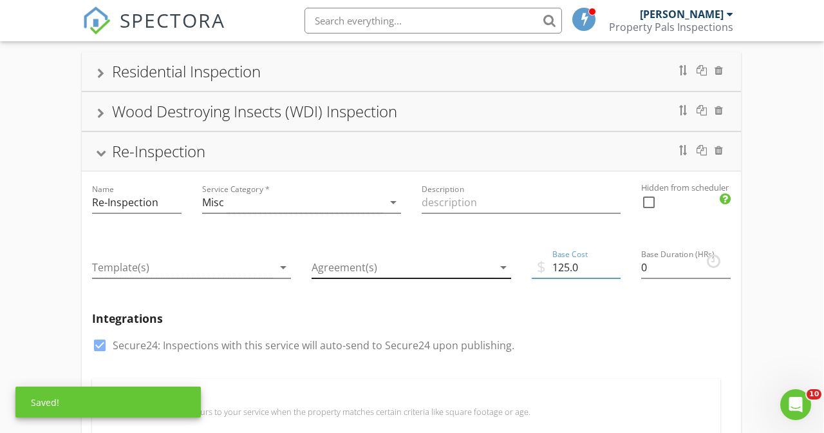
type input "125.0"
click at [475, 272] on div at bounding box center [402, 267] width 181 height 21
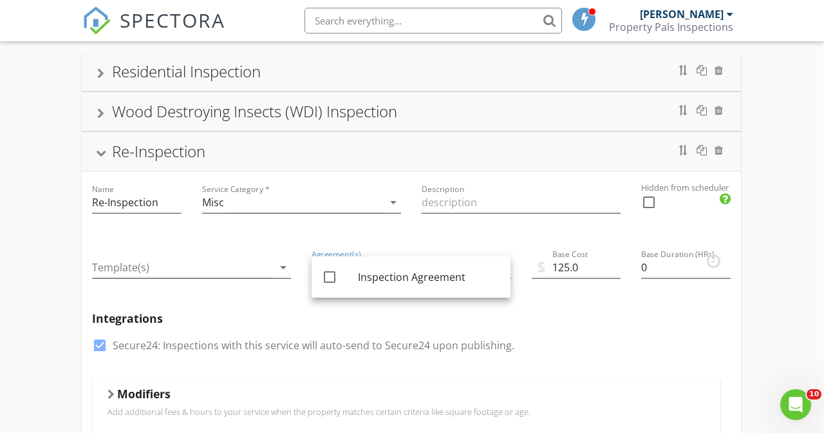
click at [569, 305] on div "Integrations check_box Secure24: Inspections with this service will auto-send t…" at bounding box center [411, 339] width 659 height 77
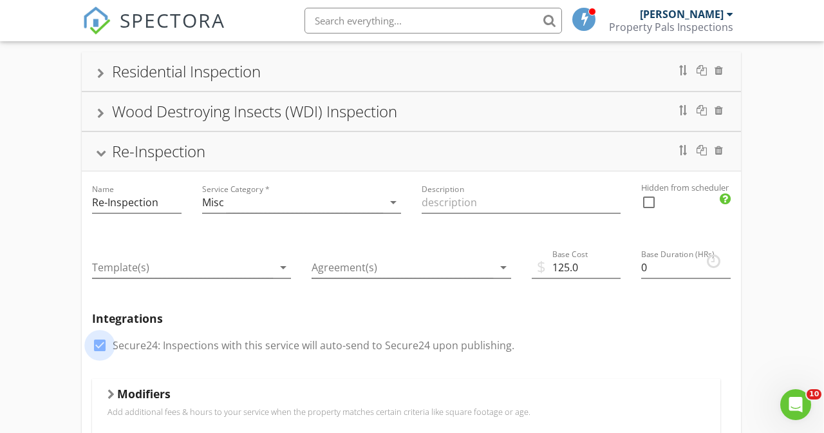
click at [97, 342] on div at bounding box center [100, 345] width 22 height 22
checkbox input "false"
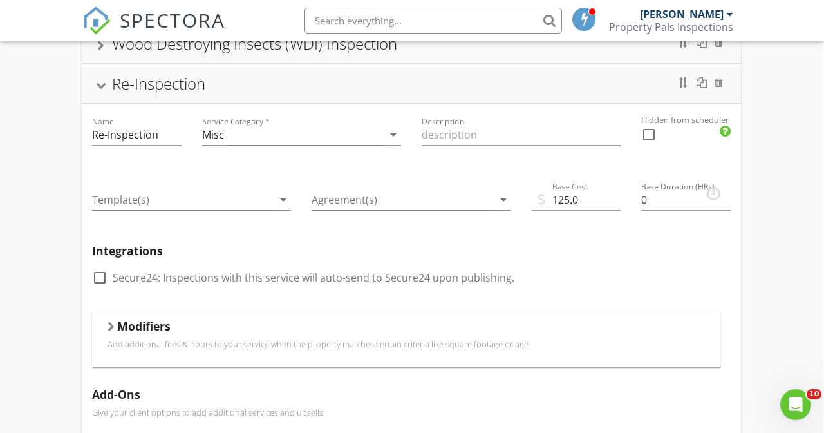
scroll to position [162, 1]
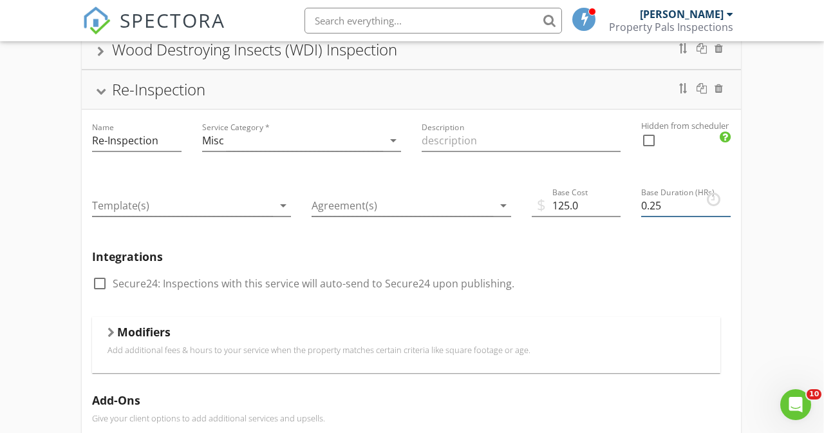
click at [727, 203] on input "0.25" at bounding box center [686, 205] width 90 height 21
click at [727, 203] on input "0.5" at bounding box center [686, 205] width 90 height 21
click at [727, 203] on input "0.75" at bounding box center [686, 205] width 90 height 21
click at [727, 203] on input "1" at bounding box center [686, 205] width 90 height 21
click at [727, 203] on input "1.25" at bounding box center [686, 205] width 90 height 21
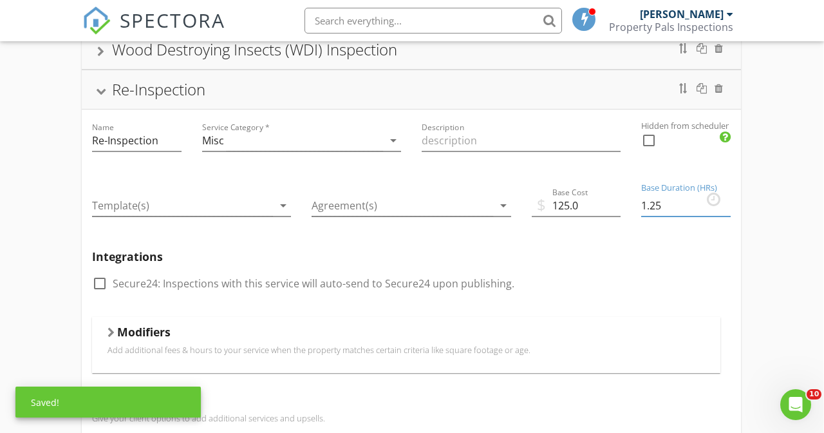
type input "1"
click at [728, 207] on input "1" at bounding box center [686, 205] width 90 height 21
click at [82, 202] on div "Template(s) arrow_drop_down" at bounding box center [192, 207] width 220 height 65
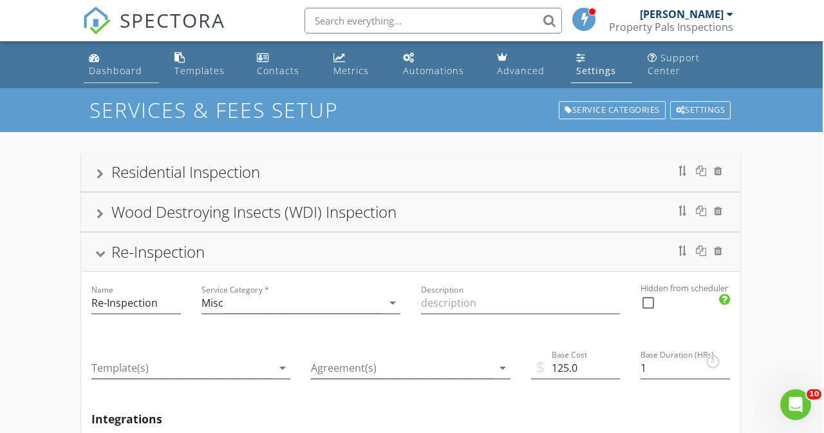
scroll to position [0, 1]
click at [96, 65] on div "Dashboard" at bounding box center [115, 70] width 53 height 12
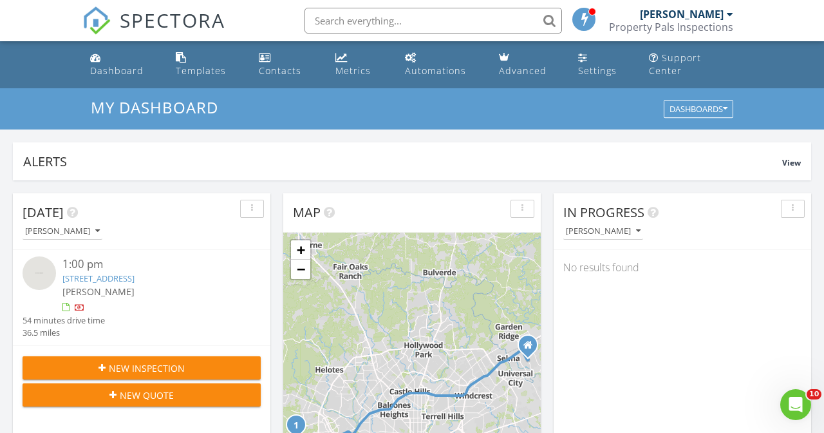
click at [135, 274] on link "[STREET_ADDRESS]" at bounding box center [98, 278] width 72 height 12
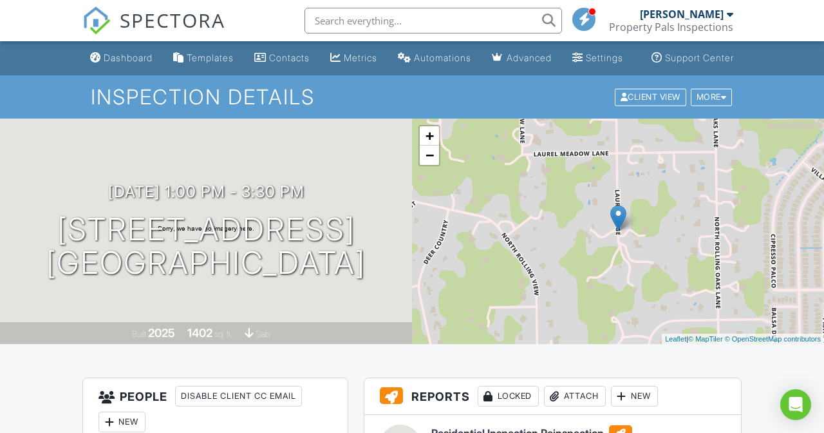
scroll to position [674, 0]
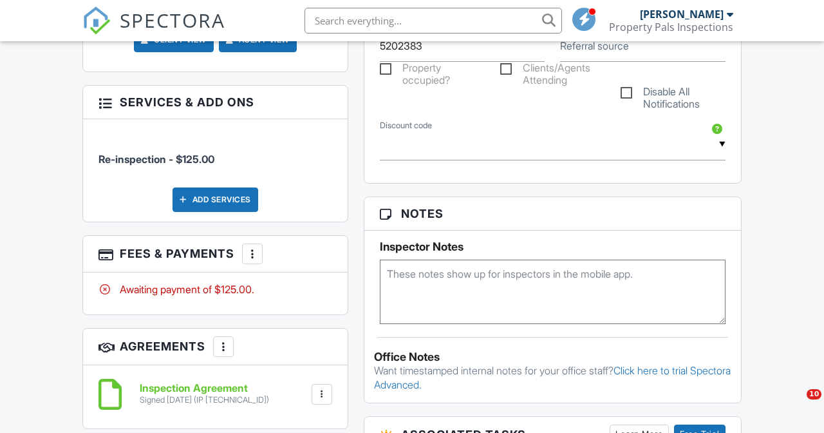
click at [256, 251] on div at bounding box center [252, 253] width 13 height 13
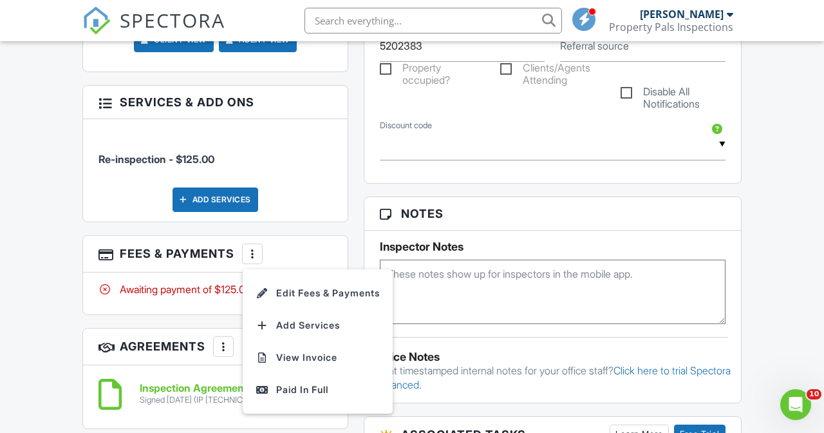
scroll to position [0, 0]
click at [350, 218] on div "People Disable Client CC Email New Client Listing Agent Add Another Person Insp…" at bounding box center [215, 185] width 281 height 965
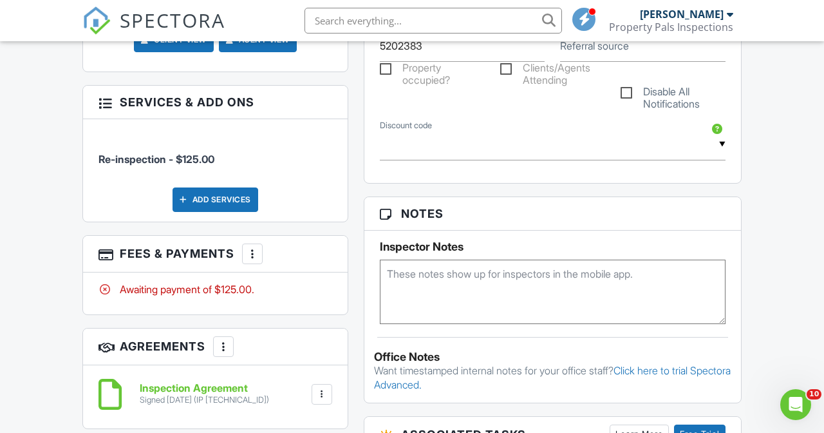
click at [218, 187] on div "Add Services" at bounding box center [216, 199] width 86 height 24
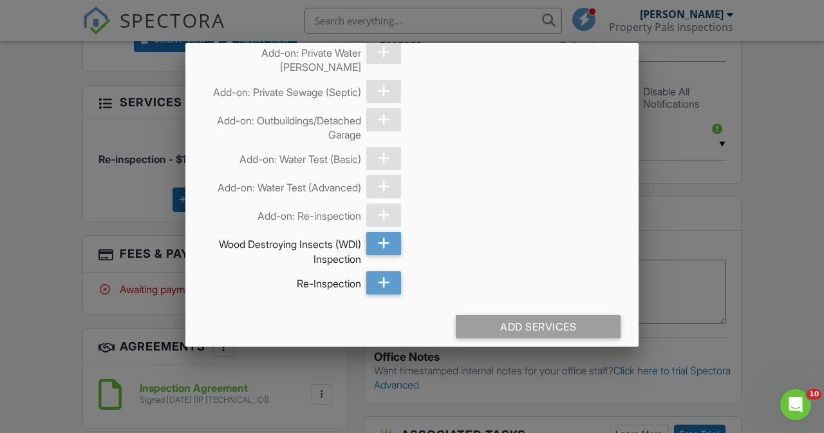
scroll to position [223, 0]
click at [71, 214] on div at bounding box center [412, 206] width 824 height 541
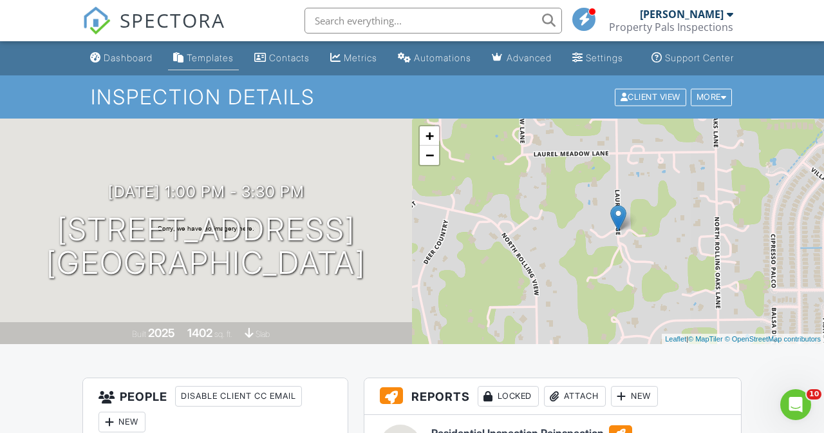
scroll to position [0, 0]
